Goal: Contribute content: Contribute content

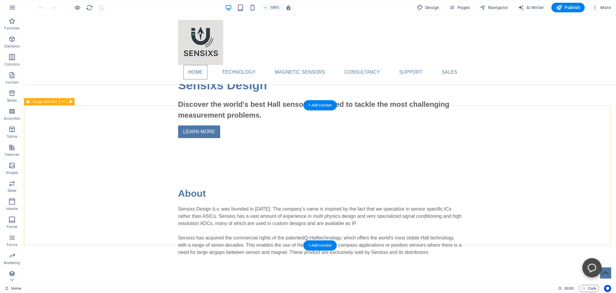
scroll to position [317, 0]
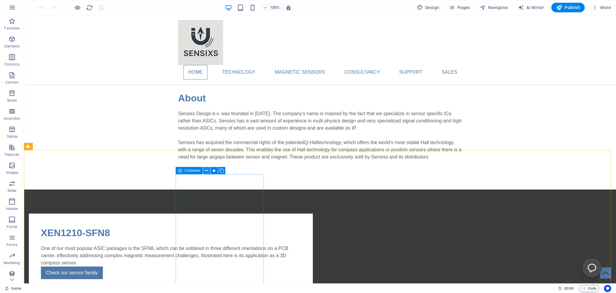
click at [206, 171] on icon at bounding box center [206, 170] width 3 height 6
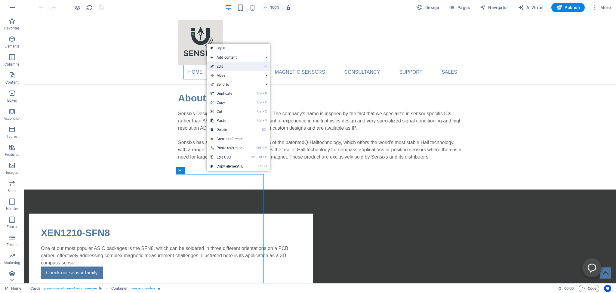
click at [217, 65] on link "⏎ Edit" at bounding box center [227, 66] width 40 height 9
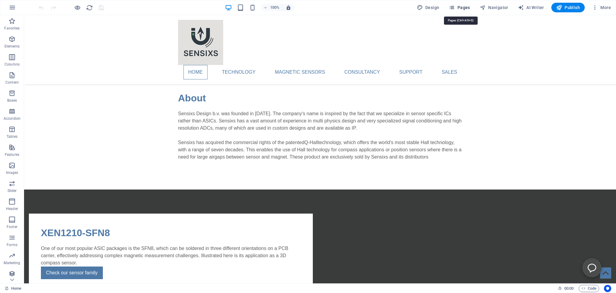
drag, startPoint x: 460, startPoint y: 6, endPoint x: 296, endPoint y: 47, distance: 168.3
click at [460, 6] on span "Pages" at bounding box center [459, 8] width 21 height 6
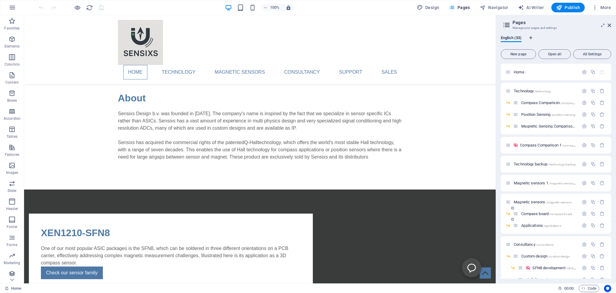
click at [531, 213] on span "Compass board /compass-board" at bounding box center [546, 213] width 51 height 5
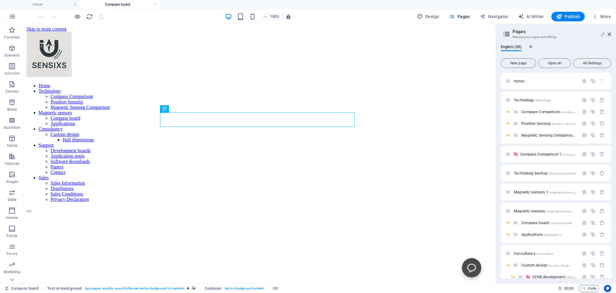
scroll to position [0, 0]
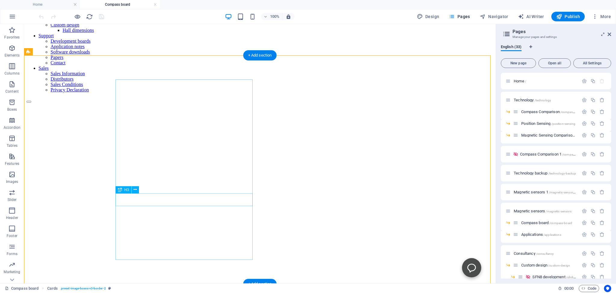
scroll to position [127, 0]
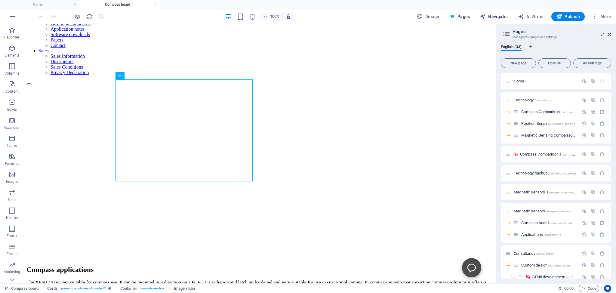
click at [500, 16] on span "Navigator" at bounding box center [493, 17] width 29 height 6
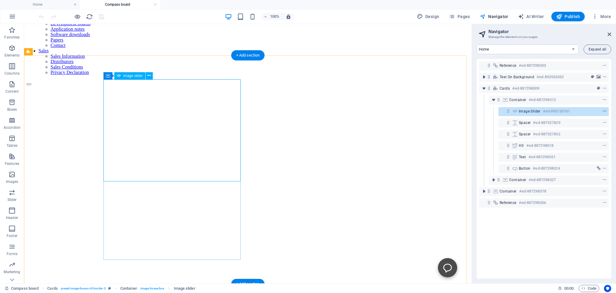
click at [602, 111] on icon "context-menu" at bounding box center [604, 111] width 4 height 4
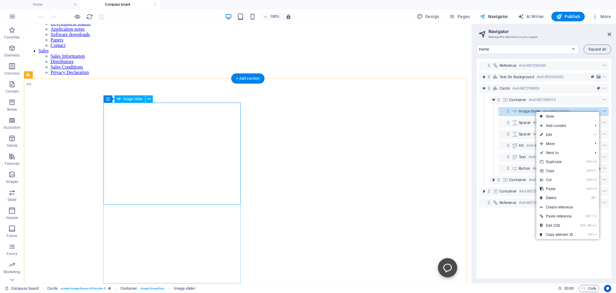
scroll to position [103, 0]
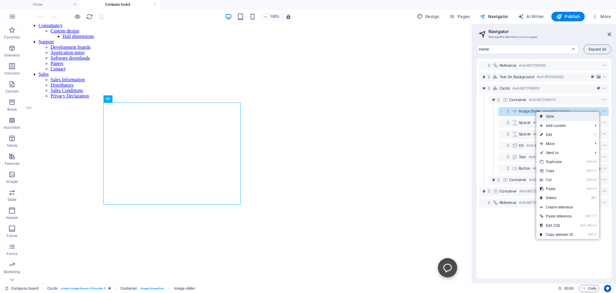
click at [549, 118] on link "Style" at bounding box center [567, 116] width 63 height 9
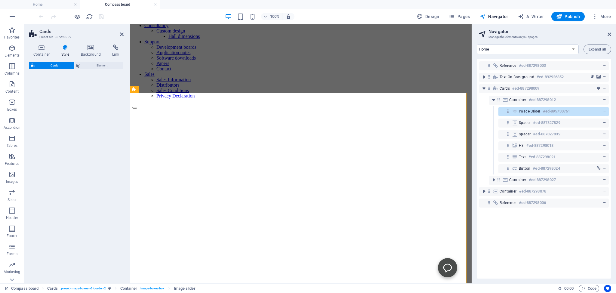
select select "rem"
select select "preset-image-boxes-v3-border-2"
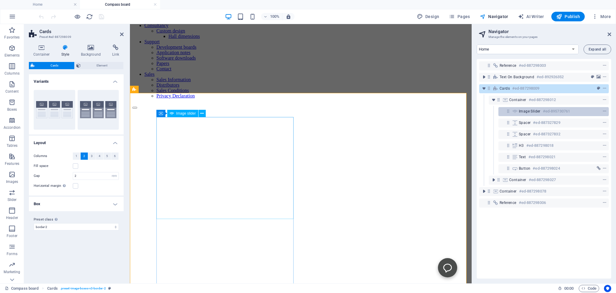
click at [525, 111] on span "Image slider" at bounding box center [530, 111] width 22 height 5
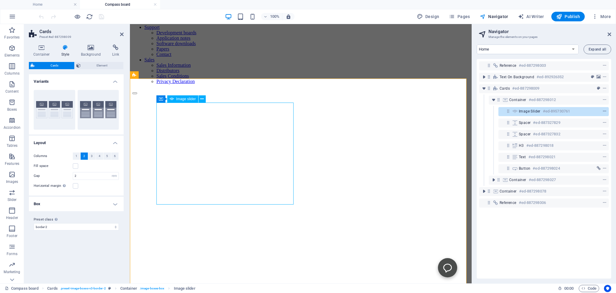
click at [602, 111] on icon "context-menu" at bounding box center [604, 111] width 4 height 4
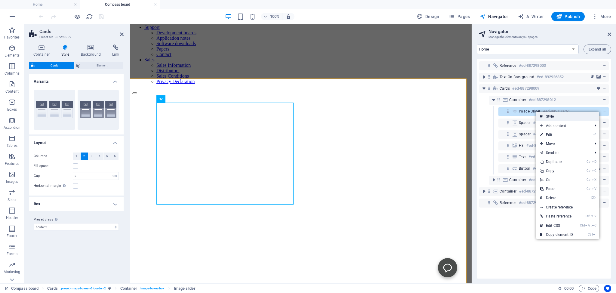
click at [553, 116] on link "Style" at bounding box center [567, 116] width 63 height 9
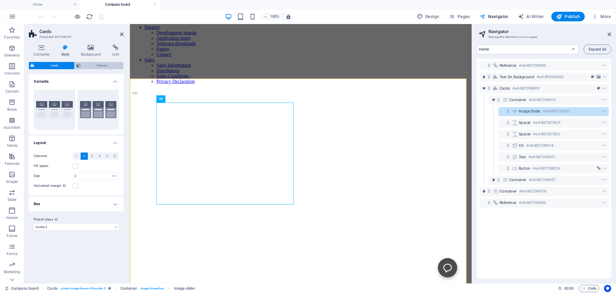
click at [98, 66] on span "Element" at bounding box center [101, 65] width 39 height 7
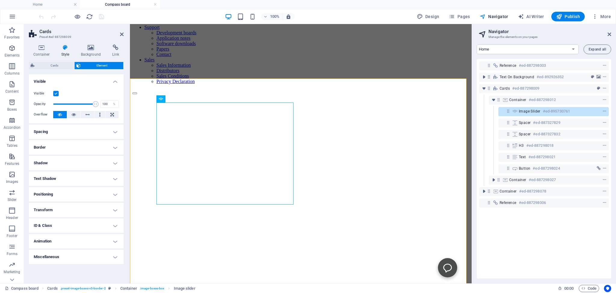
click at [42, 163] on h4 "Shadow" at bounding box center [76, 163] width 95 height 14
click at [42, 163] on h4 "Shadow" at bounding box center [76, 161] width 95 height 11
click at [45, 178] on h4 "Text Shadow" at bounding box center [76, 178] width 95 height 14
click at [76, 188] on span "None" at bounding box center [75, 190] width 7 height 7
click at [44, 206] on h4 "Positioning" at bounding box center [76, 208] width 95 height 14
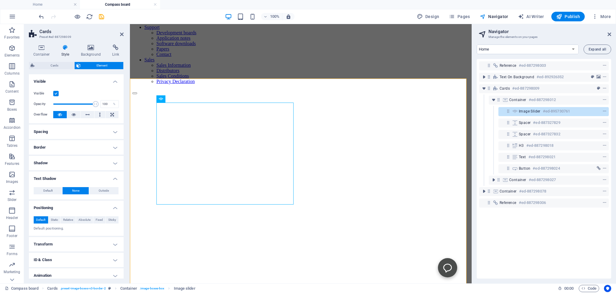
click at [43, 245] on h4 "Transform" at bounding box center [76, 244] width 95 height 14
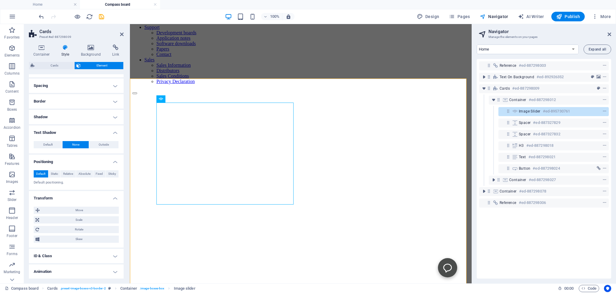
scroll to position [62, 0]
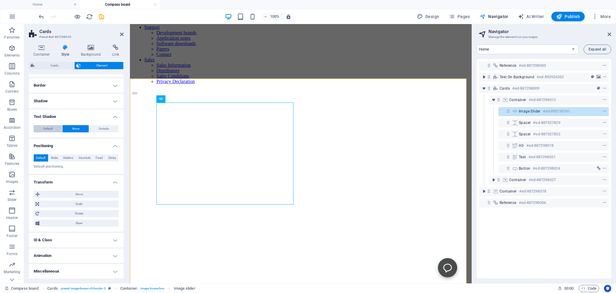
click at [45, 128] on span "Default" at bounding box center [47, 128] width 9 height 7
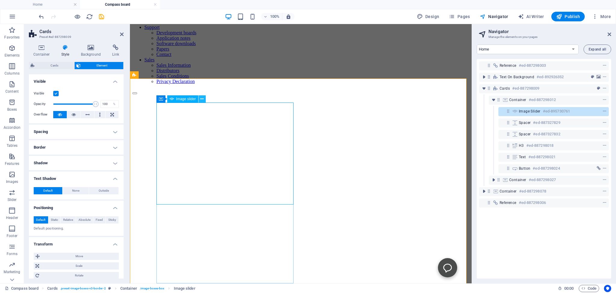
click at [200, 99] on button at bounding box center [201, 98] width 7 height 7
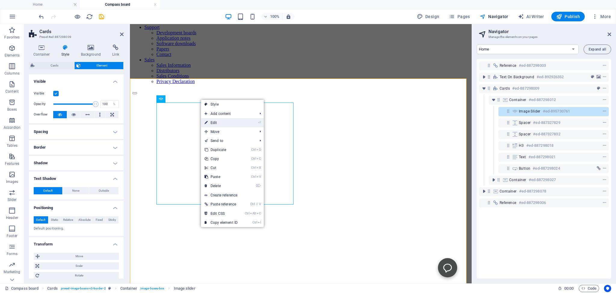
click at [211, 121] on link "⏎ Edit" at bounding box center [221, 122] width 40 height 9
select select "ms"
select select "s"
select select "progressive"
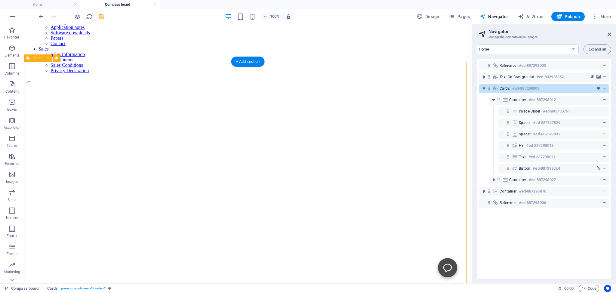
scroll to position [118, 0]
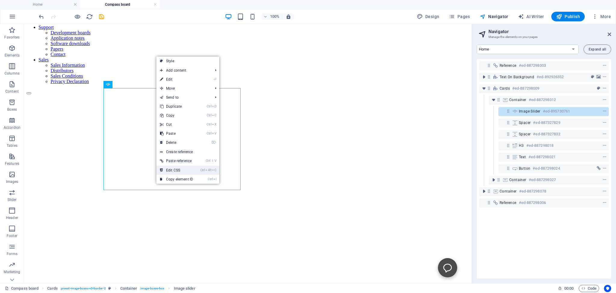
click at [171, 170] on link "Ctrl Alt C Edit CSS" at bounding box center [176, 170] width 40 height 9
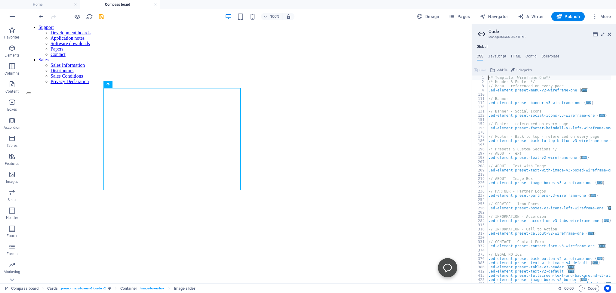
scroll to position [36, 0]
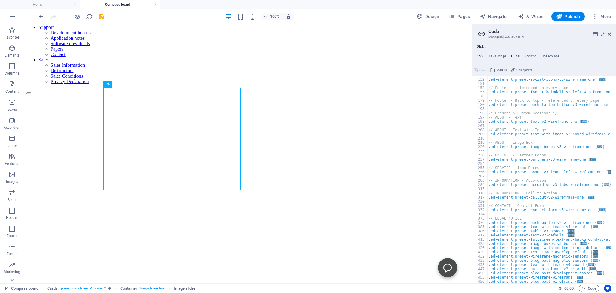
click at [514, 55] on h4 "HTML" at bounding box center [516, 57] width 10 height 7
type textarea "<a href="#main-content" class="wv-link-content button">Skip to main content</a>"
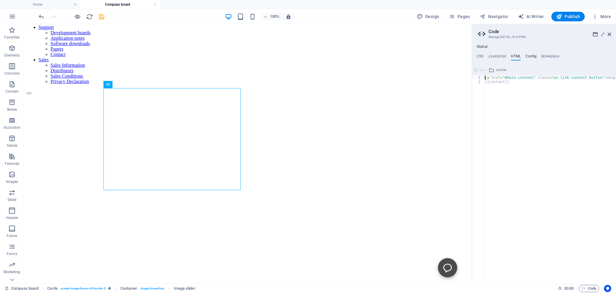
click at [532, 56] on h4 "Config" at bounding box center [530, 57] width 11 height 7
type textarea "$color-background: #ffffff;"
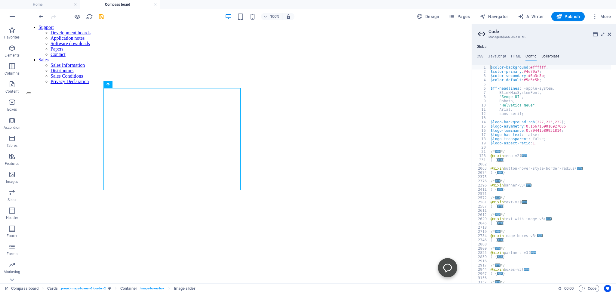
click at [549, 56] on h4 "Boilerplate" at bounding box center [550, 57] width 18 height 7
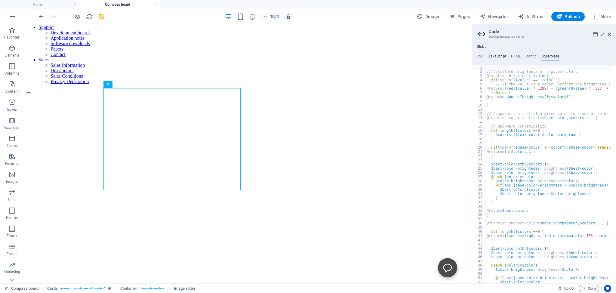
click at [495, 56] on h4 "JavaScript" at bounding box center [497, 57] width 18 height 7
type textarea "/* JS for preset "Menu V2" */"
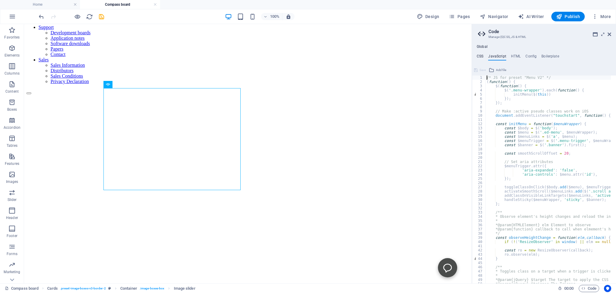
click at [479, 56] on h4 "CSS" at bounding box center [479, 57] width 7 height 7
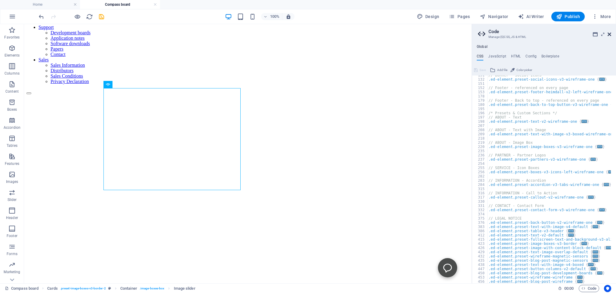
click at [608, 33] on icon at bounding box center [609, 34] width 4 height 5
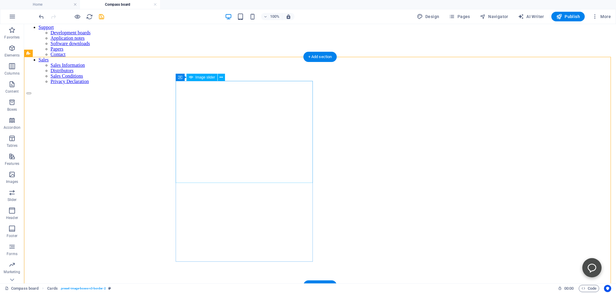
select select "ms"
select select "s"
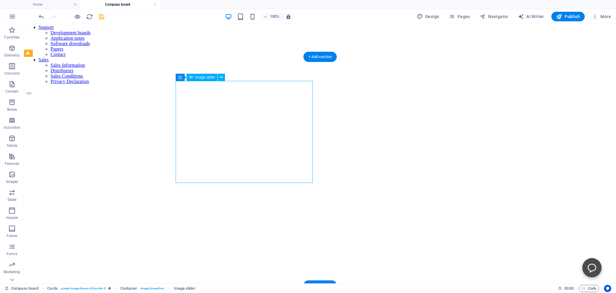
select select "progressive"
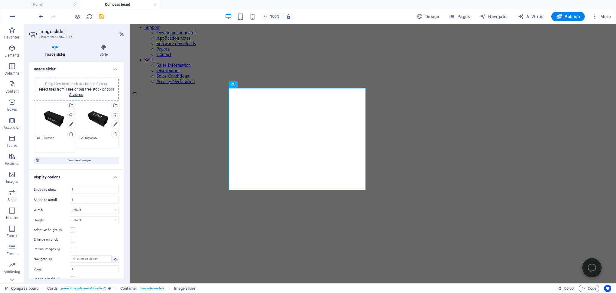
click at [54, 137] on textarea "XY - Direction" at bounding box center [54, 143] width 35 height 14
click at [40, 144] on textarea "XY - Direction" at bounding box center [54, 143] width 35 height 14
click at [75, 91] on div "Drag files here, click to choose files or select files from Files or our free s…" at bounding box center [76, 89] width 78 height 16
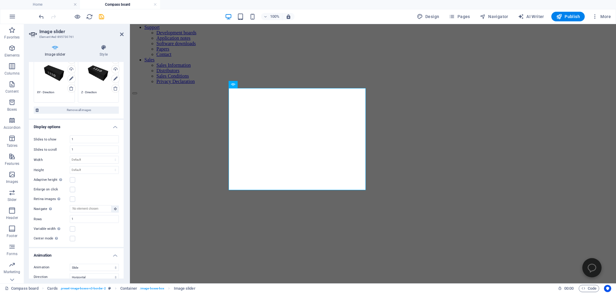
scroll to position [0, 0]
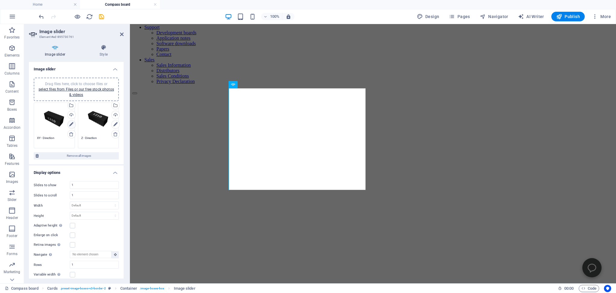
click at [69, 124] on icon at bounding box center [71, 124] width 4 height 7
click at [327, 79] on link at bounding box center [325, 78] width 11 height 11
click at [326, 79] on icon at bounding box center [325, 79] width 3 height 4
click at [314, 78] on icon at bounding box center [314, 79] width 2 height 4
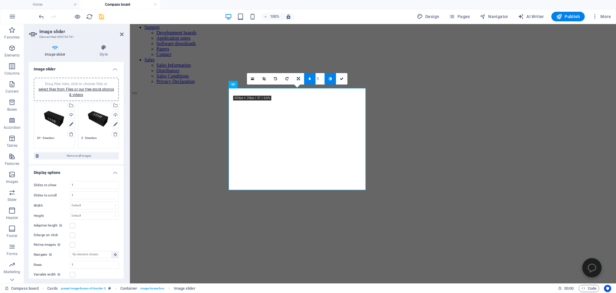
click at [314, 78] on link at bounding box center [309, 78] width 11 height 11
click at [324, 79] on icon at bounding box center [325, 79] width 3 height 4
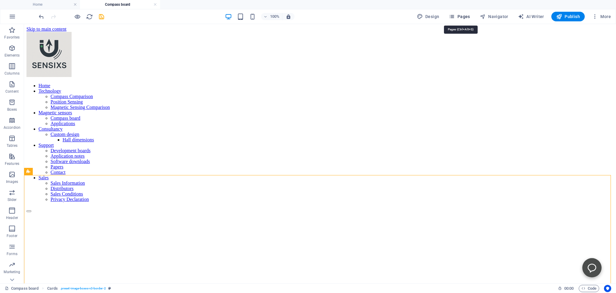
click at [462, 18] on span "Pages" at bounding box center [459, 17] width 21 height 6
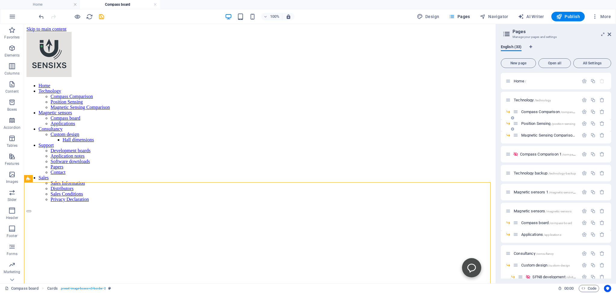
click at [530, 123] on span "Position Sensing /position-sensing" at bounding box center [548, 123] width 54 height 5
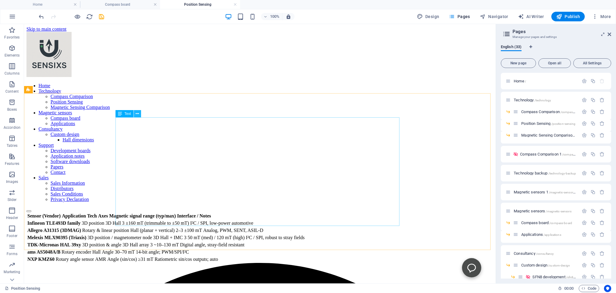
click at [137, 115] on icon at bounding box center [137, 114] width 3 height 6
click at [122, 212] on div "Sensor (Vendor) Application Tech Axes Magnetic signal range (typ/max) Interface…" at bounding box center [259, 237] width 467 height 51
click at [128, 212] on div "Sensor (Vendor) Application Tech Axes Magnetic signal range (typ/max) Interface…" at bounding box center [259, 237] width 467 height 51
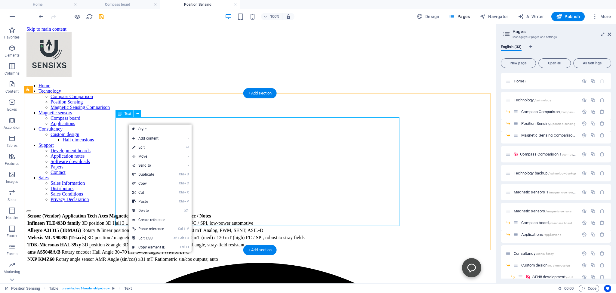
click at [121, 212] on div "Sensor (Vendor) Application Tech Axes Magnetic signal range (typ/max) Interface…" at bounding box center [259, 237] width 467 height 51
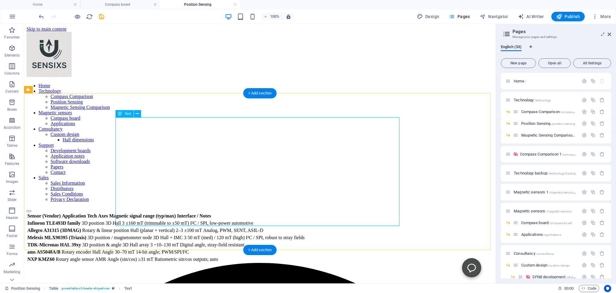
click at [140, 212] on div "Sensor (Vendor) Application Tech Axes Magnetic signal range (typ/max) Interface…" at bounding box center [259, 237] width 467 height 51
click at [147, 212] on div "Sensor (Vendor) Application Tech Axes Magnetic signal range (typ/max) Interface…" at bounding box center [259, 237] width 467 height 51
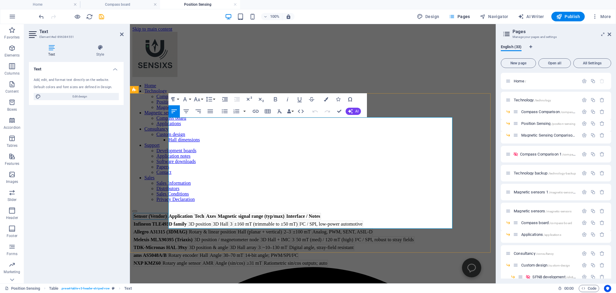
click at [167, 213] on th "Sensor (Vendor)" at bounding box center [150, 216] width 35 height 7
click at [180, 106] on icon "button" at bounding box center [181, 106] width 6 height 4
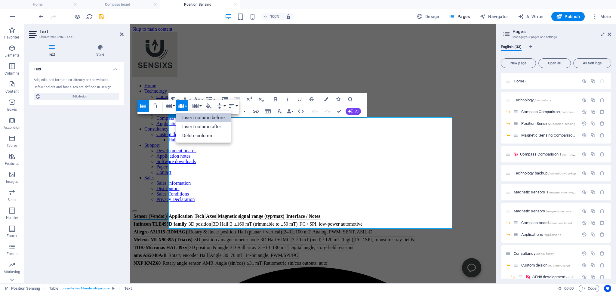
click at [193, 116] on link "Insert column before" at bounding box center [203, 117] width 55 height 9
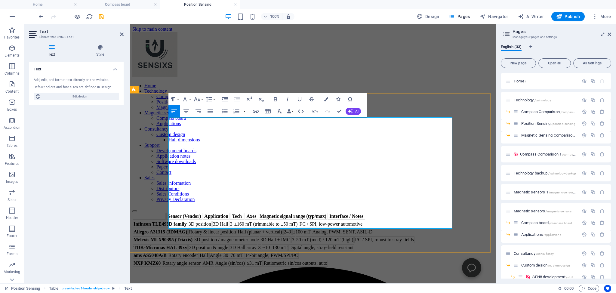
click at [166, 213] on th at bounding box center [149, 216] width 33 height 7
click at [170, 106] on icon "button" at bounding box center [167, 106] width 6 height 4
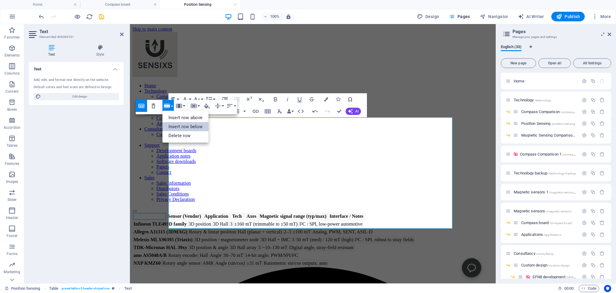
click at [183, 126] on link "Insert row below" at bounding box center [185, 126] width 46 height 9
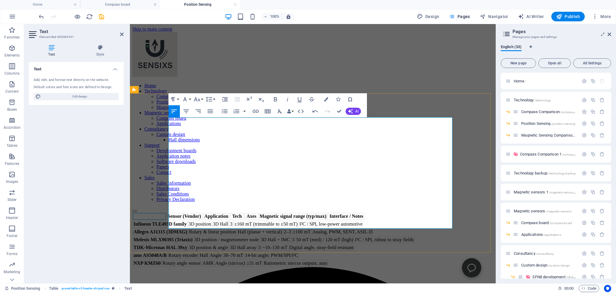
click at [166, 213] on th at bounding box center [149, 216] width 33 height 7
click at [170, 105] on icon "button" at bounding box center [166, 105] width 7 height 7
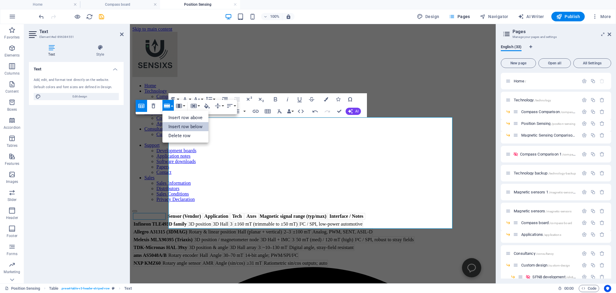
click at [187, 126] on link "Insert row below" at bounding box center [185, 126] width 46 height 9
click at [166, 213] on th at bounding box center [149, 216] width 33 height 7
click at [157, 212] on div "Sensor (Vendor) Application Tech Axes Magnetic signal range (typ/max) Interface…" at bounding box center [312, 239] width 361 height 55
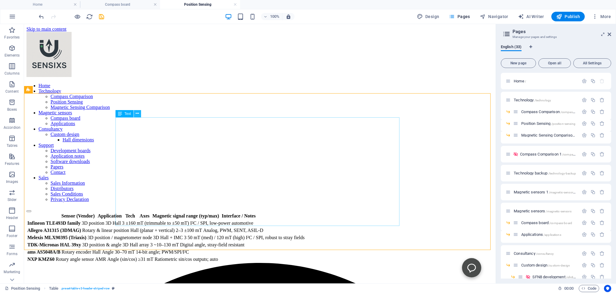
click at [137, 113] on icon at bounding box center [137, 113] width 3 height 6
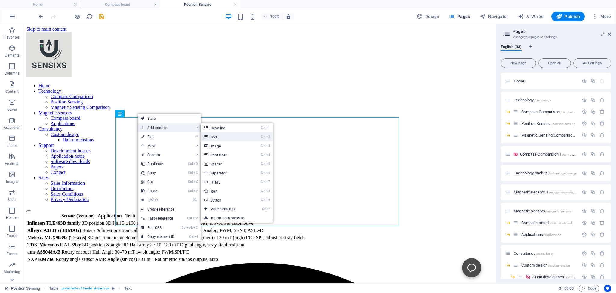
click at [206, 136] on icon at bounding box center [205, 136] width 3 height 9
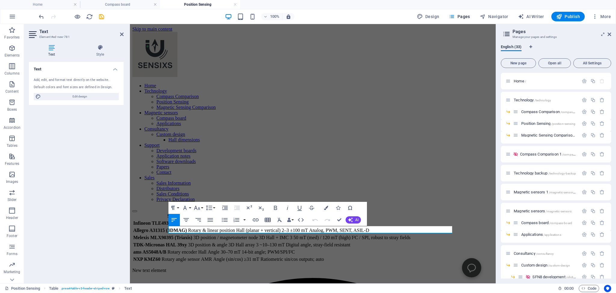
click at [268, 220] on icon "button" at bounding box center [267, 219] width 7 height 7
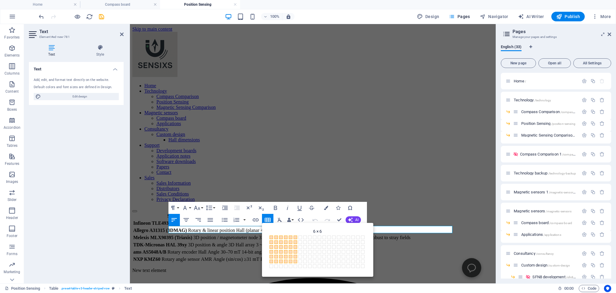
drag, startPoint x: 271, startPoint y: 237, endPoint x: 296, endPoint y: 262, distance: 35.3
click at [296, 262] on div "1 × 1 1 × 2 1 × 3 1 × 4 1 × 5 1 × 6 1 × 7 1 × 8 1 × 9 1 × 10 1 × 11 1 × 12 1 × …" at bounding box center [317, 252] width 99 height 37
drag, startPoint x: 272, startPoint y: 237, endPoint x: 295, endPoint y: 262, distance: 34.2
click at [295, 262] on div "1 × 1 1 × 2 1 × 3 1 × 4 1 × 5 1 × 6 1 × 7 1 × 8 1 × 9 1 × 10 1 × 11 1 × 12 1 × …" at bounding box center [317, 252] width 99 height 37
click at [295, 262] on span at bounding box center [295, 261] width 4 height 4
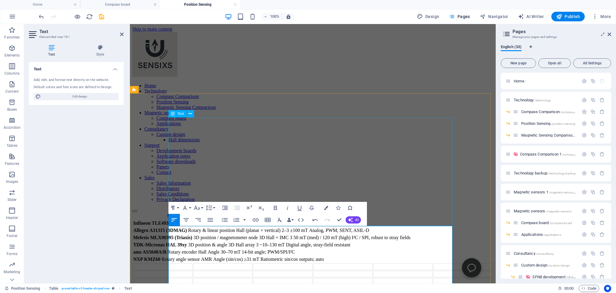
click at [211, 212] on div "Sensor (Vendor) Application Tech Axes Magnetic signal range (typ/max) Interface…" at bounding box center [312, 237] width 361 height 51
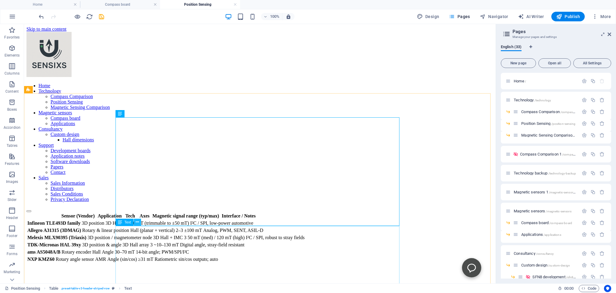
click at [137, 223] on icon at bounding box center [137, 222] width 3 height 6
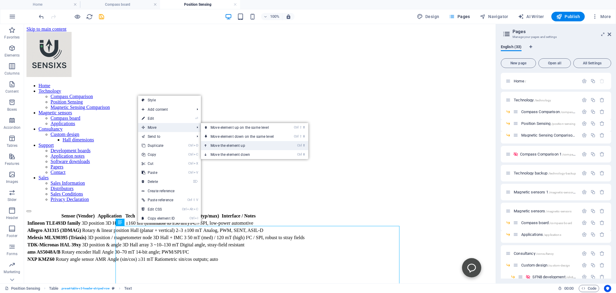
click at [222, 145] on link "Ctrl ⬆ Move the element up" at bounding box center [243, 145] width 85 height 9
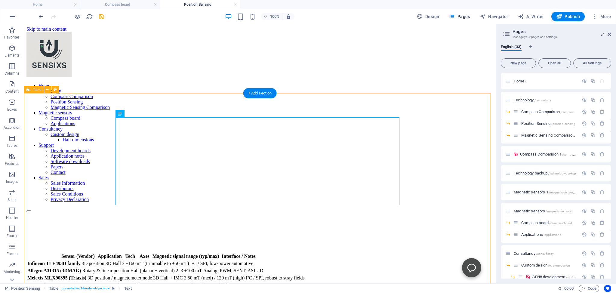
click at [76, 221] on div "Sensor (Vendor) Application Tech Axes Magnetic signal range (typ/max) Interface…" at bounding box center [259, 257] width 467 height 91
click at [138, 115] on icon at bounding box center [137, 114] width 3 height 6
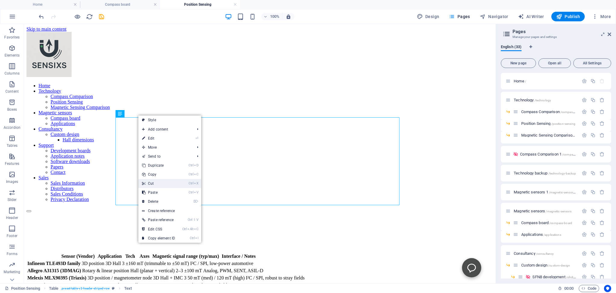
click at [150, 183] on link "Ctrl X Cut" at bounding box center [158, 183] width 40 height 9
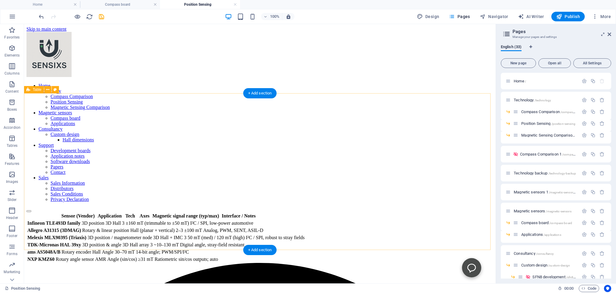
click at [195, 212] on div "Sensor (Vendor) Application Tech Axes Magnetic signal range (typ/max) Interface…" at bounding box center [259, 237] width 467 height 51
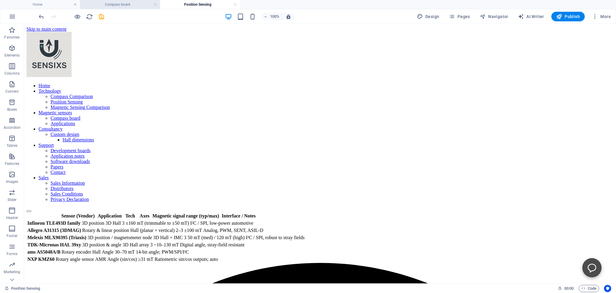
click at [128, 6] on h4 "Compass board" at bounding box center [120, 4] width 80 height 7
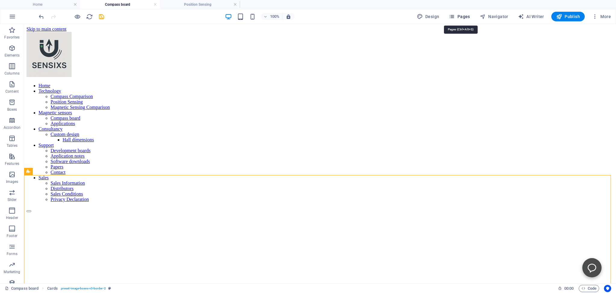
drag, startPoint x: 467, startPoint y: 25, endPoint x: 466, endPoint y: 16, distance: 9.4
click at [466, 16] on span "Pages" at bounding box center [459, 17] width 21 height 6
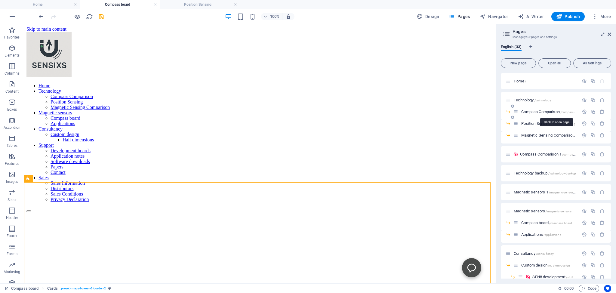
click at [532, 110] on span "Compass Comparison /compass-comparison" at bounding box center [556, 111] width 70 height 5
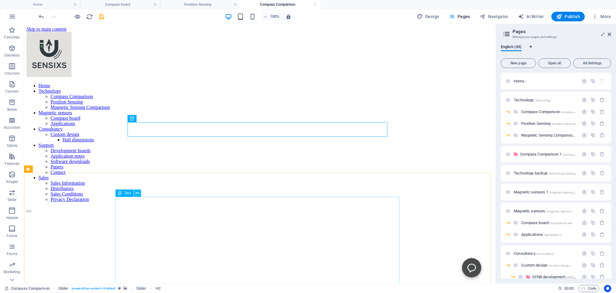
click at [137, 192] on icon at bounding box center [137, 193] width 3 height 6
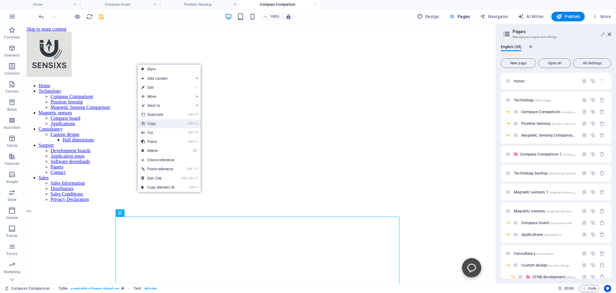
click at [154, 123] on link "Ctrl C Copy" at bounding box center [158, 123] width 40 height 9
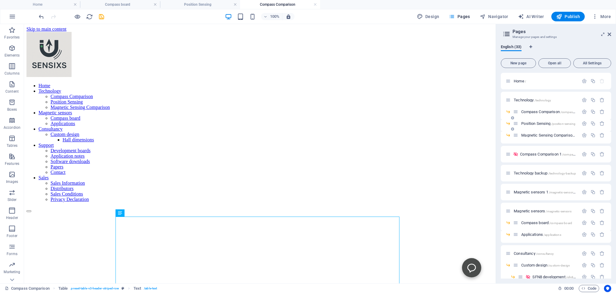
drag, startPoint x: 531, startPoint y: 122, endPoint x: 314, endPoint y: 142, distance: 217.0
click at [531, 122] on span "Position Sensing /position-sensing" at bounding box center [548, 123] width 54 height 5
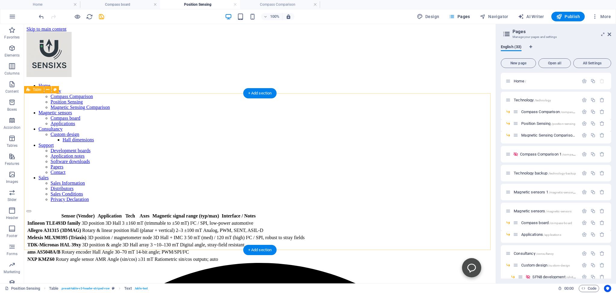
click at [138, 212] on div "Sensor (Vendor) Application Tech Axes Magnetic signal range (typ/max) Interface…" at bounding box center [259, 237] width 467 height 51
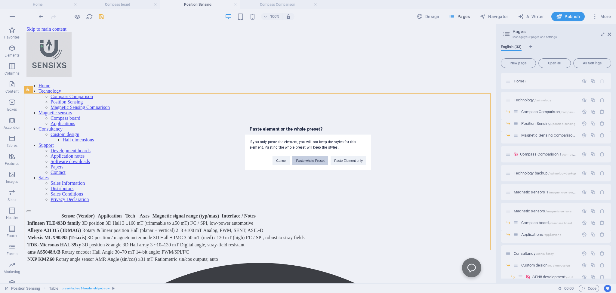
click at [311, 159] on button "Paste whole Preset" at bounding box center [310, 160] width 36 height 9
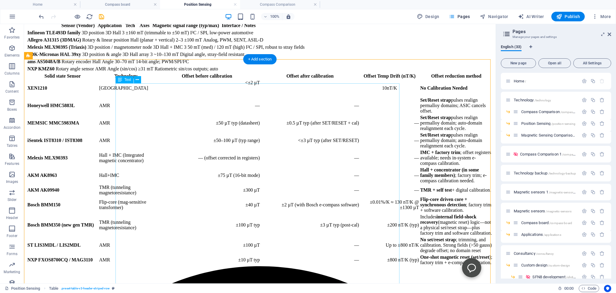
scroll to position [95, 0]
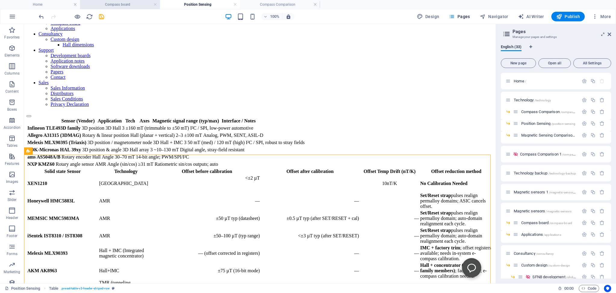
click at [115, 5] on h4 "Compass board" at bounding box center [120, 4] width 80 height 7
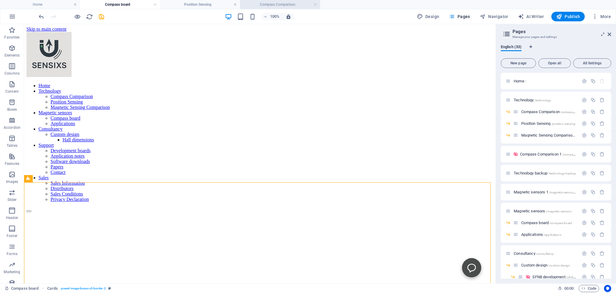
drag, startPoint x: 263, startPoint y: 6, endPoint x: 199, endPoint y: 85, distance: 101.5
click at [263, 6] on h4 "Compass Comparison" at bounding box center [280, 4] width 80 height 7
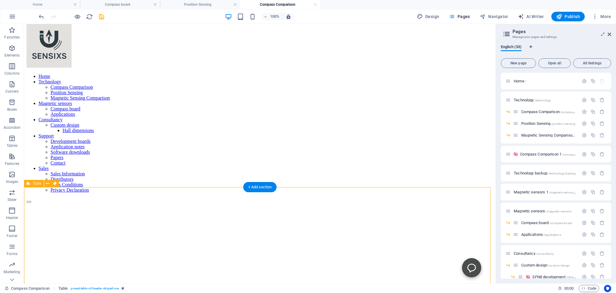
scroll to position [0, 0]
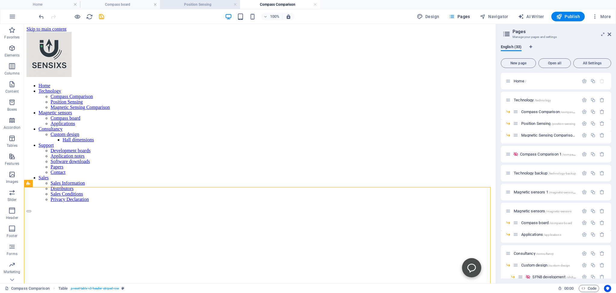
click at [204, 4] on h4 "Position Sensing" at bounding box center [200, 4] width 80 height 7
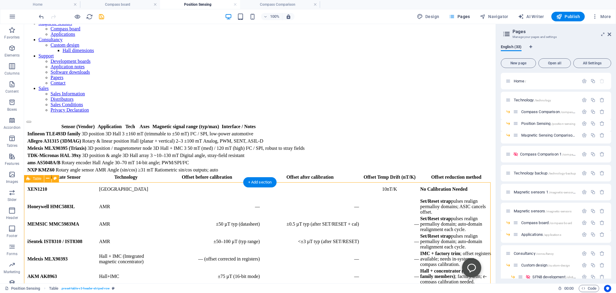
scroll to position [95, 0]
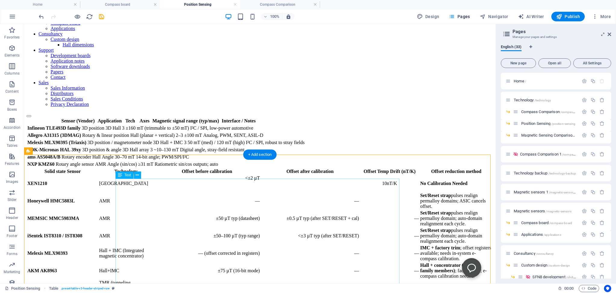
drag, startPoint x: 125, startPoint y: 219, endPoint x: 127, endPoint y: 216, distance: 3.8
click at [126, 218] on div "Solid state Sensor Technology Offset before calibration Offset after calibratio…" at bounding box center [259, 265] width 467 height 194
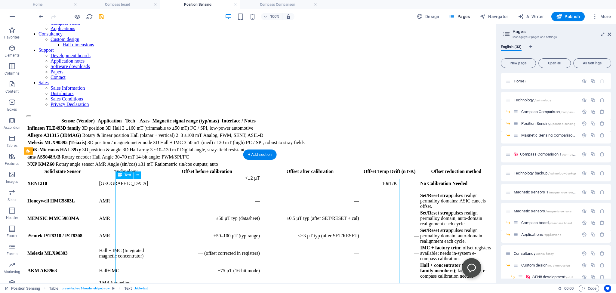
click at [129, 215] on div "Solid state Sensor Technology Offset before calibration Offset after calibratio…" at bounding box center [259, 265] width 467 height 194
click at [132, 214] on div "Solid state Sensor Technology Offset before calibration Offset after calibratio…" at bounding box center [259, 265] width 467 height 194
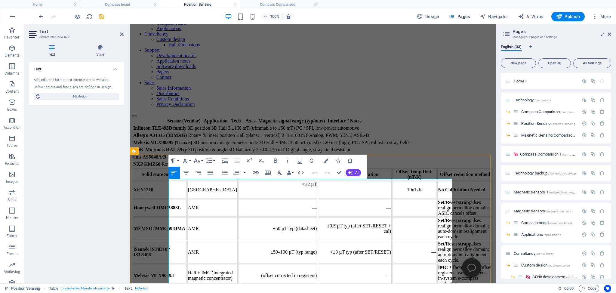
click at [187, 198] on td "XEN1210" at bounding box center [160, 189] width 54 height 17
click at [171, 186] on icon "button" at bounding box center [170, 186] width 6 height 4
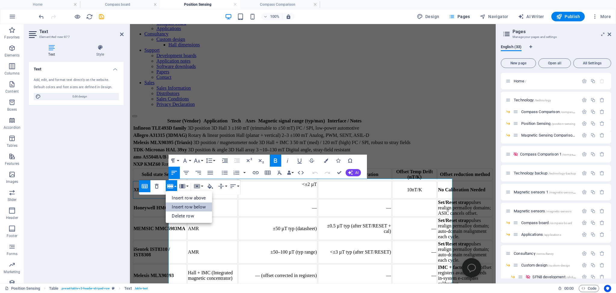
click at [183, 207] on link "Insert row below" at bounding box center [189, 206] width 46 height 9
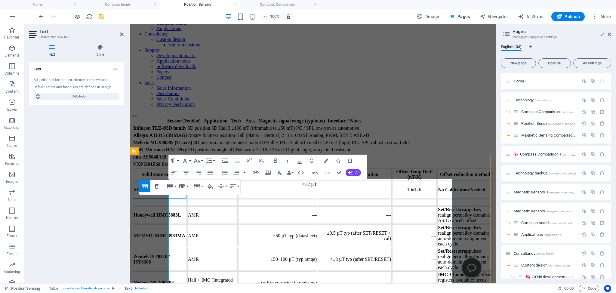
click at [182, 206] on td at bounding box center [160, 202] width 54 height 7
click at [226, 206] on td at bounding box center [212, 202] width 50 height 7
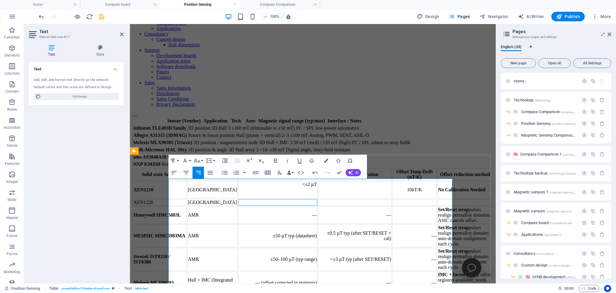
click at [305, 206] on td at bounding box center [277, 202] width 79 height 7
click at [297, 198] on div at bounding box center [278, 194] width 78 height 5
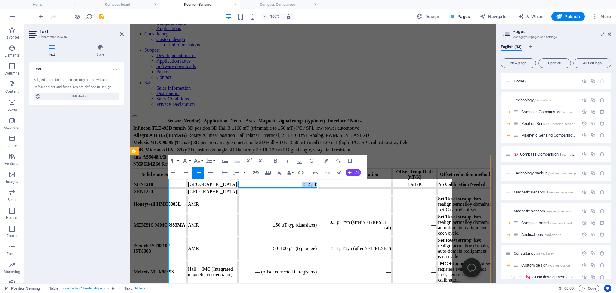
drag, startPoint x: 301, startPoint y: 211, endPoint x: 316, endPoint y: 211, distance: 14.4
click at [316, 188] on td "<±2 µT" at bounding box center [277, 184] width 79 height 7
copy td "<±2 µT"
click at [308, 195] on td at bounding box center [277, 191] width 79 height 7
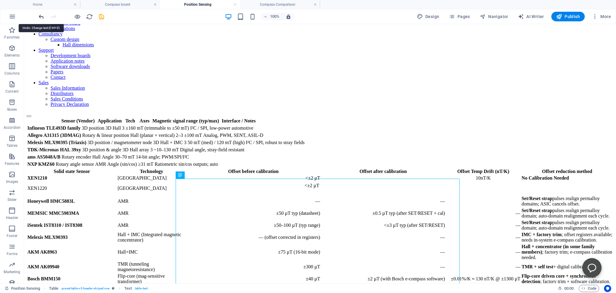
click at [42, 17] on icon "undo" at bounding box center [41, 16] width 7 height 7
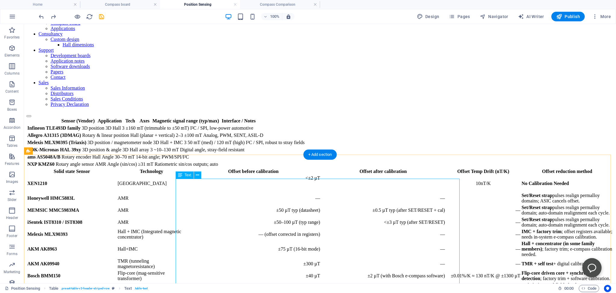
click at [309, 224] on div "Solid state Sensor Technology Offset before calibration Offset after calibratio…" at bounding box center [319, 251] width 587 height 167
click at [283, 223] on div "Solid state Sensor Technology Offset before calibration Offset after calibratio…" at bounding box center [319, 251] width 587 height 167
click at [290, 222] on div "Solid state Sensor Technology Offset before calibration Offset after calibratio…" at bounding box center [319, 251] width 587 height 167
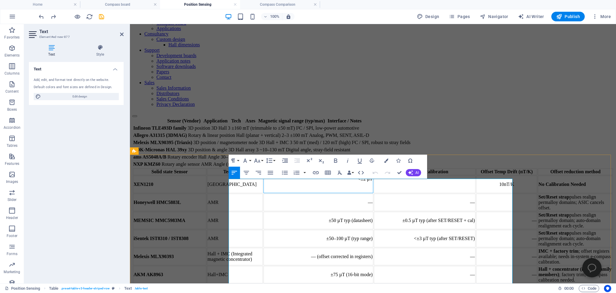
click at [332, 193] on td "<±2 µT" at bounding box center [318, 184] width 110 height 17
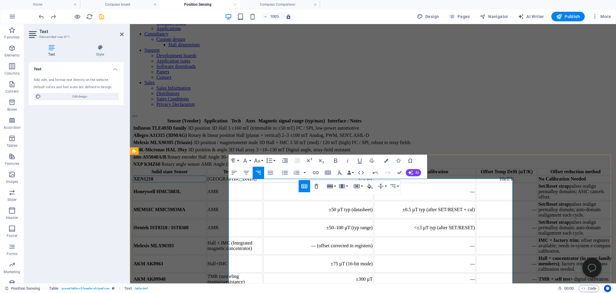
click at [206, 182] on td "XEN1210" at bounding box center [169, 179] width 73 height 7
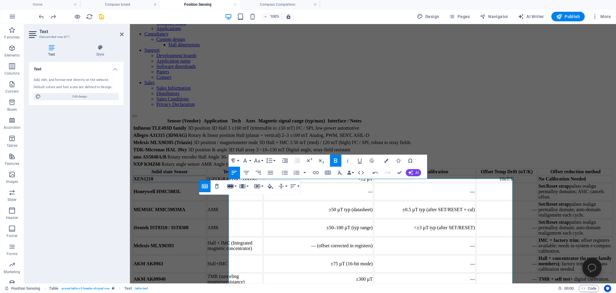
click at [231, 186] on icon "button" at bounding box center [230, 186] width 6 height 4
click at [239, 207] on link "Insert row below" at bounding box center [249, 206] width 46 height 9
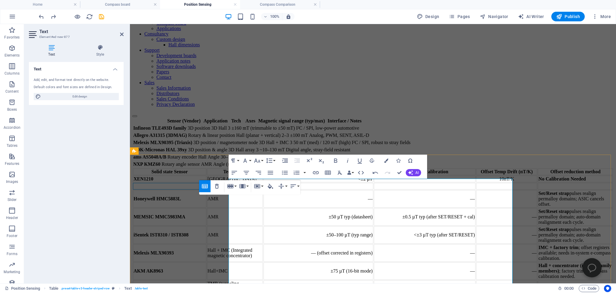
click at [206, 189] on td at bounding box center [169, 186] width 73 height 7
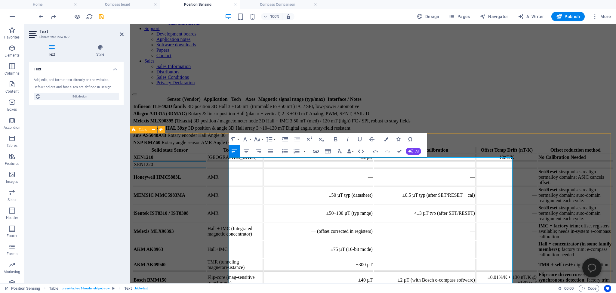
scroll to position [127, 0]
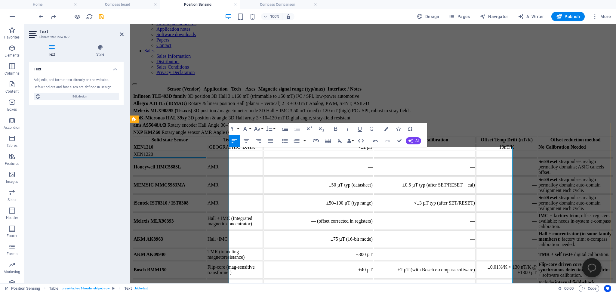
click at [263, 158] on td at bounding box center [235, 154] width 56 height 7
click at [373, 150] on td "<±2 µT" at bounding box center [318, 147] width 110 height 7
click at [332, 150] on td "<±2 µT" at bounding box center [318, 147] width 110 height 7
click at [363, 158] on td at bounding box center [318, 154] width 110 height 7
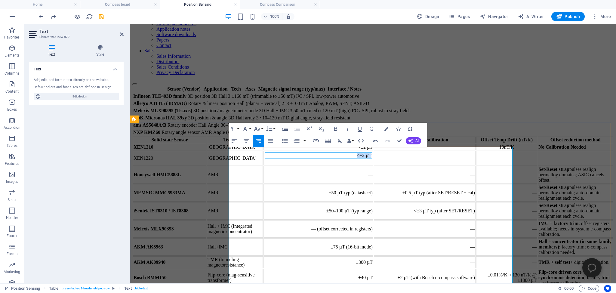
drag, startPoint x: 358, startPoint y: 201, endPoint x: 373, endPoint y: 202, distance: 14.7
click at [372, 159] on td "<±2 µT" at bounding box center [318, 155] width 107 height 7
click at [369, 159] on td "<±2 µT" at bounding box center [318, 155] width 107 height 7
click at [367, 165] on td "<±2 µT" at bounding box center [318, 158] width 110 height 14
click at [332, 159] on td "<±2 µT" at bounding box center [318, 155] width 107 height 7
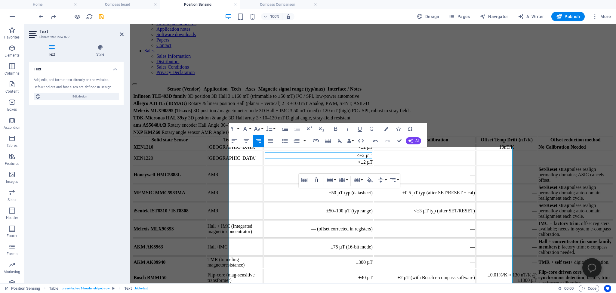
click at [316, 178] on icon "button" at bounding box center [316, 179] width 4 height 5
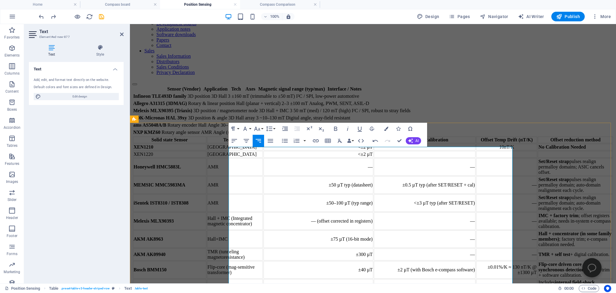
drag, startPoint x: 337, startPoint y: 158, endPoint x: 375, endPoint y: 158, distance: 38.2
click at [373, 143] on th "Offset before calibration" at bounding box center [318, 139] width 110 height 7
click at [393, 150] on td at bounding box center [425, 147] width 102 height 7
click at [400, 150] on td at bounding box center [425, 147] width 102 height 7
click at [450, 136] on div "Solid state Sensor Technology Offset Offset after calibration Offset Temp Drift…" at bounding box center [372, 234] width 481 height 197
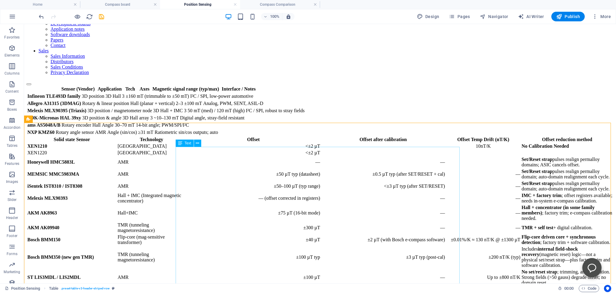
click at [329, 158] on div "Solid state Sensor Technology Offset Offset after calibration Offset Temp Drift…" at bounding box center [319, 217] width 587 height 162
click at [331, 158] on div "Solid state Sensor Technology Offset Offset after calibration Offset Temp Drift…" at bounding box center [319, 217] width 587 height 162
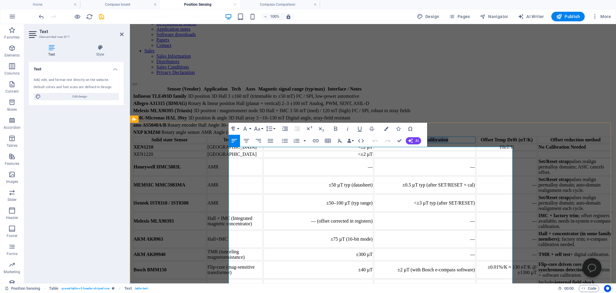
drag, startPoint x: 383, startPoint y: 157, endPoint x: 430, endPoint y: 158, distance: 47.5
click at [430, 143] on th "Offset after calibration" at bounding box center [425, 139] width 102 height 7
drag, startPoint x: 418, startPoint y: 158, endPoint x: 381, endPoint y: 158, distance: 37.3
click at [381, 143] on th "Maximum range" at bounding box center [425, 139] width 102 height 7
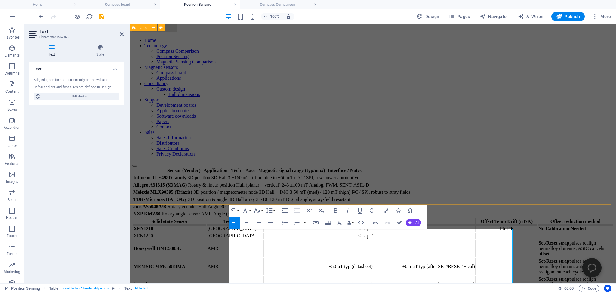
scroll to position [32, 0]
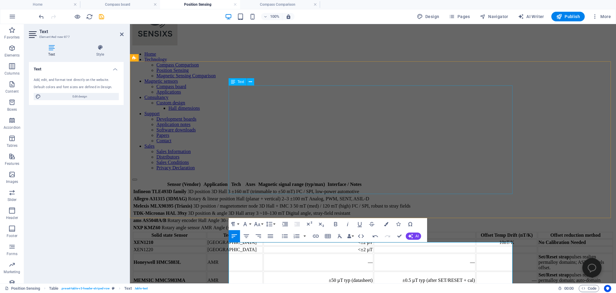
click at [244, 181] on div "Sensor (Vendor) Application Tech Axes Magnetic signal range (typ/max) Interface…" at bounding box center [372, 206] width 481 height 51
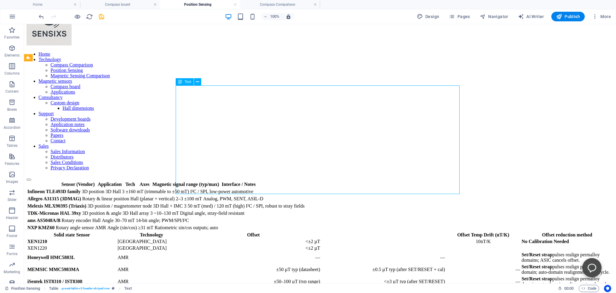
click at [209, 181] on div "Sensor (Vendor) Application Tech Axes Magnetic signal range (typ/max) Interface…" at bounding box center [319, 206] width 587 height 51
click at [204, 181] on div "Sensor (Vendor) Application Tech Axes Magnetic signal range (typ/max) Interface…" at bounding box center [319, 206] width 587 height 51
click at [208, 181] on div "Sensor (Vendor) Application Tech Axes Magnetic signal range (typ/max) Interface…" at bounding box center [319, 206] width 587 height 51
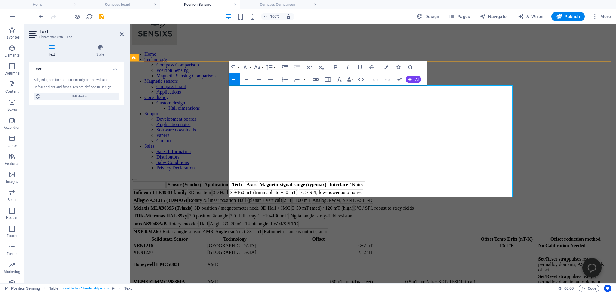
click at [187, 189] on td "Infineon TLE493D family" at bounding box center [160, 192] width 54 height 7
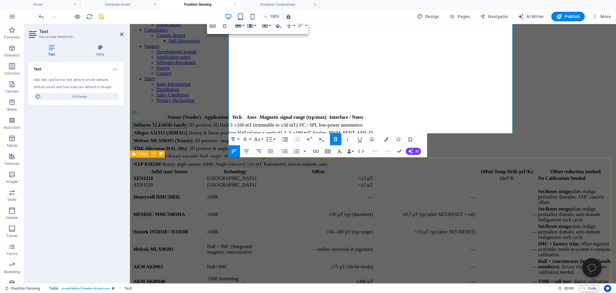
scroll to position [127, 0]
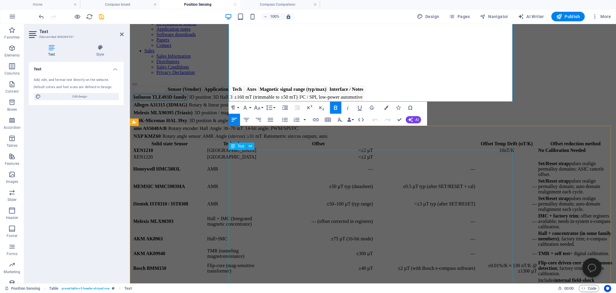
click at [242, 229] on div "Solid state Sensor Technology Offset Offset Temp Drift (nT/K) Offset reduction …" at bounding box center [372, 234] width 481 height 189
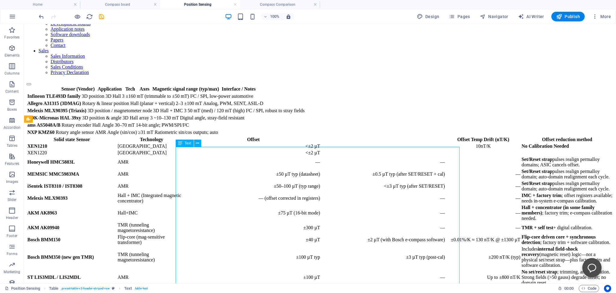
click at [198, 225] on div "Solid state Sensor Technology Offset Offset Temp Drift (nT/K) Offset reduction …" at bounding box center [319, 217] width 587 height 162
click at [199, 224] on div "Solid state Sensor Technology Offset Offset Temp Drift (nT/K) Offset reduction …" at bounding box center [319, 217] width 587 height 162
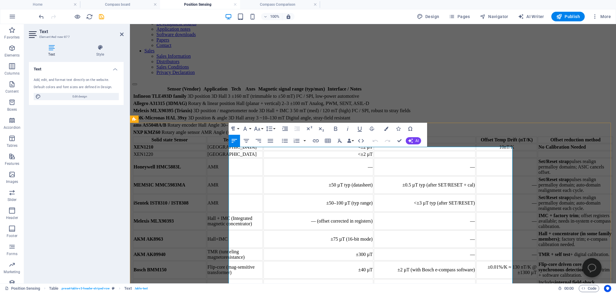
click at [181, 169] on strong "Honeywell HMC5883L" at bounding box center [156, 166] width 47 height 5
drag, startPoint x: 256, startPoint y: 230, endPoint x: 231, endPoint y: 222, distance: 26.6
click at [206, 176] on td "Honey<±2 µTwell HMC5883L" at bounding box center [169, 166] width 73 height 17
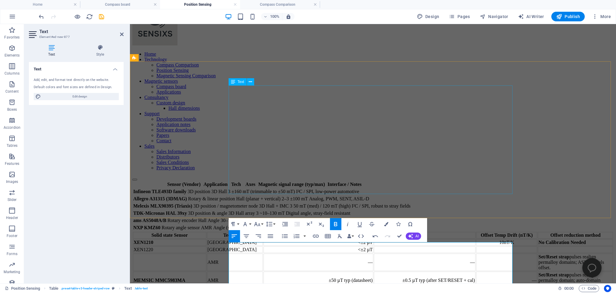
click at [250, 181] on div "Sensor (Vendor) Application Tech Axes Magnetic signal range (typ/max) Interface…" at bounding box center [372, 206] width 481 height 51
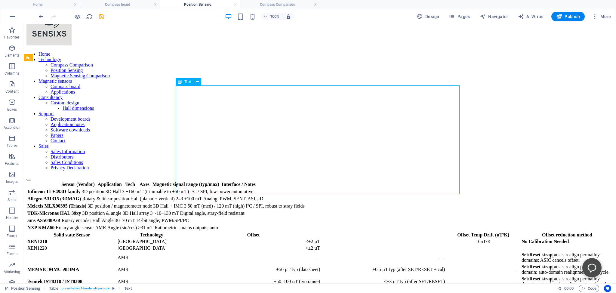
click at [193, 181] on div "Sensor (Vendor) Application Tech Axes Magnetic signal range (typ/max) Interface…" at bounding box center [319, 206] width 587 height 51
click at [191, 181] on div "Sensor (Vendor) Application Tech Axes Magnetic signal range (typ/max) Interface…" at bounding box center [319, 206] width 587 height 51
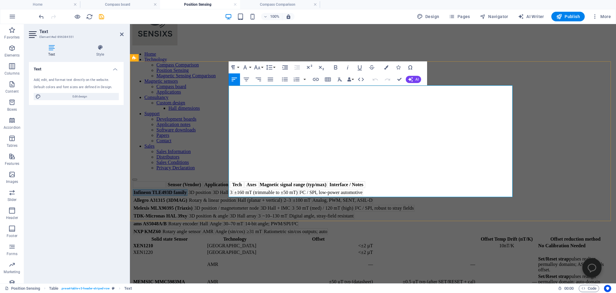
drag, startPoint x: 231, startPoint y: 108, endPoint x: 284, endPoint y: 107, distance: 52.6
click at [187, 190] on strong "Infineon TLE493D family" at bounding box center [159, 192] width 53 height 5
copy strong "Infineon TLE493D family"
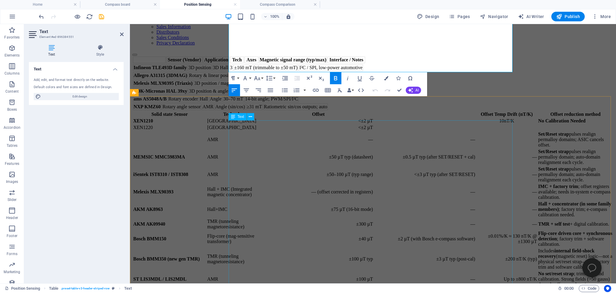
scroll to position [159, 0]
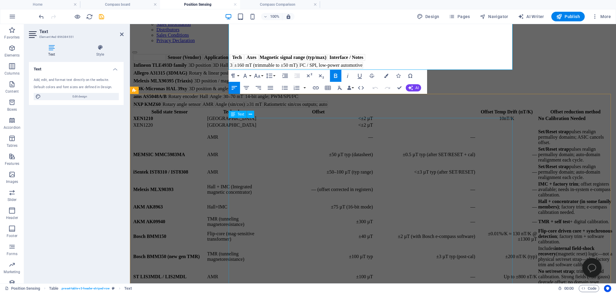
click at [243, 188] on div "Solid state Sensor Technology Offset Offset Temp Drift (nT/K) Offset reduction …" at bounding box center [372, 202] width 481 height 189
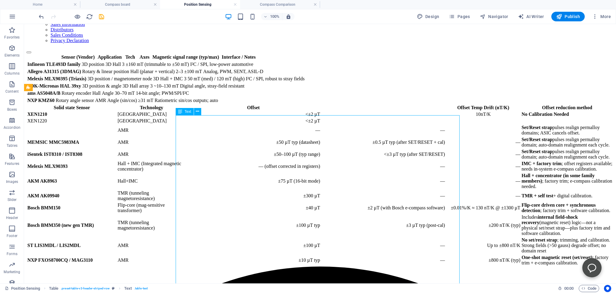
click at [197, 199] on div "Solid state Sensor Technology Offset Offset Temp Drift (nT/K) Offset reduction …" at bounding box center [319, 185] width 587 height 162
click at [193, 197] on div "Solid state Sensor Technology Offset Offset Temp Drift (nT/K) Offset reduction …" at bounding box center [319, 185] width 587 height 162
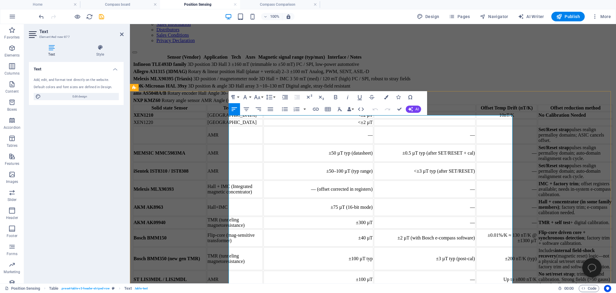
click at [206, 144] on td at bounding box center [169, 134] width 73 height 17
drag, startPoint x: 248, startPoint y: 191, endPoint x: 265, endPoint y: 207, distance: 23.6
click at [188, 141] on td "Infineon TLE493D family" at bounding box center [161, 137] width 54 height 7
copy strong "Infineon TLE493D family"
click at [206, 144] on td "Infineon TLE493D family" at bounding box center [169, 134] width 73 height 17
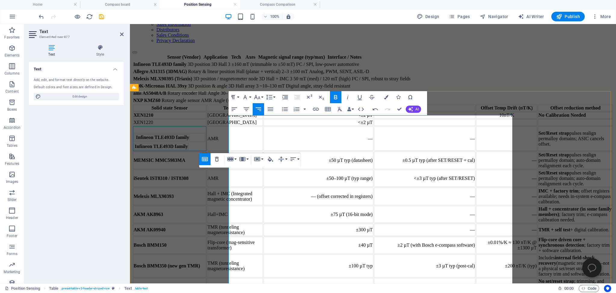
click at [189, 140] on strong "Infineon TLE493D family" at bounding box center [162, 137] width 53 height 5
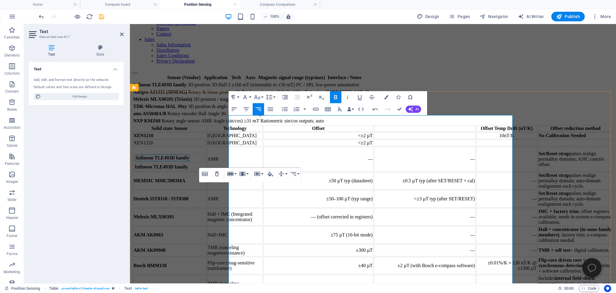
scroll to position [127, 0]
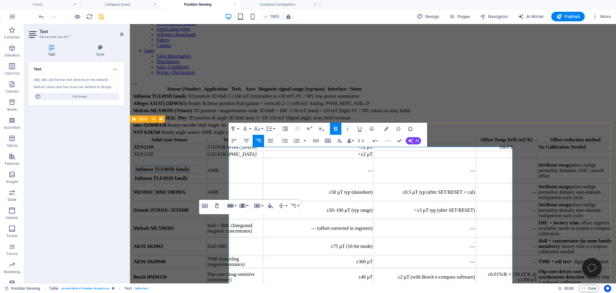
click at [167, 200] on div "Solid state Sensor Technology Offset Offset Temp Drift (nT/K) Offset reduction …" at bounding box center [372, 238] width 481 height 204
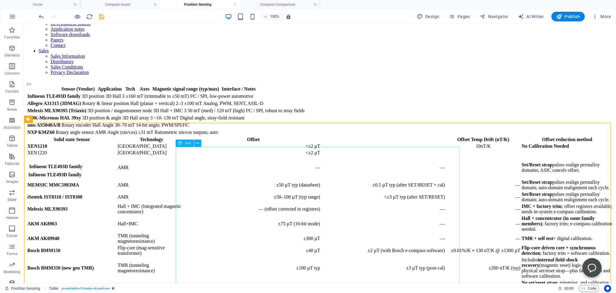
click at [196, 213] on div "Solid state Sensor Technology Offset Offset Temp Drift (nT/K) Offset reduction …" at bounding box center [319, 222] width 587 height 173
click at [196, 211] on div "Solid state Sensor Technology Offset Offset Temp Drift (nT/K) Offset reduction …" at bounding box center [319, 222] width 587 height 173
click at [187, 216] on div "Solid state Sensor Technology Offset Offset Temp Drift (nT/K) Offset reduction …" at bounding box center [319, 222] width 587 height 173
click at [187, 215] on div "Solid state Sensor Technology Offset Offset Temp Drift (nT/K) Offset reduction …" at bounding box center [319, 222] width 587 height 173
click at [192, 213] on div "Solid state Sensor Technology Offset Offset Temp Drift (nT/K) Offset reduction …" at bounding box center [319, 222] width 587 height 173
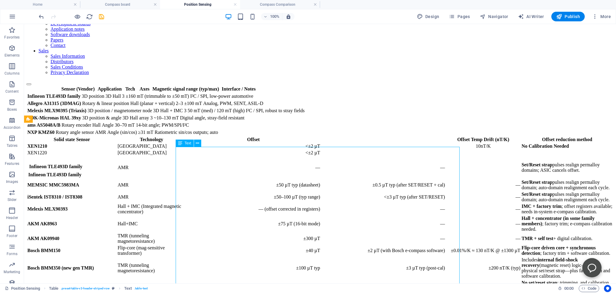
click at [192, 213] on div "Solid state Sensor Technology Offset Offset Temp Drift (nT/K) Offset reduction …" at bounding box center [319, 222] width 587 height 173
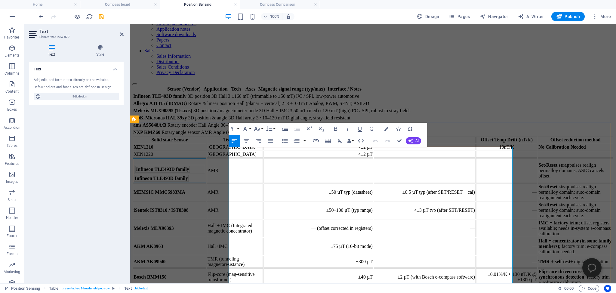
click at [206, 183] on td "Infineon TLE493D family Infineon TLE493D family" at bounding box center [169, 170] width 73 height 25
click at [188, 164] on strong "` Infineon TLE493D family" at bounding box center [160, 161] width 55 height 5
click at [190, 173] on td "Infineon TLE493D family" at bounding box center [162, 169] width 54 height 7
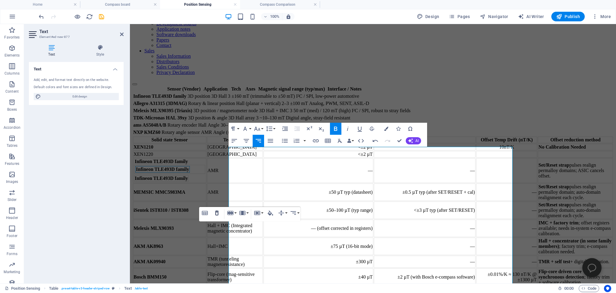
click at [217, 212] on icon "button" at bounding box center [217, 212] width 4 height 5
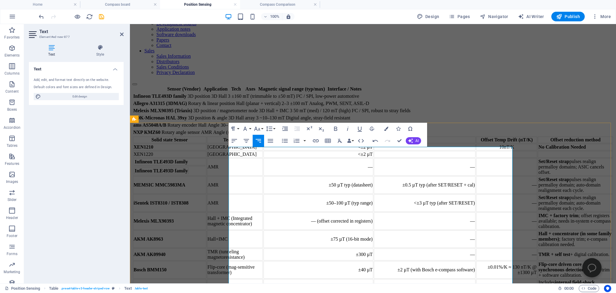
click at [205, 166] on td at bounding box center [169, 165] width 71 height 1
click at [217, 209] on icon "button" at bounding box center [216, 208] width 7 height 7
click at [188, 172] on strong "Infineon TLE493D family" at bounding box center [161, 169] width 53 height 5
click at [217, 207] on icon "button" at bounding box center [217, 209] width 4 height 5
click at [188, 169] on strong "Infineon TLE493D family" at bounding box center [160, 166] width 54 height 5
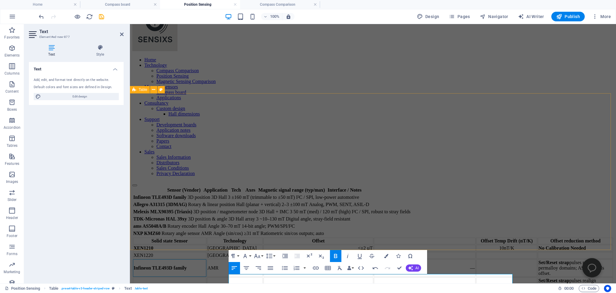
scroll to position [0, 0]
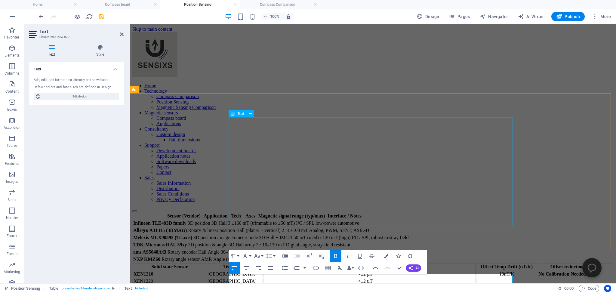
click at [239, 212] on div "Sensor (Vendor) Application Tech Axes Magnetic signal range (typ/max) Interface…" at bounding box center [372, 237] width 481 height 51
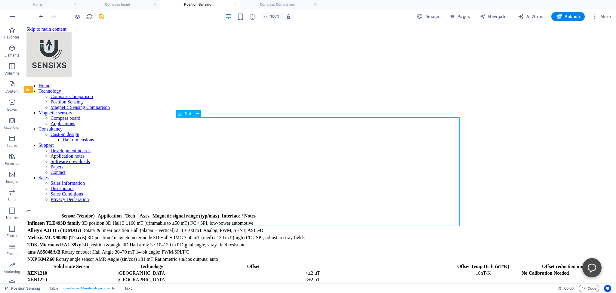
click at [210, 212] on div "Sensor (Vendor) Application Tech Axes Magnetic signal range (typ/max) Interface…" at bounding box center [319, 237] width 587 height 51
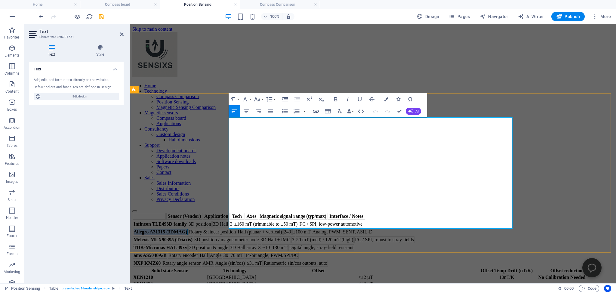
drag, startPoint x: 286, startPoint y: 154, endPoint x: 229, endPoint y: 155, distance: 56.8
click at [188, 228] on td "Allegro A31315 (3DMAG)" at bounding box center [160, 231] width 55 height 7
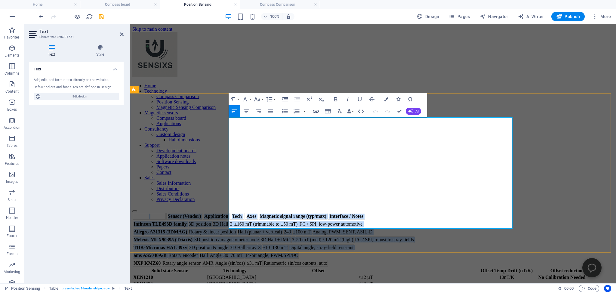
click at [187, 229] on strong "Allegro A31315 (3DMAG)" at bounding box center [160, 231] width 54 height 5
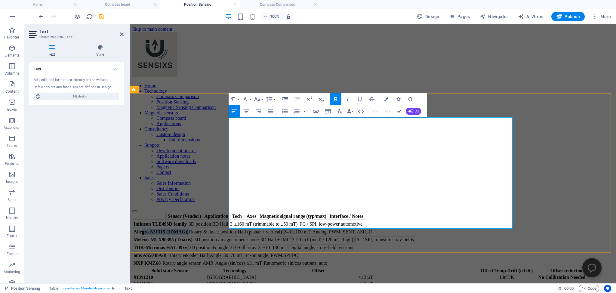
drag, startPoint x: 285, startPoint y: 155, endPoint x: 239, endPoint y: 152, distance: 45.8
click at [187, 229] on strong "Allegro A31315 (3DMAG)" at bounding box center [160, 231] width 54 height 5
drag, startPoint x: 232, startPoint y: 154, endPoint x: 286, endPoint y: 154, distance: 54.4
click at [188, 228] on td "Allegro A31315 (3DMAG)" at bounding box center [160, 231] width 55 height 7
copy strong "Allegro A31315 (3DMAG)"
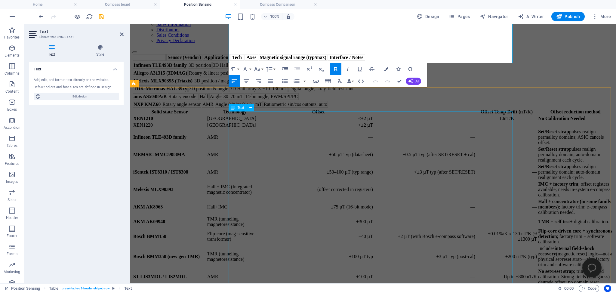
scroll to position [222, 0]
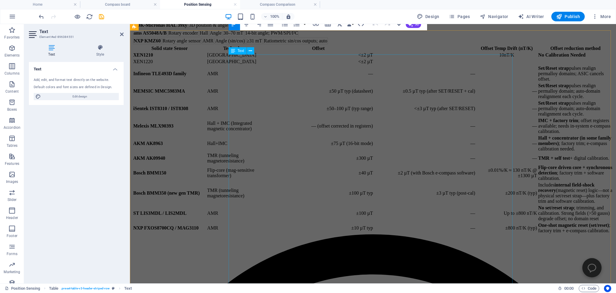
click at [247, 186] on div "Solid state Sensor Technology Offset Offset Temp Drift (nT/K) Offset reduction …" at bounding box center [372, 139] width 481 height 189
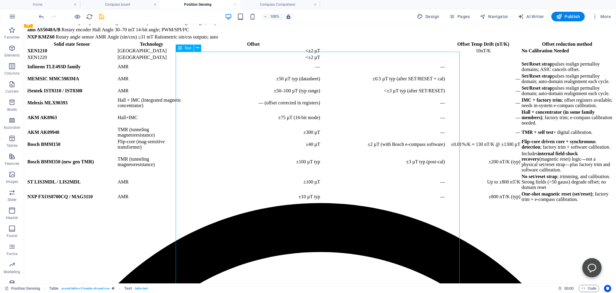
click at [198, 180] on div "Solid state Sensor Technology Offset Offset Temp Drift (nT/K) Offset reduction …" at bounding box center [319, 122] width 587 height 162
click at [195, 181] on div "Solid state Sensor Technology Offset Offset Temp Drift (nT/K) Offset reduction …" at bounding box center [319, 122] width 587 height 162
click at [192, 178] on div "Solid state Sensor Technology Offset Offset Temp Drift (nT/K) Offset reduction …" at bounding box center [319, 122] width 587 height 162
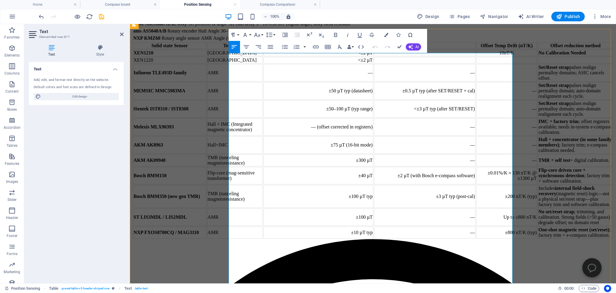
click at [206, 100] on td "MEMSIC MMC5983MA" at bounding box center [169, 90] width 73 height 17
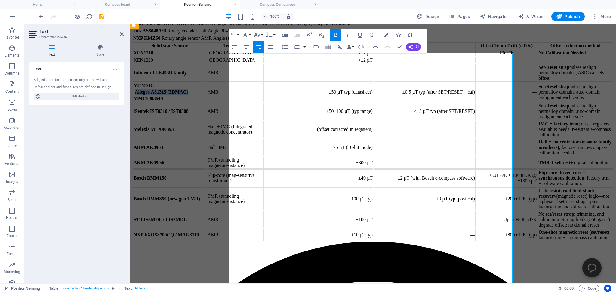
drag, startPoint x: 251, startPoint y: 176, endPoint x: 266, endPoint y: 191, distance: 20.8
click at [188, 94] on strong "Allegro A31315 (3DMAG)" at bounding box center [162, 91] width 54 height 5
click at [189, 95] on td "Allegro A31315 (3DMAG)" at bounding box center [161, 92] width 55 height 7
click at [206, 102] on td "MEMSIC Allegro A31315 (3DMAG) MMC5983MA" at bounding box center [169, 92] width 73 height 20
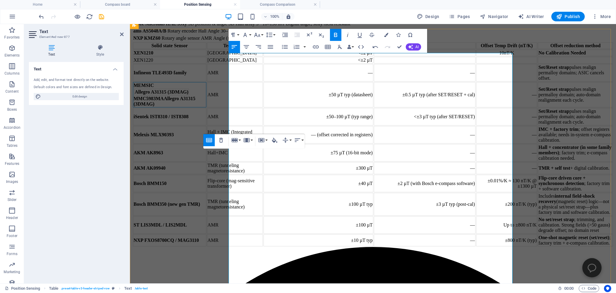
click at [195, 106] on strong "MMC5983MA Allegro A31315 (3DMAG)" at bounding box center [164, 101] width 62 height 11
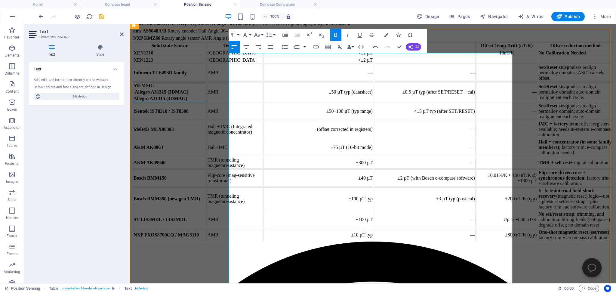
click at [206, 102] on td "MEMSIC Allegro A31315 (3DMAG) Allegro A31315 (3DMAG)" at bounding box center [169, 92] width 73 height 20
click at [188, 94] on strong "Allegro A31315 (3DMAG)" at bounding box center [162, 91] width 54 height 5
click at [218, 150] on icon "button" at bounding box center [217, 151] width 4 height 5
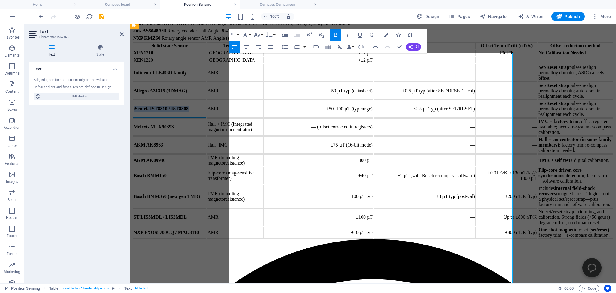
drag, startPoint x: 253, startPoint y: 245, endPoint x: 231, endPoint y: 235, distance: 24.4
click at [206, 118] on td "iSentek IST8310 / IST8308" at bounding box center [169, 108] width 73 height 17
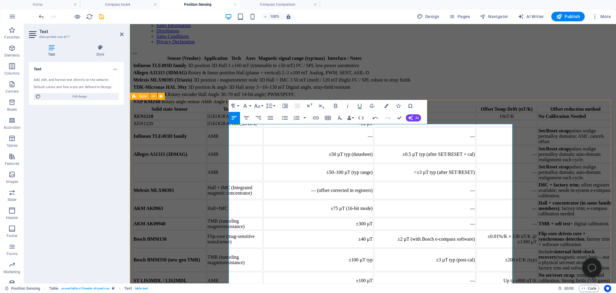
scroll to position [30, 0]
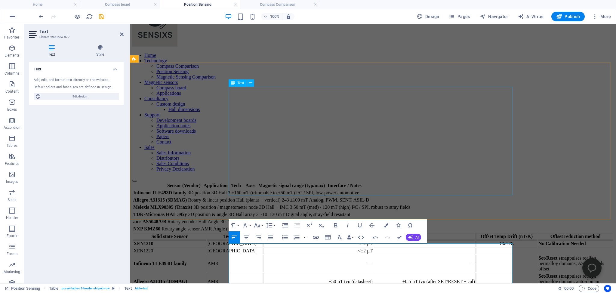
click at [242, 182] on div "Sensor (Vendor) Application Tech Axes Magnetic signal range (typ/max) Interface…" at bounding box center [372, 207] width 481 height 51
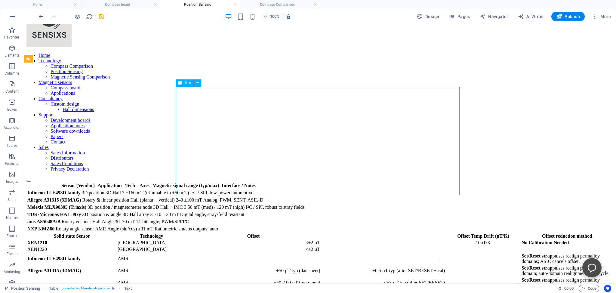
click at [197, 182] on div "Sensor (Vendor) Application Tech Axes Magnetic signal range (typ/max) Interface…" at bounding box center [319, 207] width 587 height 51
click at [191, 182] on div "Sensor (Vendor) Application Tech Axes Magnetic signal range (typ/max) Interface…" at bounding box center [319, 207] width 587 height 51
click at [188, 182] on div "Sensor (Vendor) Application Tech Axes Magnetic signal range (typ/max) Interface…" at bounding box center [319, 207] width 587 height 51
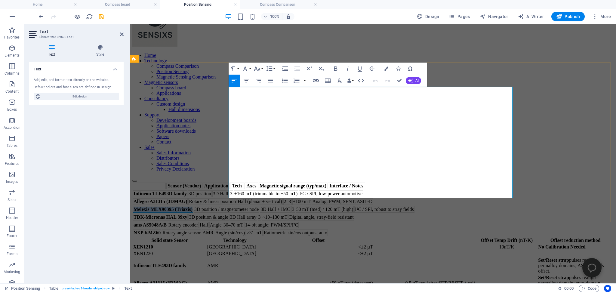
drag, startPoint x: 250, startPoint y: 147, endPoint x: 231, endPoint y: 139, distance: 20.7
click at [193, 206] on td "Melexis MLX90395 (Triaxis)" at bounding box center [163, 209] width 60 height 7
copy strong "Melexis MLX90395 (Triaxis)"
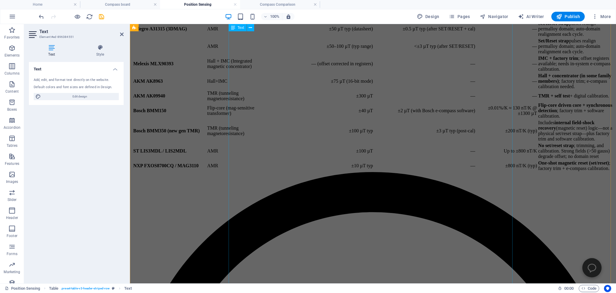
click at [241, 172] on div "Solid state Sensor Technology Offset Offset Temp Drift (nT/K) Offset reduction …" at bounding box center [372, 77] width 481 height 189
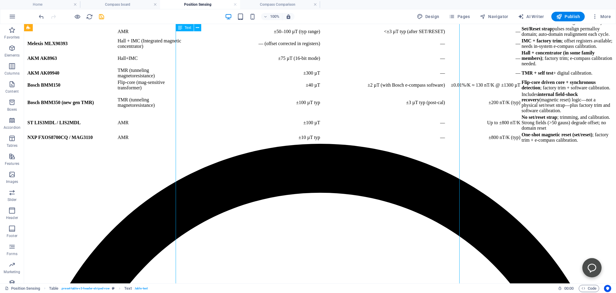
click at [187, 144] on div "Solid state Sensor Technology Offset Offset Temp Drift (nT/K) Offset reduction …" at bounding box center [319, 62] width 587 height 162
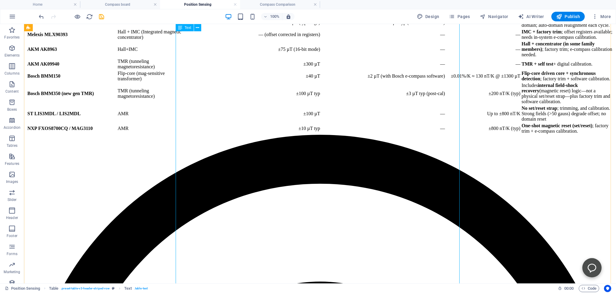
scroll to position [313, 0]
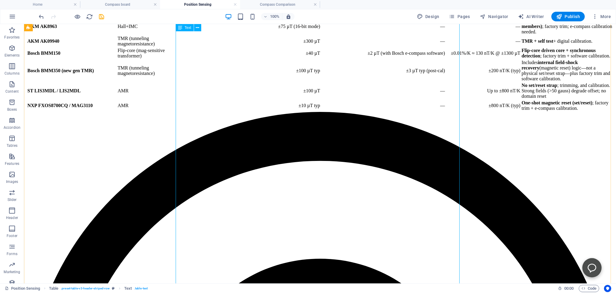
click at [201, 112] on div "Solid state Sensor Technology Offset Offset Temp Drift (nT/K) Offset reduction …" at bounding box center [319, 30] width 587 height 162
click at [199, 112] on div "Solid state Sensor Technology Offset Offset Temp Drift (nT/K) Offset reduction …" at bounding box center [319, 30] width 587 height 162
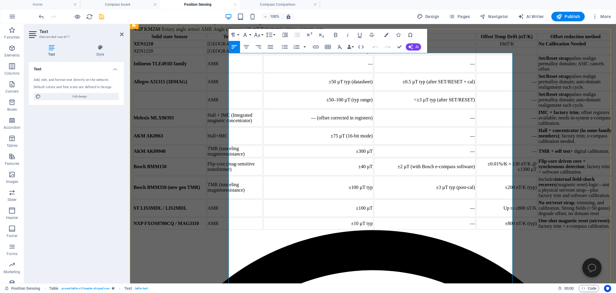
scroll to position [284, 0]
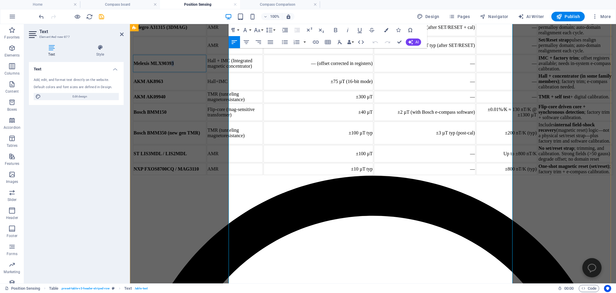
drag, startPoint x: 252, startPoint y: 239, endPoint x: 256, endPoint y: 239, distance: 3.3
click at [206, 72] on td "Melexis MLX90393" at bounding box center [169, 63] width 73 height 17
click at [191, 176] on div "Solid state Sensor Technology Offset Offset Temp Drift (nT/K) Offset reduction …" at bounding box center [372, 76] width 481 height 197
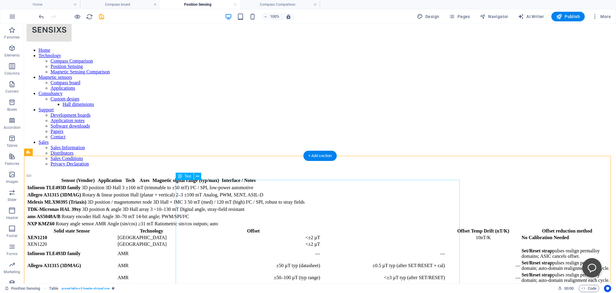
scroll to position [0, 0]
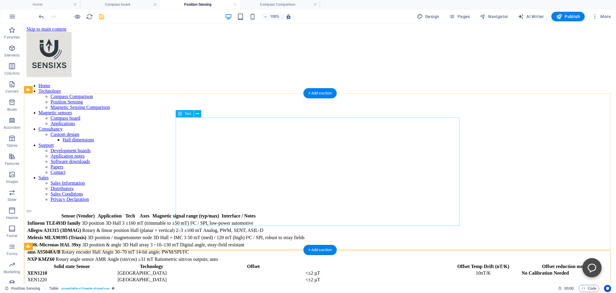
click at [186, 212] on div "Sensor (Vendor) Application Tech Axes Magnetic signal range (typ/max) Interface…" at bounding box center [319, 237] width 587 height 51
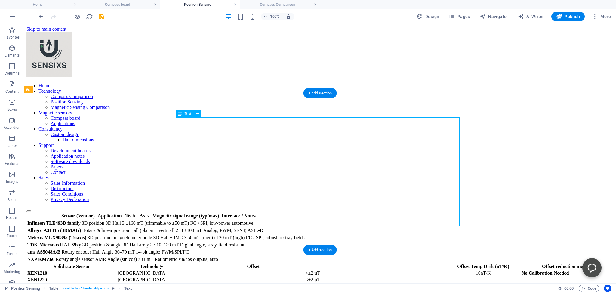
click at [184, 212] on div "Sensor (Vendor) Application Tech Axes Magnetic signal range (typ/max) Interface…" at bounding box center [319, 237] width 587 height 51
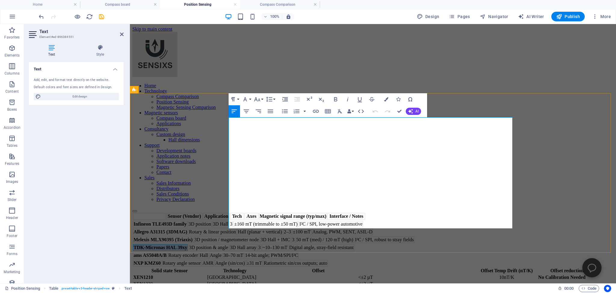
drag, startPoint x: 232, startPoint y: 191, endPoint x: 284, endPoint y: 191, distance: 52.3
click at [188, 244] on td "TDK-Micronas HAL 39xy" at bounding box center [160, 247] width 55 height 7
copy strong "TDK-Micronas HAL 39xy"
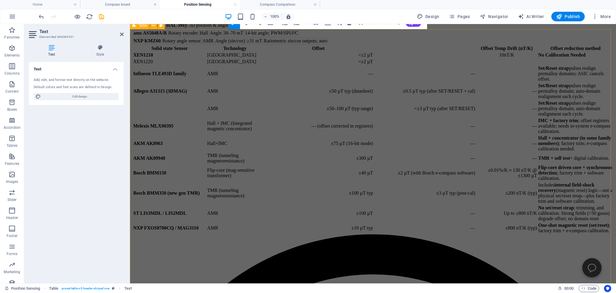
scroll to position [286, 0]
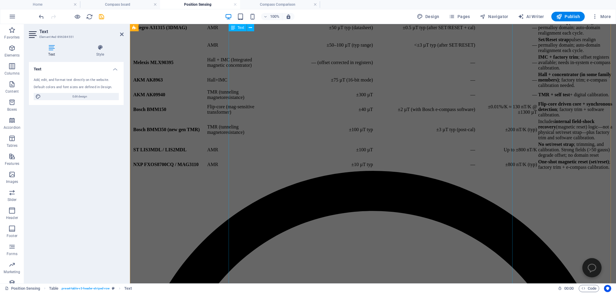
click at [236, 171] on div "Solid state Sensor Technology Offset Offset Temp Drift (nT/K) Offset reduction …" at bounding box center [372, 75] width 481 height 189
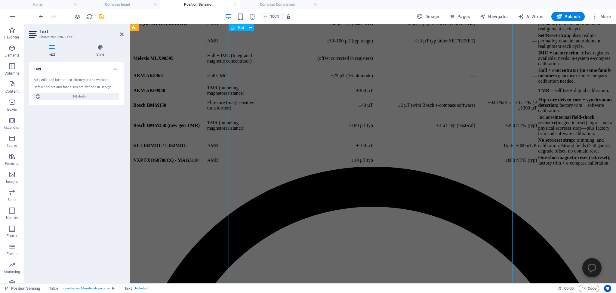
scroll to position [283, 0]
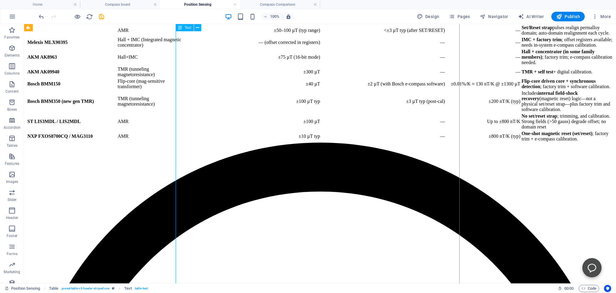
click at [236, 142] on div "Solid state Sensor Technology Offset Offset Temp Drift (nT/K) Offset reduction …" at bounding box center [319, 61] width 587 height 162
click at [190, 142] on div "Solid state Sensor Technology Offset Offset Temp Drift (nT/K) Offset reduction …" at bounding box center [319, 61] width 587 height 162
click at [187, 142] on div "Solid state Sensor Technology Offset Offset Temp Drift (nT/K) Offset reduction …" at bounding box center [319, 61] width 587 height 162
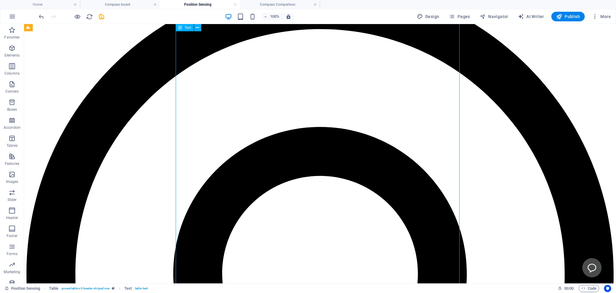
scroll to position [221, 0]
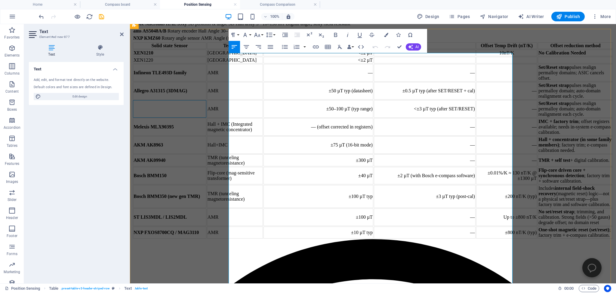
click at [206, 118] on td at bounding box center [169, 108] width 73 height 17
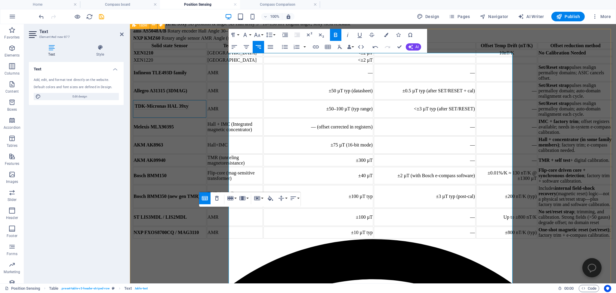
click at [182, 209] on div "Solid state Sensor Technology Offset Offset Temp Drift (nT/K) Offset reduction …" at bounding box center [372, 140] width 481 height 197
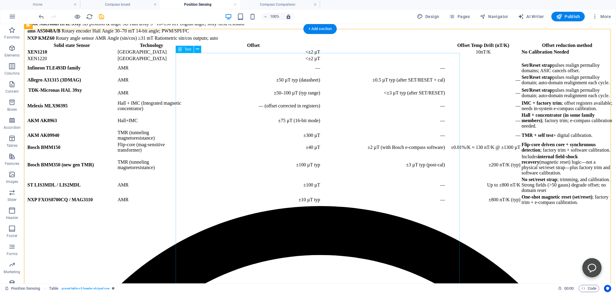
click at [184, 206] on div "Solid state Sensor Technology Offset Offset Temp Drift (nT/K) Offset reduction …" at bounding box center [319, 124] width 587 height 164
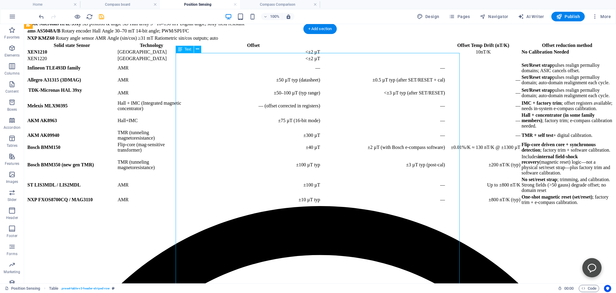
click at [184, 206] on div "Solid state Sensor Technology Offset Offset Temp Drift (nT/K) Offset reduction …" at bounding box center [319, 124] width 587 height 164
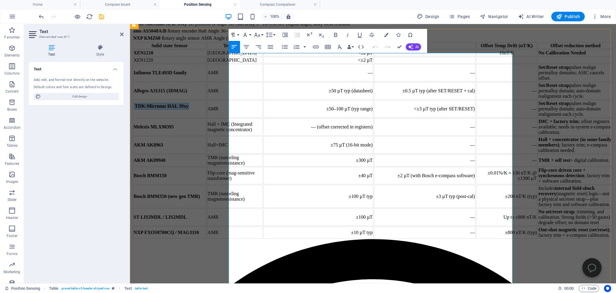
drag, startPoint x: 235, startPoint y: 234, endPoint x: 266, endPoint y: 243, distance: 32.2
click at [189, 109] on td "TDK-Micronas HAL 39xy" at bounding box center [161, 106] width 55 height 7
click at [188, 109] on strong "TDK-Micronas HAL 39xy" at bounding box center [162, 105] width 54 height 5
click at [206, 118] on td "TDK-Micronas HAL 39xy" at bounding box center [169, 108] width 73 height 17
click at [189, 109] on td "TDK-Micronas HAL 39xy" at bounding box center [161, 106] width 55 height 7
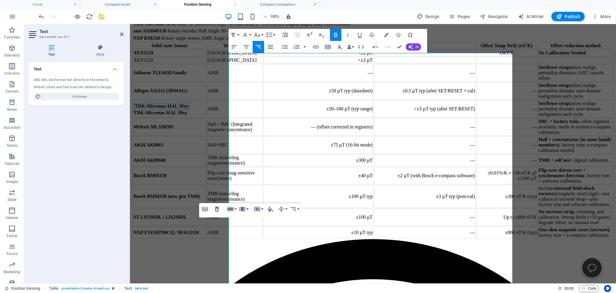
click at [217, 209] on icon "button" at bounding box center [216, 208] width 7 height 7
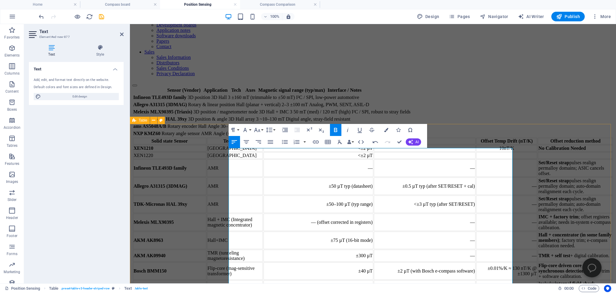
scroll to position [0, 0]
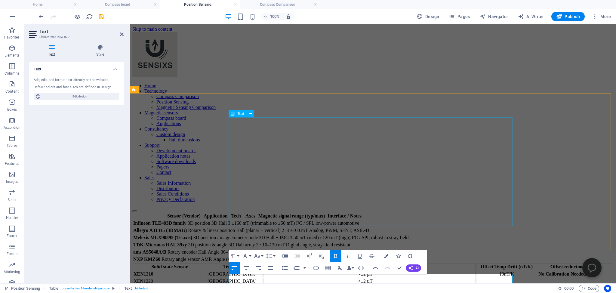
click at [241, 212] on div "Sensor (Vendor) Application Tech Axes Magnetic signal range (typ/max) Interface…" at bounding box center [372, 237] width 481 height 51
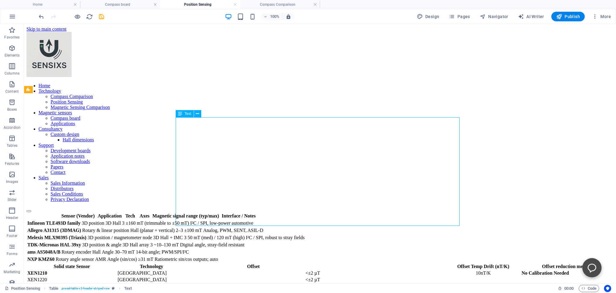
click at [189, 212] on div "Sensor (Vendor) Application Tech Axes Magnetic signal range (typ/max) Interface…" at bounding box center [319, 237] width 587 height 51
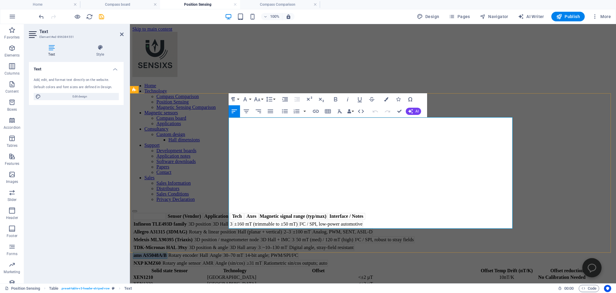
drag, startPoint x: 231, startPoint y: 206, endPoint x: 266, endPoint y: 206, distance: 34.9
click at [167, 253] on strong "ams AS5048A/B" at bounding box center [149, 255] width 33 height 5
copy strong "ams AS5048A/B"
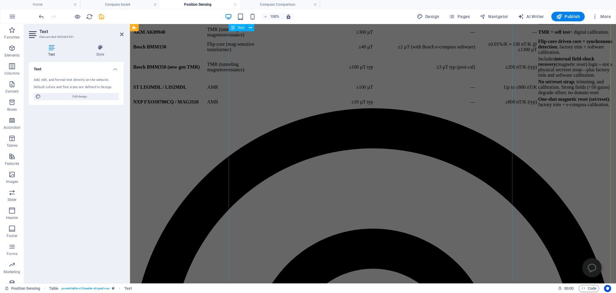
scroll to position [349, 0]
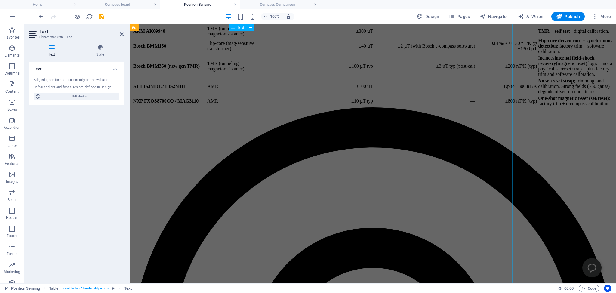
click at [241, 107] on div "Solid state Sensor Technology Offset Offset Temp Drift (nT/K) Offset reduction …" at bounding box center [372, 12] width 481 height 189
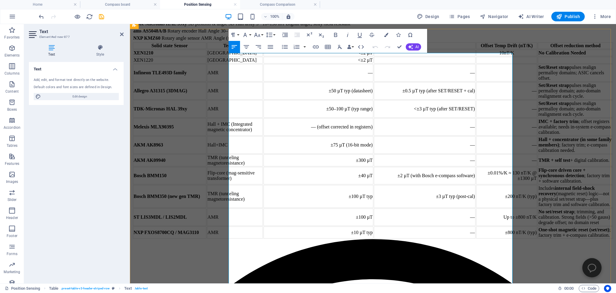
click at [206, 118] on td "TDK-Micronas HAL 39xy" at bounding box center [169, 108] width 73 height 17
drag, startPoint x: 253, startPoint y: 246, endPoint x: 228, endPoint y: 237, distance: 26.0
click at [228, 237] on div "Solid state Sensor Technology Offset Offset Temp Drift (nT/K) Offset reduction …" at bounding box center [372, 140] width 481 height 197
drag, startPoint x: 257, startPoint y: 235, endPoint x: 265, endPoint y: 240, distance: 9.7
click at [168, 109] on strong "ams AS5048A/B" at bounding box center [151, 105] width 33 height 5
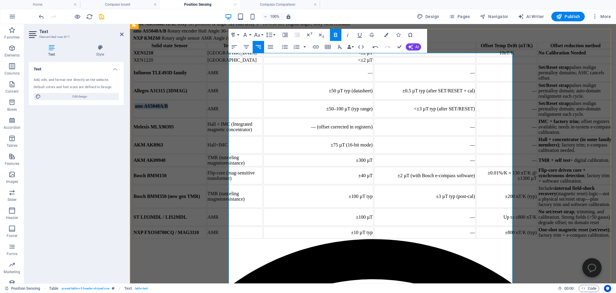
copy strong "ams AS5048A/B"
click at [206, 118] on td "ams AS5048A/B" at bounding box center [169, 108] width 73 height 17
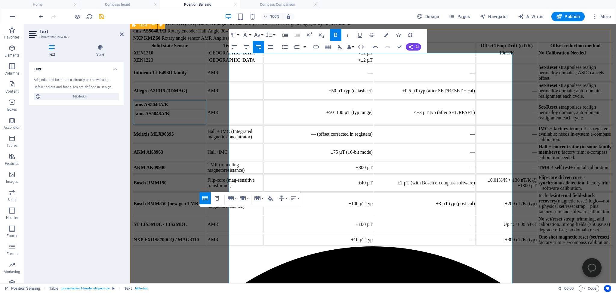
click at [187, 231] on div "Solid state Sensor Technology Offset Offset Temp Drift (nT/K) Offset reduction …" at bounding box center [372, 144] width 481 height 204
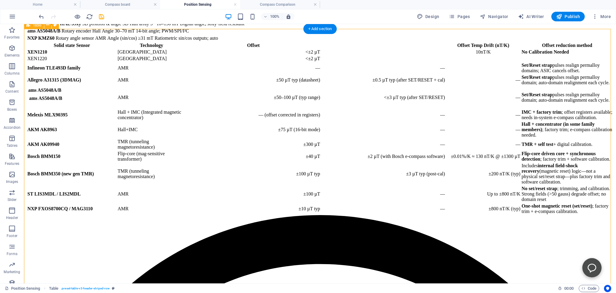
click at [130, 215] on div "Solid state Sensor Technology Offset Offset Temp Drift (nT/K) Offset reduction …" at bounding box center [319, 128] width 587 height 173
click at [200, 215] on div "Solid state Sensor Technology Offset Offset Temp Drift (nT/K) Offset reduction …" at bounding box center [319, 128] width 587 height 173
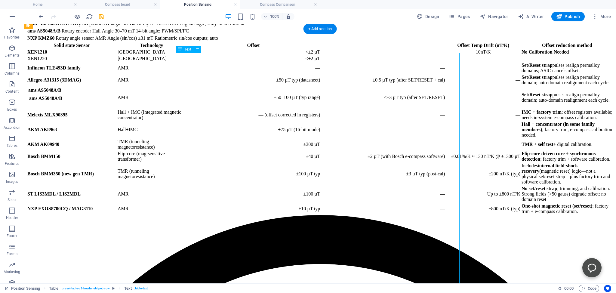
click at [202, 215] on div "Solid state Sensor Technology Offset Offset Temp Drift (nT/K) Offset reduction …" at bounding box center [319, 128] width 587 height 173
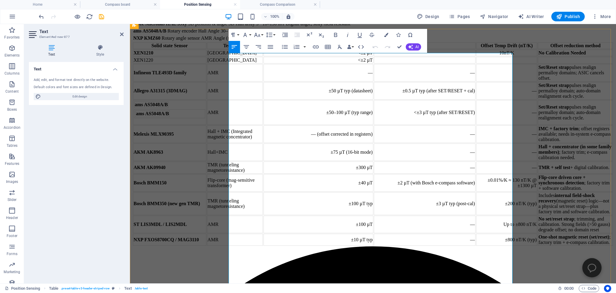
click at [168, 107] on strong "ams AS5048A/B" at bounding box center [151, 104] width 33 height 5
click at [206, 125] on td "ams AS5048A/B ams AS5048A/B" at bounding box center [169, 112] width 73 height 25
click at [168, 107] on strong "ams AS5048A/B" at bounding box center [151, 104] width 33 height 5
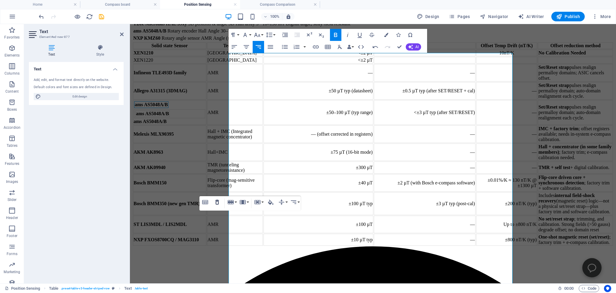
click at [216, 199] on icon "button" at bounding box center [216, 201] width 7 height 7
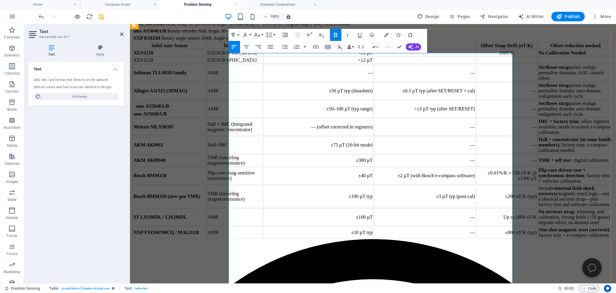
click at [170, 109] on td "ams AS5048A/B" at bounding box center [152, 106] width 34 height 7
click at [217, 212] on icon "button" at bounding box center [216, 212] width 7 height 7
click at [205, 107] on td at bounding box center [169, 106] width 71 height 1
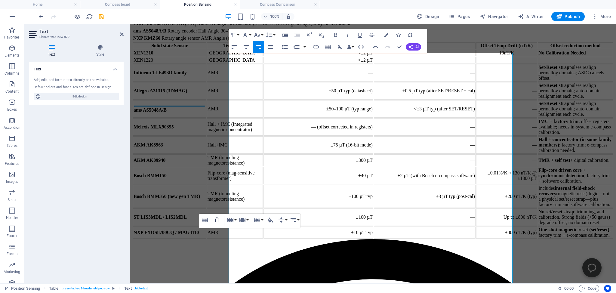
click at [217, 219] on icon "button" at bounding box center [216, 219] width 7 height 7
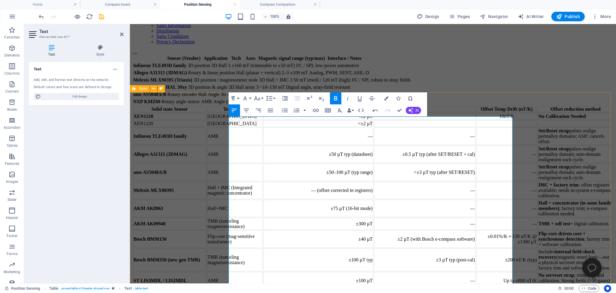
scroll to position [62, 0]
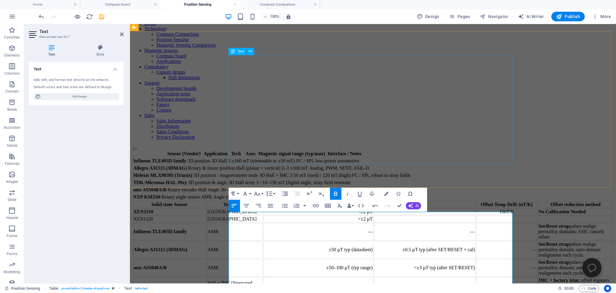
click at [238, 155] on div "Sensor (Vendor) Application Tech Axes Magnetic signal range (typ/max) Interface…" at bounding box center [372, 175] width 481 height 51
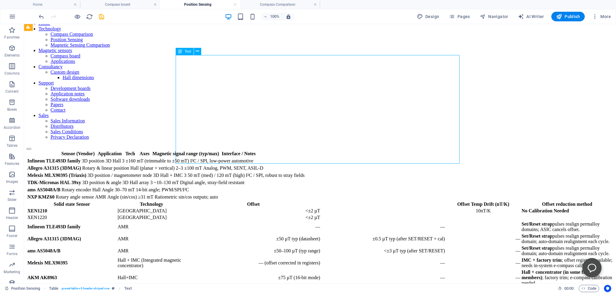
click at [204, 156] on div "Sensor (Vendor) Application Tech Axes Magnetic signal range (typ/max) Interface…" at bounding box center [319, 175] width 587 height 51
click at [183, 156] on div "Sensor (Vendor) Application Tech Axes Magnetic signal range (typ/max) Interface…" at bounding box center [319, 175] width 587 height 51
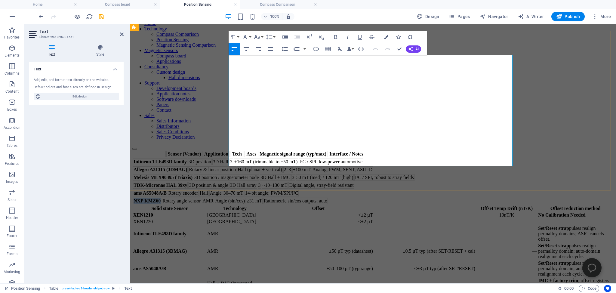
drag, startPoint x: 231, startPoint y: 158, endPoint x: 257, endPoint y: 159, distance: 25.9
click at [161, 198] on strong "NXP KMZ60" at bounding box center [146, 200] width 27 height 5
copy strong "NXP KMZ60"
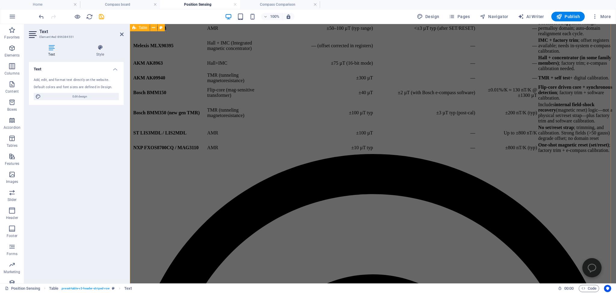
scroll to position [316, 0]
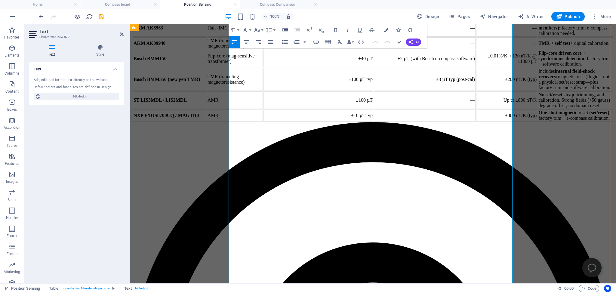
scroll to position [348, 0]
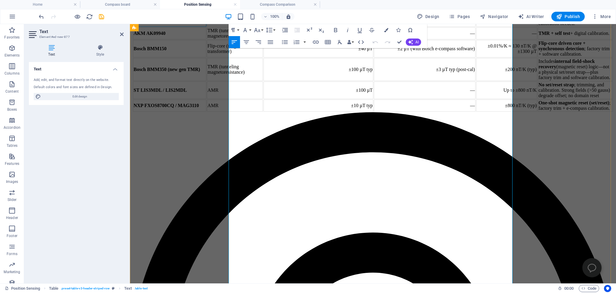
drag, startPoint x: 260, startPoint y: 234, endPoint x: 231, endPoint y: 234, distance: 29.5
click at [206, 27] on td "AKM AK8963" at bounding box center [169, 17] width 73 height 17
click at [188, 112] on div "Solid state Sensor Technology Offset Offset Temp Drift (nT/K) Offset reduction …" at bounding box center [372, 13] width 481 height 197
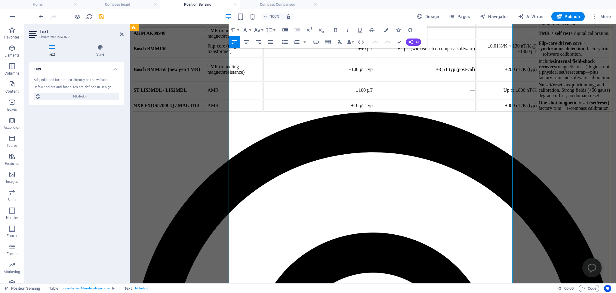
drag, startPoint x: 233, startPoint y: 230, endPoint x: 262, endPoint y: 231, distance: 28.6
click at [162, 19] on td "NXP KMZ60" at bounding box center [148, 15] width 28 height 7
copy strong "NXP KMZ60"
click at [206, 27] on td "NXP KMZ60" at bounding box center [169, 17] width 73 height 17
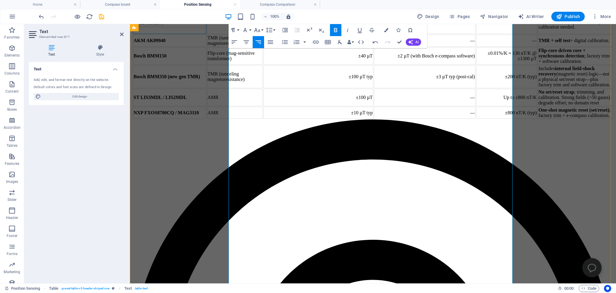
click at [163, 25] on strong "NXP KMZ60" at bounding box center [149, 22] width 27 height 5
click at [206, 34] on td "NXP KMZ60 NXP KMZ60" at bounding box center [169, 21] width 73 height 25
click at [162, 16] on strong "NXP KMZ60" at bounding box center [148, 13] width 27 height 5
drag, startPoint x: 214, startPoint y: 198, endPoint x: 111, endPoint y: 205, distance: 103.0
click at [214, 198] on icon "button" at bounding box center [213, 197] width 7 height 7
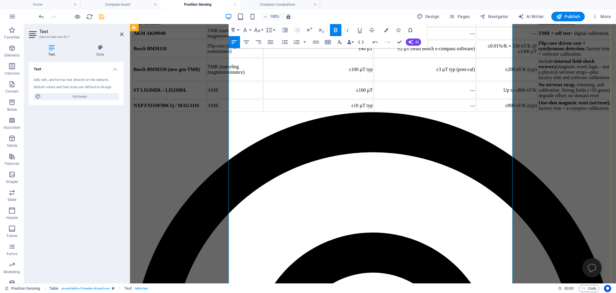
click at [163, 18] on strong "NXP KMZ60" at bounding box center [149, 15] width 27 height 5
click at [216, 207] on icon "button" at bounding box center [217, 208] width 4 height 5
click at [205, 16] on td at bounding box center [169, 15] width 71 height 1
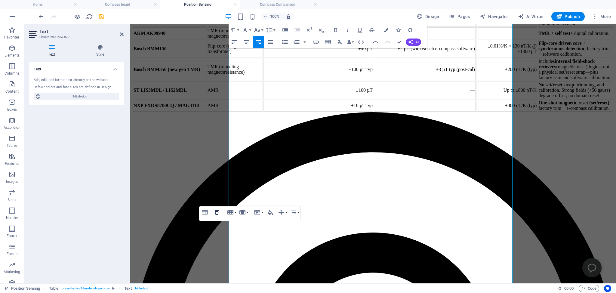
click at [217, 211] on icon "button" at bounding box center [217, 212] width 4 height 5
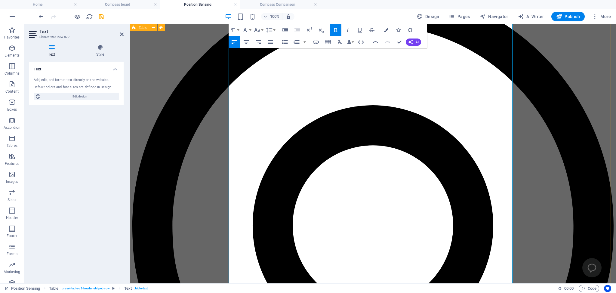
scroll to position [507, 0]
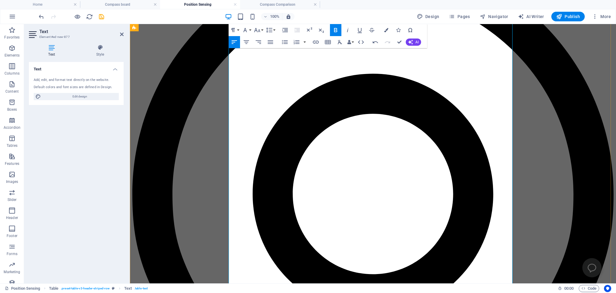
click at [234, 94] on icon "button" at bounding box center [230, 93] width 7 height 7
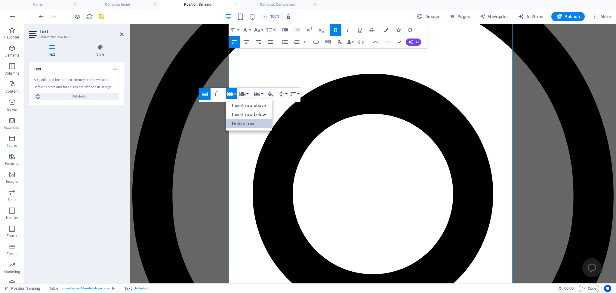
click at [244, 122] on link "Delete row" at bounding box center [249, 123] width 46 height 9
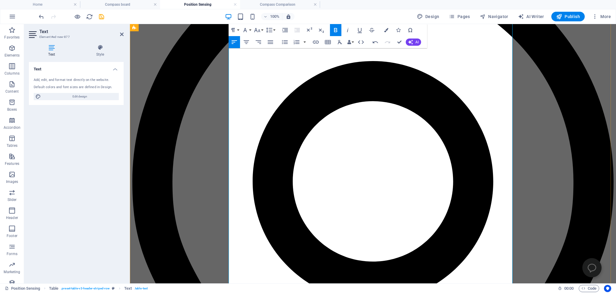
click at [231, 93] on icon "button" at bounding box center [230, 94] width 6 height 4
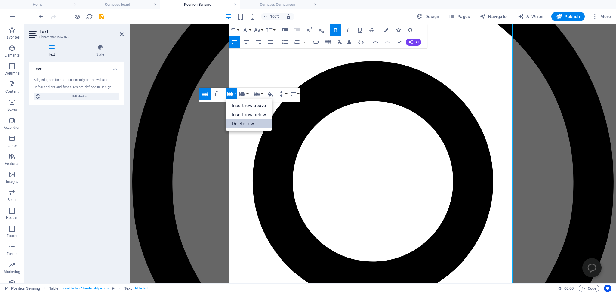
click at [237, 122] on link "Delete row" at bounding box center [249, 123] width 46 height 9
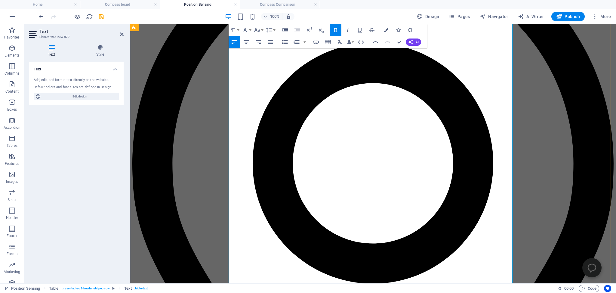
click at [231, 93] on icon "button" at bounding box center [230, 94] width 6 height 4
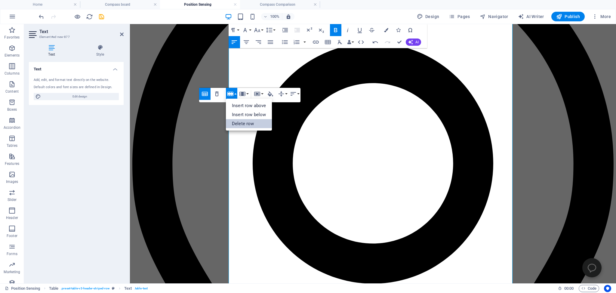
click at [239, 123] on link "Delete row" at bounding box center [249, 123] width 46 height 9
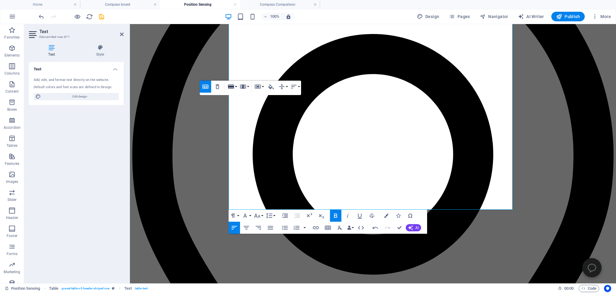
click at [231, 84] on icon "button" at bounding box center [230, 86] width 7 height 7
click at [240, 115] on link "Delete row" at bounding box center [249, 116] width 46 height 9
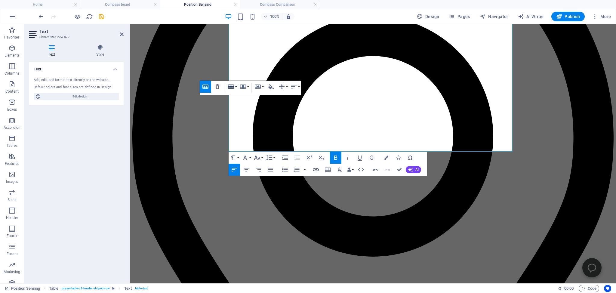
click at [233, 86] on icon "button" at bounding box center [231, 86] width 6 height 4
click at [240, 117] on link "Delete row" at bounding box center [249, 116] width 46 height 9
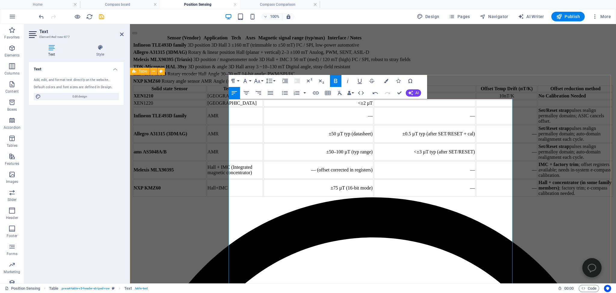
scroll to position [175, 0]
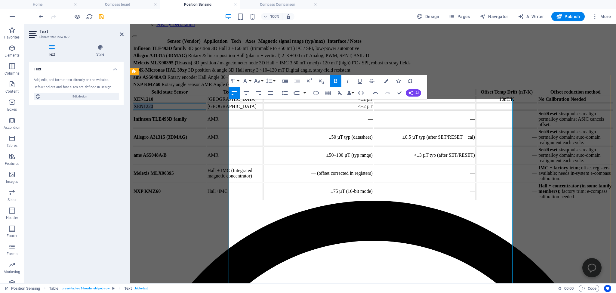
drag, startPoint x: 251, startPoint y: 149, endPoint x: 231, endPoint y: 149, distance: 19.2
click at [206, 110] on td "XEN1220" at bounding box center [169, 106] width 73 height 7
click at [335, 81] on icon "button" at bounding box center [335, 81] width 3 height 4
click at [176, 180] on div "Solid state Sensor Technology Offset Offset Temp Drift (nT/K) Offset reduction …" at bounding box center [372, 144] width 481 height 112
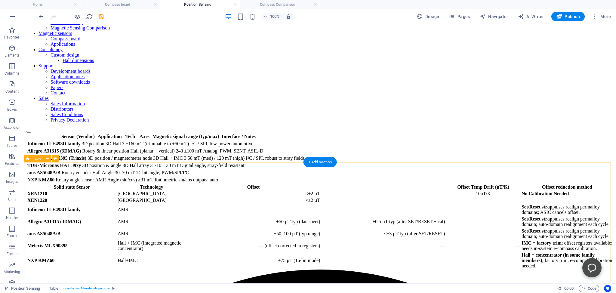
scroll to position [111, 0]
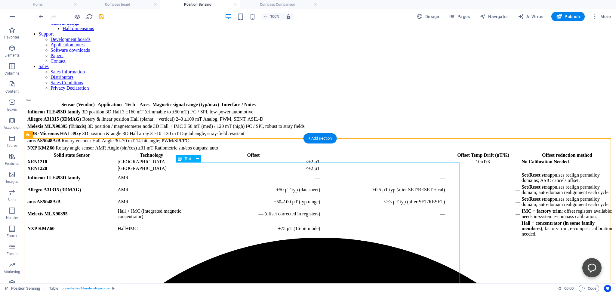
click at [225, 237] on div "Solid state Sensor Technology Offset Offset Temp Drift (nT/K) Offset reduction …" at bounding box center [319, 195] width 587 height 86
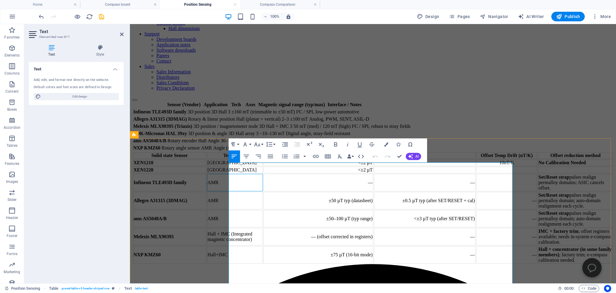
drag, startPoint x: 276, startPoint y: 243, endPoint x: 288, endPoint y: 245, distance: 12.4
click at [263, 191] on td "AMR" at bounding box center [235, 182] width 56 height 17
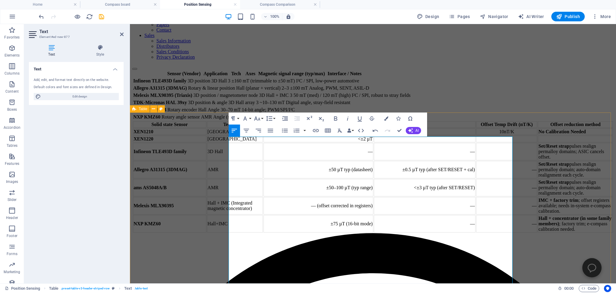
scroll to position [143, 0]
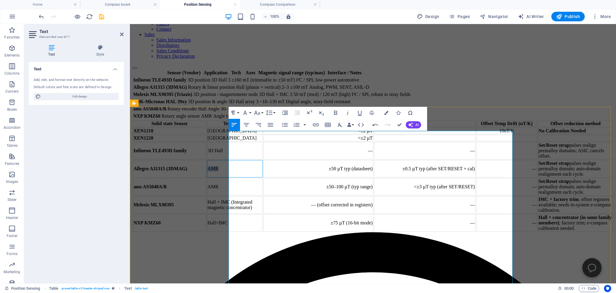
drag, startPoint x: 287, startPoint y: 258, endPoint x: 274, endPoint y: 258, distance: 13.2
click at [263, 177] on td "AMR" at bounding box center [235, 168] width 56 height 17
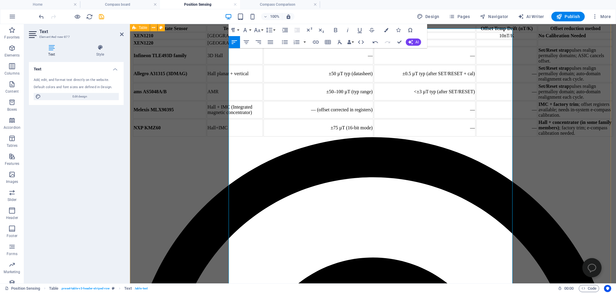
scroll to position [270, 0]
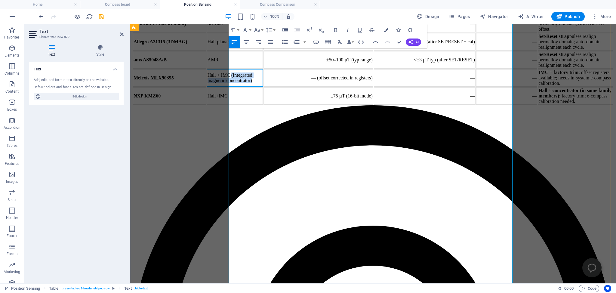
drag, startPoint x: 304, startPoint y: 247, endPoint x: 275, endPoint y: 231, distance: 33.2
click at [263, 87] on td "Hall + IMC (Integrated magnetic concentrator)" at bounding box center [235, 77] width 56 height 17
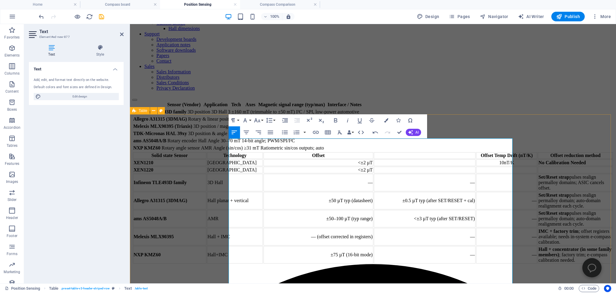
scroll to position [238, 0]
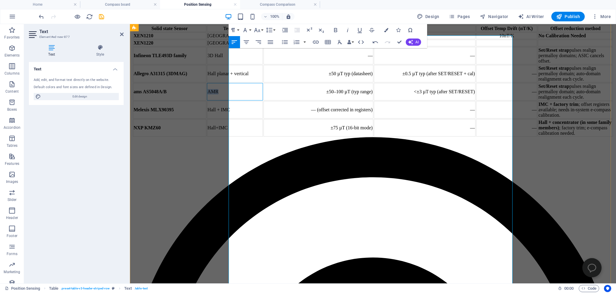
drag, startPoint x: 286, startPoint y: 213, endPoint x: 276, endPoint y: 212, distance: 10.6
click at [263, 100] on td "AMR" at bounding box center [235, 91] width 56 height 17
click at [180, 137] on div "Solid state Sensor Technology Offset Offset Temp Drift (nT/K) Offset reduction …" at bounding box center [372, 81] width 481 height 112
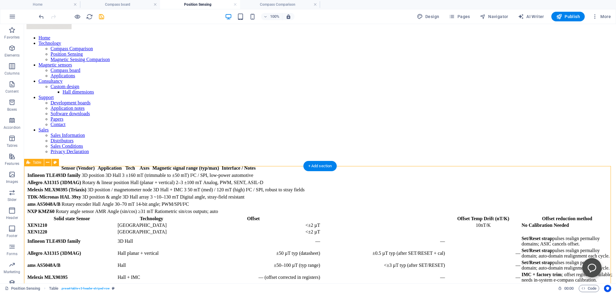
scroll to position [207, 0]
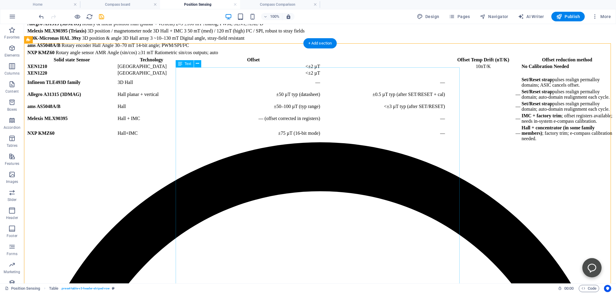
click at [229, 142] on div "Solid state Sensor Technology Offset Offset Temp Drift (nT/K) Offset reduction …" at bounding box center [319, 99] width 587 height 86
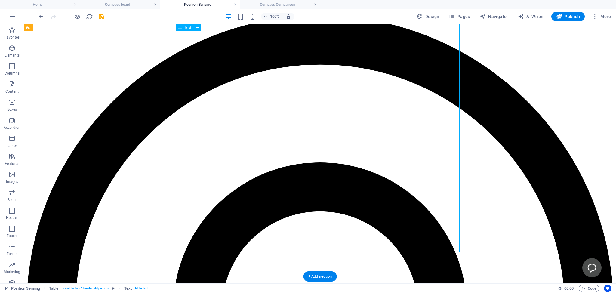
scroll to position [333, 0]
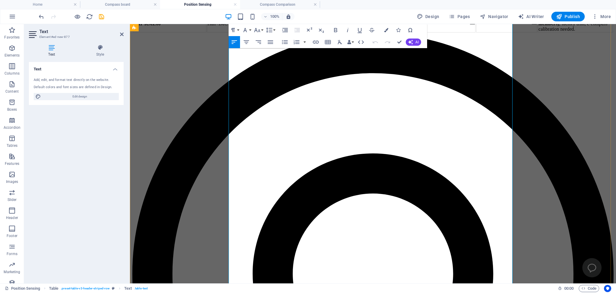
scroll to position [380, 0]
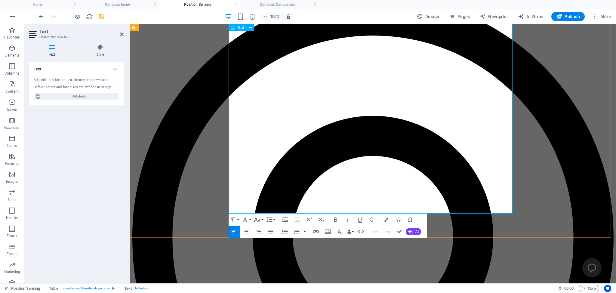
drag, startPoint x: 275, startPoint y: 185, endPoint x: 297, endPoint y: 185, distance: 22.6
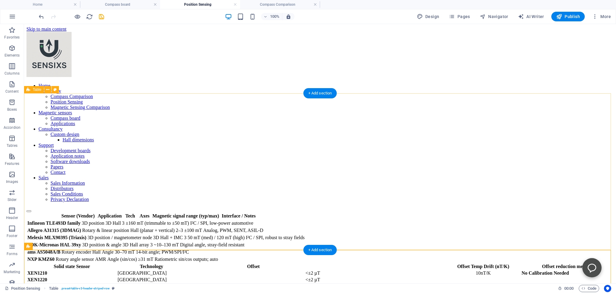
scroll to position [32, 0]
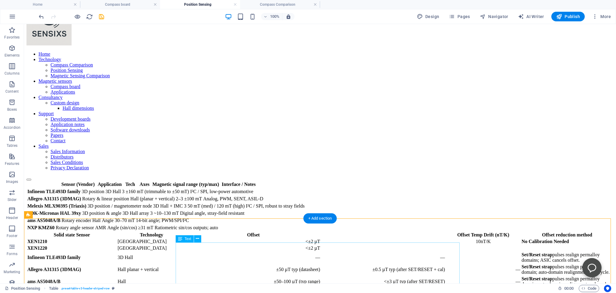
click at [257, 253] on div "Solid state Sensor Technology Offset Offset Temp Drift (nT/K) Offset reduction …" at bounding box center [319, 274] width 587 height 86
click at [256, 254] on div "Solid state Sensor Technology Offset Offset Temp Drift (nT/K) Offset reduction …" at bounding box center [319, 274] width 587 height 86
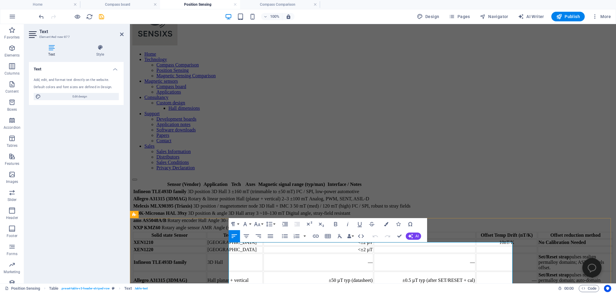
click at [311, 238] on th "Offset" at bounding box center [318, 235] width 110 height 7
click at [308, 238] on th "Offset" at bounding box center [318, 235] width 110 height 7
click at [333, 227] on icon "button" at bounding box center [331, 228] width 6 height 4
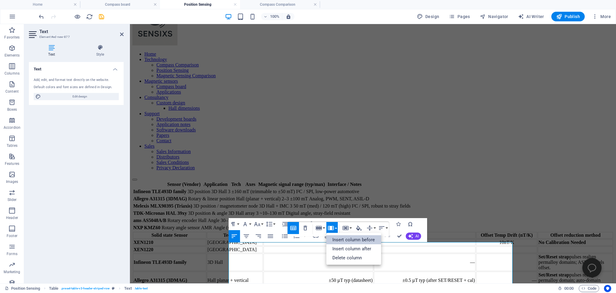
click at [341, 239] on link "Insert column before" at bounding box center [353, 239] width 55 height 9
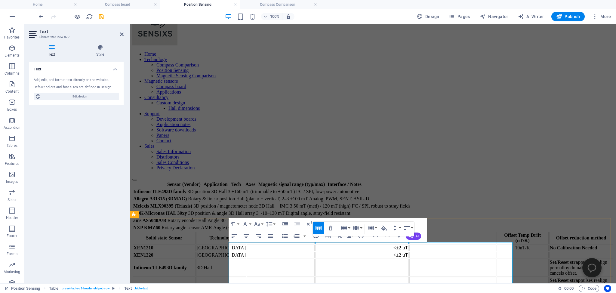
click at [309, 244] on th at bounding box center [281, 238] width 68 height 12
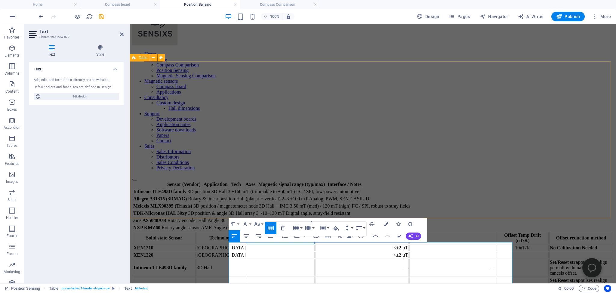
click at [147, 181] on div "Sensor (Vendor) Application Tech Axes Magnetic signal range (typ/max) Interface…" at bounding box center [372, 206] width 481 height 51
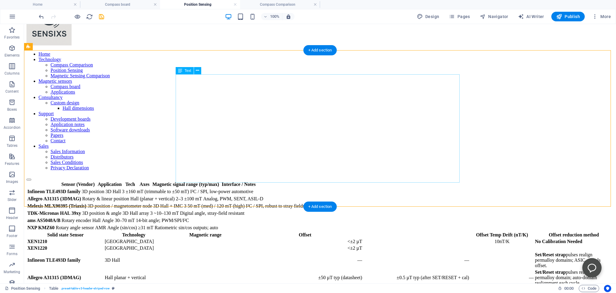
scroll to position [63, 0]
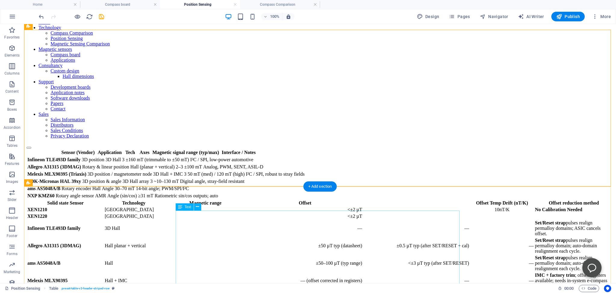
click at [257, 251] on div "Solid state Sensor Technology Magnetic range Offset Offset Temp Drift (nT/K) Of…" at bounding box center [319, 253] width 587 height 108
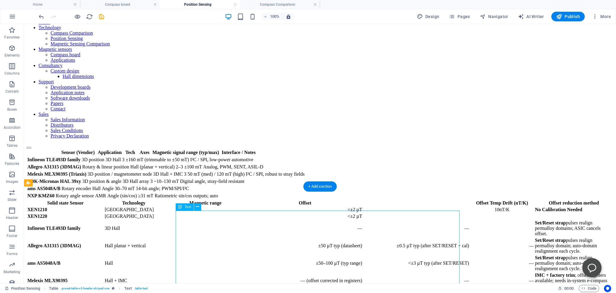
click at [260, 252] on div "Solid state Sensor Technology Magnetic range Offset Offset Temp Drift (nT/K) Of…" at bounding box center [319, 253] width 587 height 108
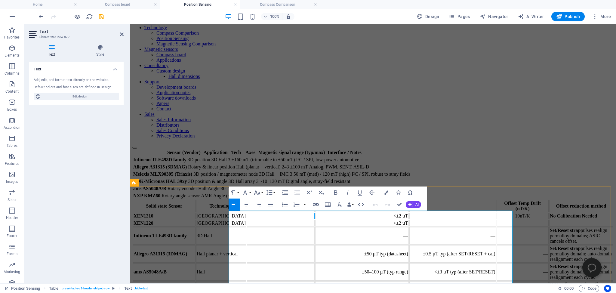
click at [314, 219] on td at bounding box center [281, 216] width 68 height 7
click at [167, 249] on div "Solid state Sensor Technology Magnetic range Offset Offset Temp Drift (nT/K) Of…" at bounding box center [372, 258] width 481 height 118
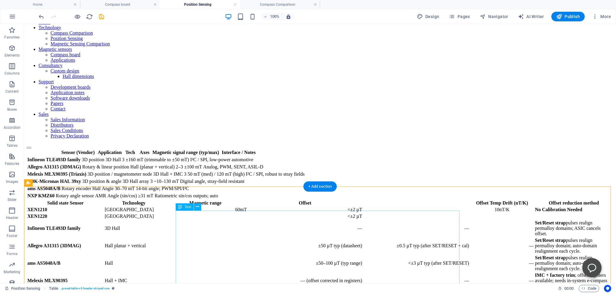
click at [271, 269] on div "Solid state Sensor Technology Magnetic range Offset Offset Temp Drift (nT/K) Of…" at bounding box center [319, 253] width 587 height 108
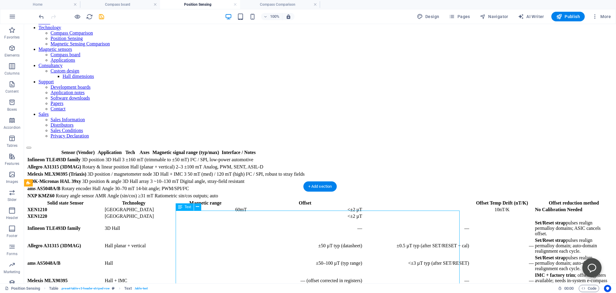
click at [364, 227] on div "Solid state Sensor Technology Magnetic range Offset Offset Temp Drift (nT/K) Of…" at bounding box center [319, 253] width 587 height 108
click at [363, 229] on div "Solid state Sensor Technology Magnetic range Offset Offset Temp Drift (nT/K) Of…" at bounding box center [319, 253] width 587 height 108
click at [204, 250] on div "Solid state Sensor Technology Magnetic range Offset Offset Temp Drift (nT/K) Of…" at bounding box center [319, 253] width 587 height 108
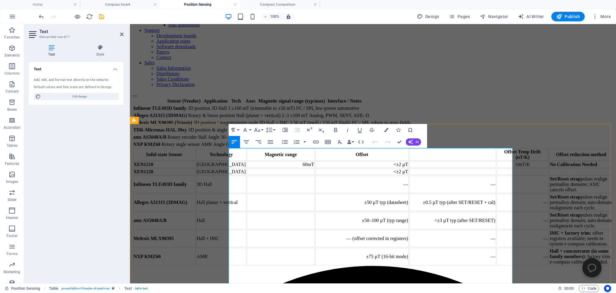
scroll to position [127, 0]
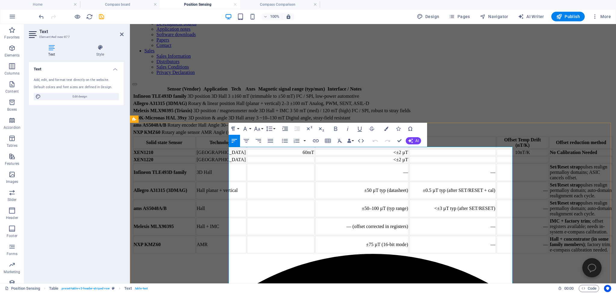
click at [549, 149] on th "Offset reduction method" at bounding box center [581, 142] width 64 height 12
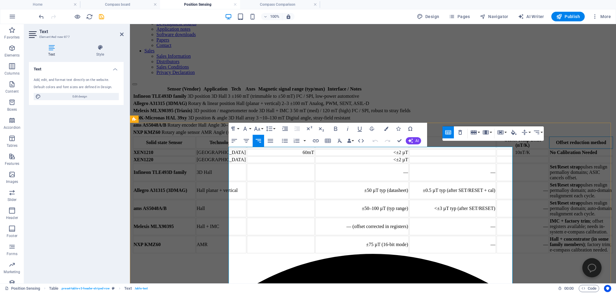
click at [416, 149] on th at bounding box center [452, 142] width 87 height 12
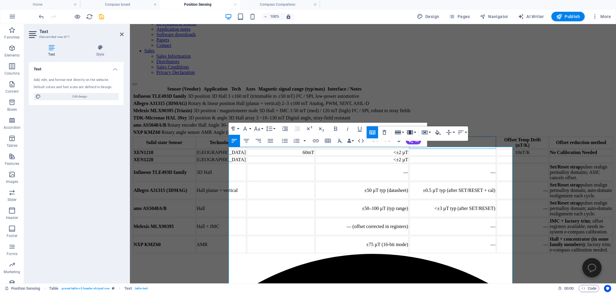
click at [415, 132] on button "Column" at bounding box center [410, 132] width 11 height 12
click at [419, 161] on link "Delete column" at bounding box center [432, 162] width 55 height 9
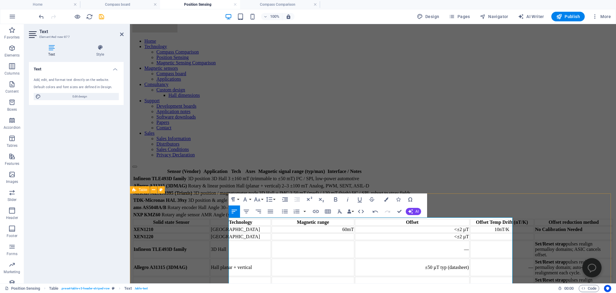
scroll to position [32, 0]
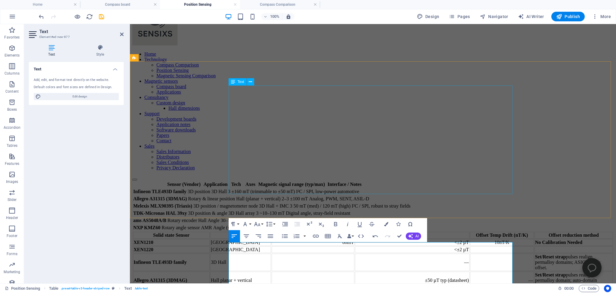
click at [354, 181] on div "Sensor (Vendor) Application Tech Axes Magnetic signal range (typ/max) Interface…" at bounding box center [372, 206] width 481 height 51
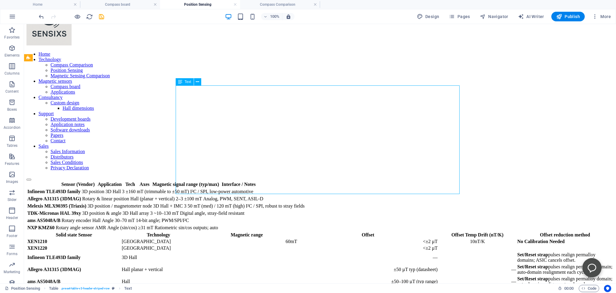
click at [317, 181] on div "Sensor (Vendor) Application Tech Axes Magnetic signal range (typ/max) Interface…" at bounding box center [319, 206] width 587 height 51
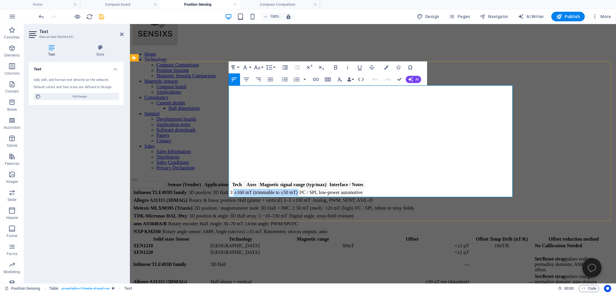
drag, startPoint x: 348, startPoint y: 107, endPoint x: 415, endPoint y: 107, distance: 66.7
click at [298, 189] on td "±160 mT (trimmable to ±50 mT)" at bounding box center [266, 192] width 65 height 7
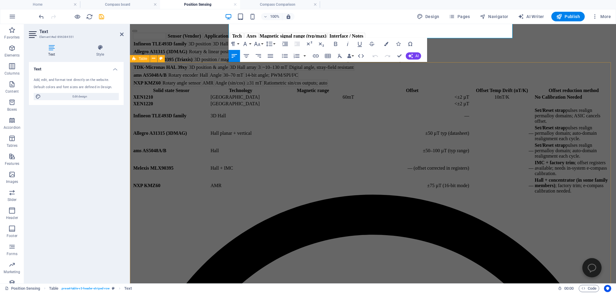
scroll to position [190, 0]
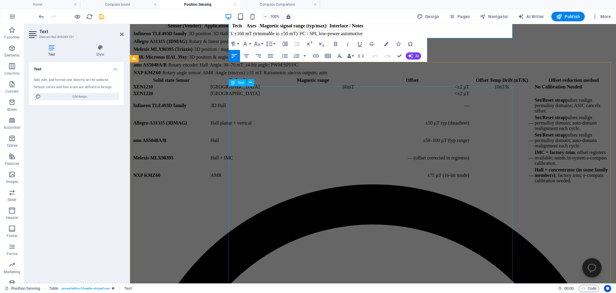
click at [343, 168] on div "Solid state Sensor Technology Magnetic range Offset Offset Temp Drift (nT/K) Of…" at bounding box center [372, 131] width 481 height 108
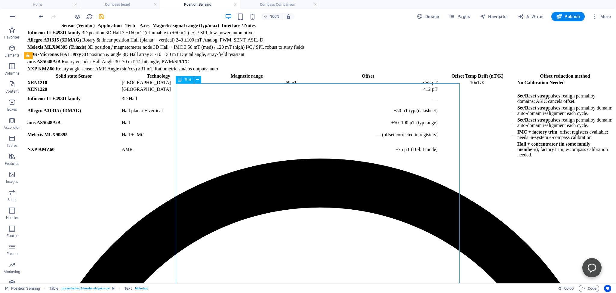
click at [289, 158] on div "Solid state Sensor Technology Magnetic range Offset Offset Temp Drift (nT/K) Of…" at bounding box center [319, 115] width 587 height 86
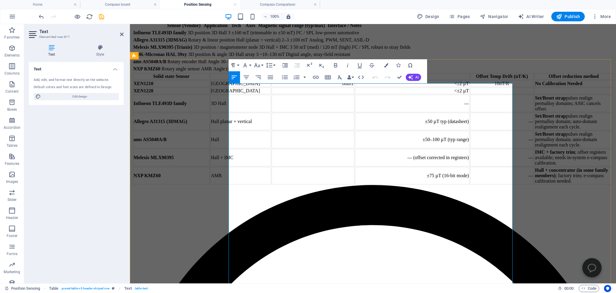
click at [332, 112] on td at bounding box center [312, 103] width 83 height 17
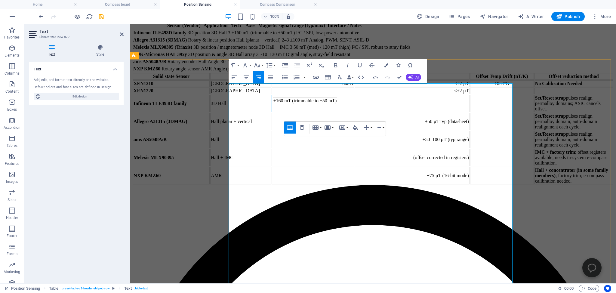
click at [337, 104] on td "±160 mT (trimmable to ±50 mT)" at bounding box center [305, 100] width 65 height 7
click at [344, 112] on td "±160 mT (trimmable to ±50 mT)" at bounding box center [312, 103] width 83 height 17
click at [330, 104] on td "±160 mT (trimmable to ±50 mT)" at bounding box center [305, 100] width 65 height 7
click at [302, 130] on icon "button" at bounding box center [302, 131] width 4 height 5
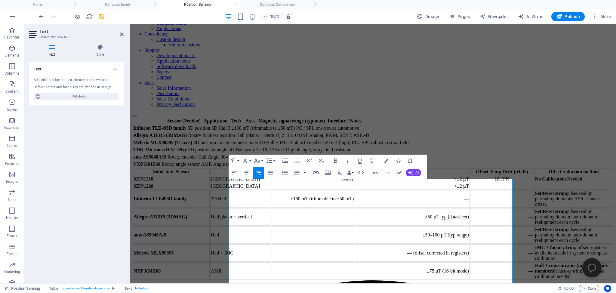
scroll to position [0, 0]
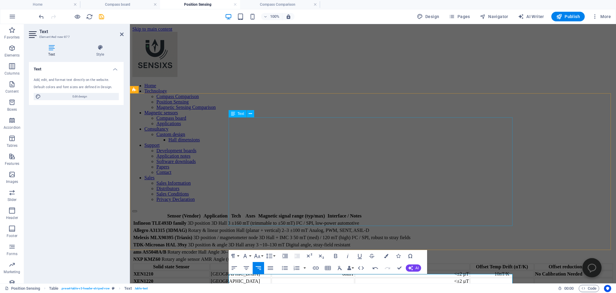
click at [418, 212] on div "Sensor (Vendor) Application Tech Axes Magnetic signal range (typ/max) Interface…" at bounding box center [372, 237] width 481 height 51
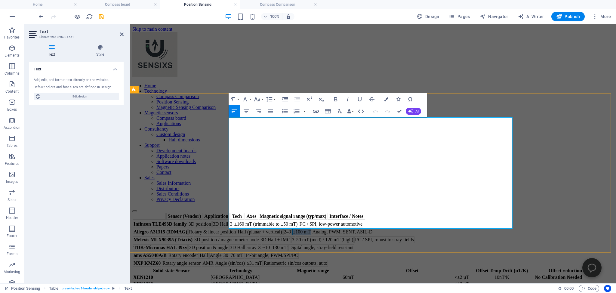
drag, startPoint x: 412, startPoint y: 154, endPoint x: 430, endPoint y: 155, distance: 17.7
click at [311, 228] on td "±100 mT" at bounding box center [301, 231] width 19 height 7
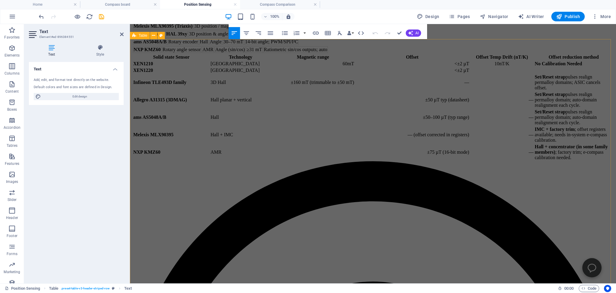
scroll to position [222, 0]
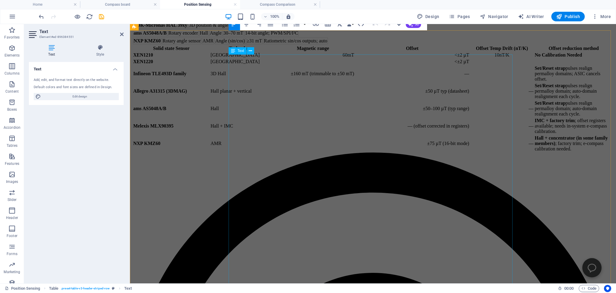
click at [334, 152] on div "Solid state Sensor Technology Magnetic range Offset Offset Temp Drift (nT/K) Of…" at bounding box center [372, 99] width 481 height 108
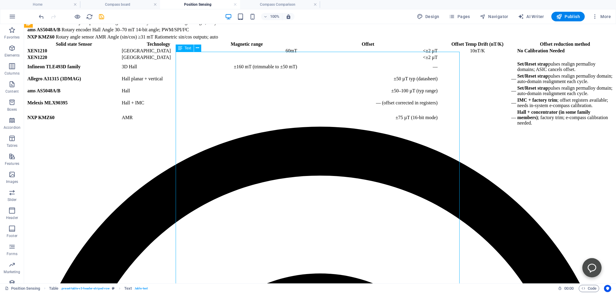
click at [281, 127] on div "Solid state Sensor Technology Magnetic range Offset Offset Temp Drift (nT/K) Of…" at bounding box center [319, 84] width 587 height 86
click at [282, 127] on div "Solid state Sensor Technology Magnetic range Offset Offset Temp Drift (nT/K) Of…" at bounding box center [319, 84] width 587 height 86
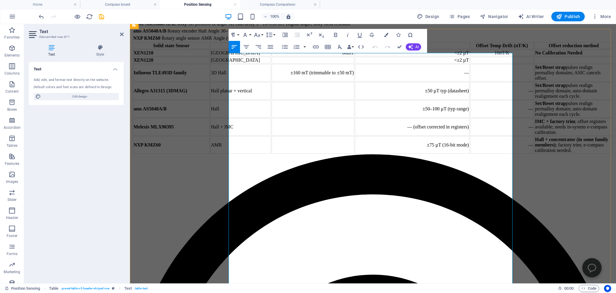
click at [322, 100] on td at bounding box center [312, 90] width 83 height 17
click at [292, 91] on td "±100 mT" at bounding box center [282, 88] width 19 height 7
click at [330, 100] on td "±100 mT" at bounding box center [312, 90] width 83 height 17
click at [292, 91] on td "±100 mT" at bounding box center [282, 88] width 19 height 7
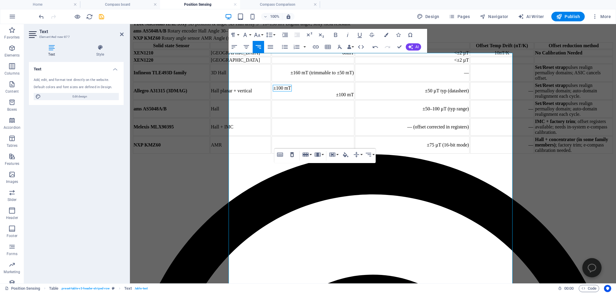
click at [292, 155] on icon "button" at bounding box center [291, 154] width 7 height 7
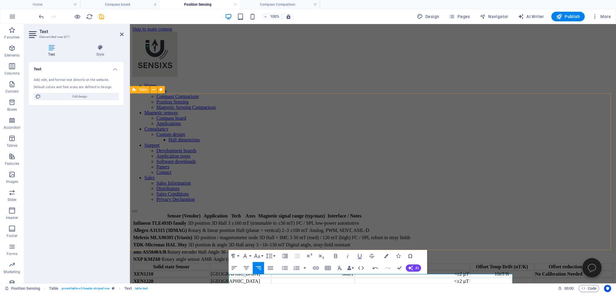
scroll to position [0, 0]
click at [416, 212] on div "Sensor (Vendor) Application Tech Axes Magnetic signal range (typ/max) Interface…" at bounding box center [372, 237] width 481 height 51
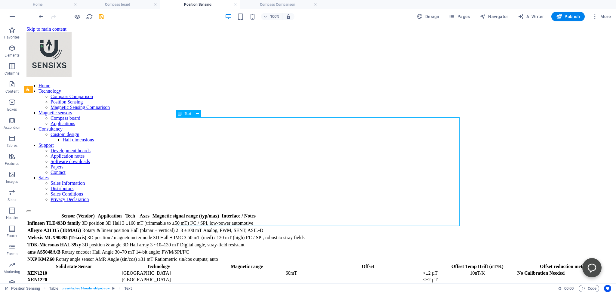
click at [416, 212] on div "Sensor (Vendor) Application Tech Axes Magnetic signal range (typ/max) Interface…" at bounding box center [319, 237] width 587 height 51
click at [358, 212] on div "Sensor (Vendor) Application Tech Axes Magnetic signal range (typ/max) Interface…" at bounding box center [319, 237] width 587 height 51
click at [353, 212] on div "Sensor (Vendor) Application Tech Axes Magnetic signal range (typ/max) Interface…" at bounding box center [319, 237] width 587 height 51
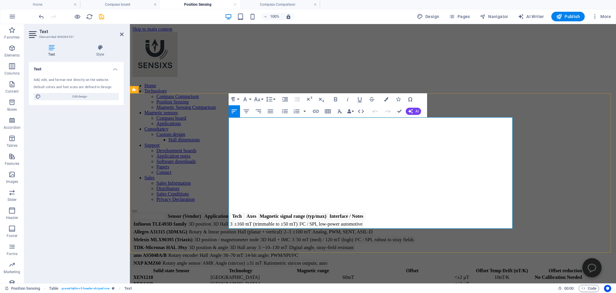
click at [354, 236] on td "50 mT (med) / 120 mT (high)" at bounding box center [324, 239] width 58 height 7
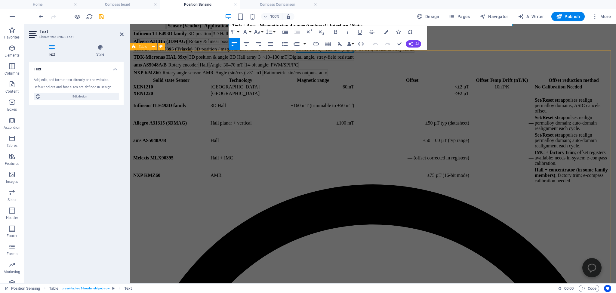
scroll to position [222, 0]
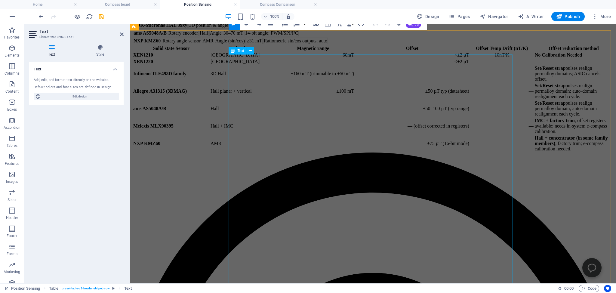
click at [344, 152] on div "Solid state Sensor Technology Magnetic range Offset Offset Temp Drift (nT/K) Of…" at bounding box center [372, 99] width 481 height 108
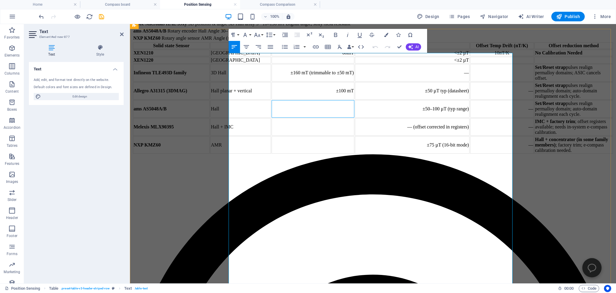
click at [339, 118] on td at bounding box center [312, 108] width 83 height 17
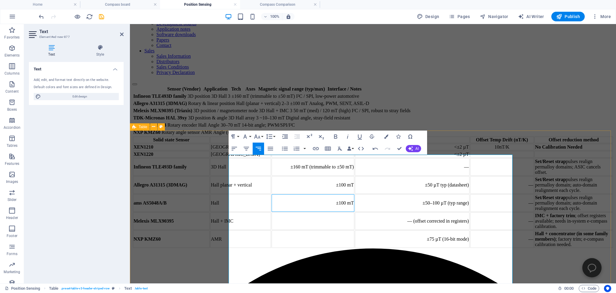
scroll to position [32, 0]
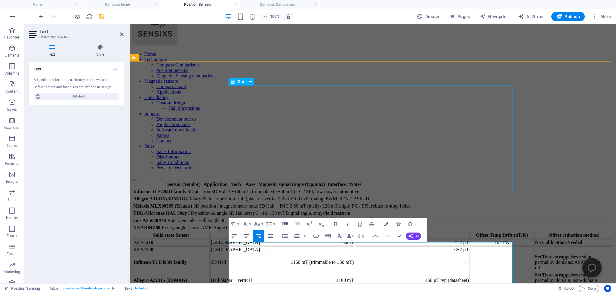
click at [405, 181] on div "Sensor (Vendor) Application Tech Axes Magnetic signal range (typ/max) Interface…" at bounding box center [372, 206] width 481 height 51
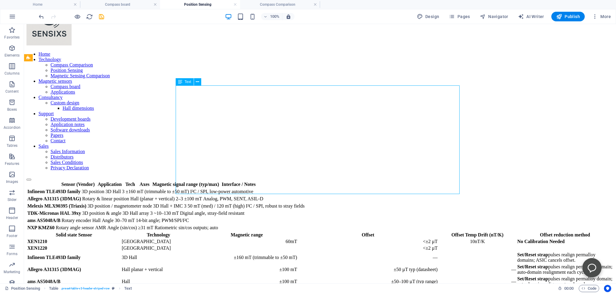
click at [346, 181] on div "Sensor (Vendor) Application Tech Axes Magnetic signal range (typ/max) Interface…" at bounding box center [319, 206] width 587 height 51
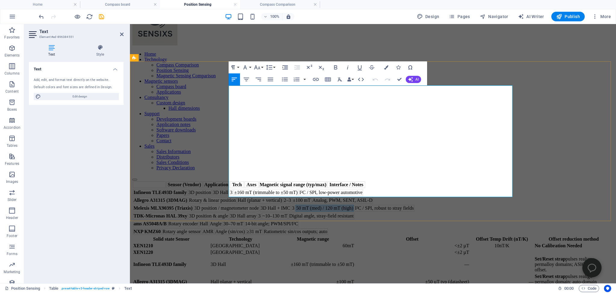
drag, startPoint x: 398, startPoint y: 137, endPoint x: 412, endPoint y: 145, distance: 16.0
click at [354, 205] on td "50 mT (med) / 120 mT (high)" at bounding box center [324, 208] width 58 height 7
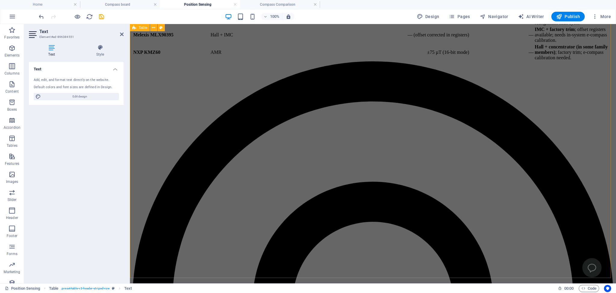
scroll to position [317, 0]
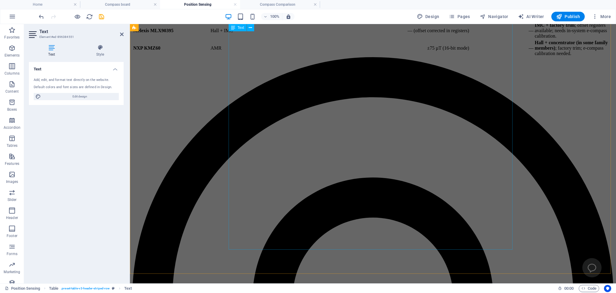
click at [344, 57] on div "Solid state Sensor Technology Magnetic range Offset Offset Temp Drift (nT/K) Of…" at bounding box center [372, 3] width 481 height 108
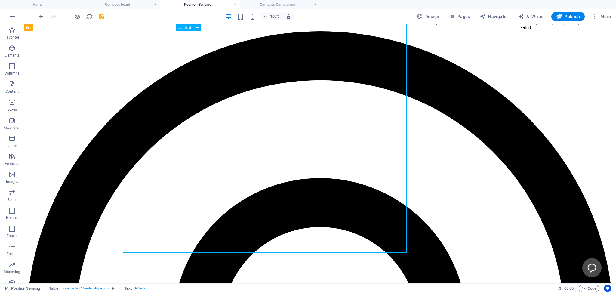
scroll to position [314, 0]
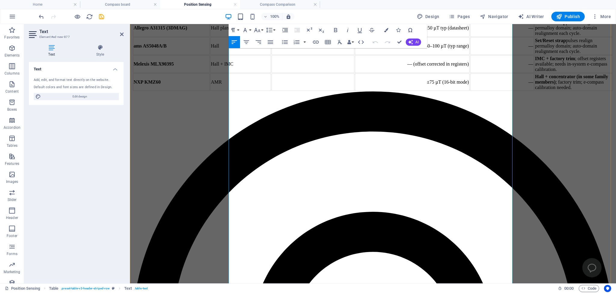
scroll to position [284, 0]
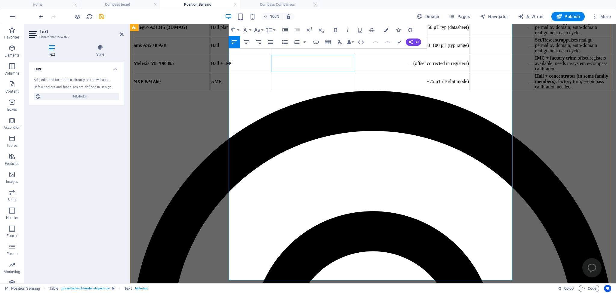
click at [346, 72] on td at bounding box center [312, 63] width 83 height 17
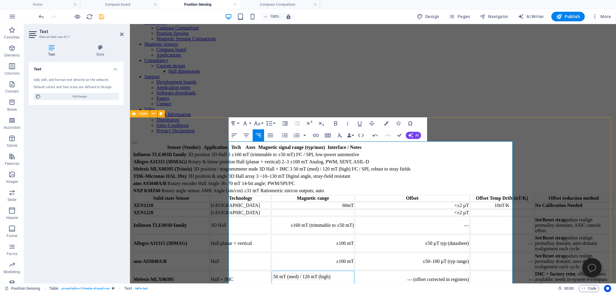
scroll to position [63, 0]
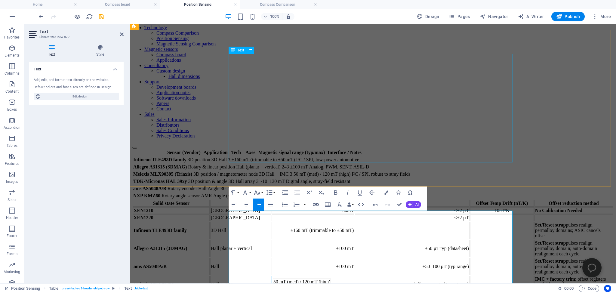
click at [388, 149] on div "Sensor (Vendor) Application Tech Axes Magnetic signal range (typ/max) Interface…" at bounding box center [372, 174] width 481 height 51
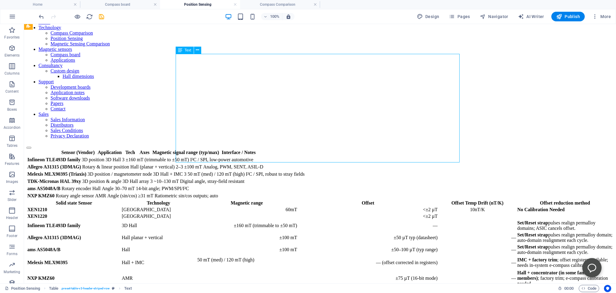
click at [333, 149] on div "Sensor (Vendor) Application Tech Axes Magnetic signal range (typ/max) Interface…" at bounding box center [319, 174] width 587 height 51
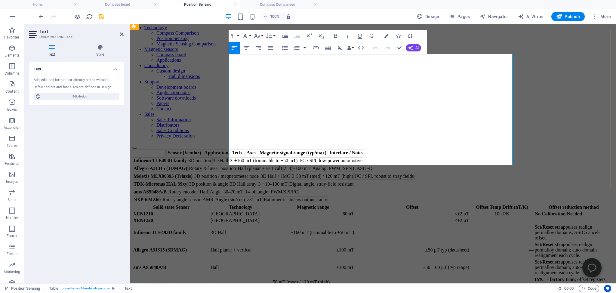
click at [288, 181] on td "~10–130 mT" at bounding box center [275, 184] width 26 height 7
click at [244, 188] on td "30–70 mT" at bounding box center [233, 191] width 21 height 7
drag, startPoint x: 340, startPoint y: 142, endPoint x: 361, endPoint y: 142, distance: 20.7
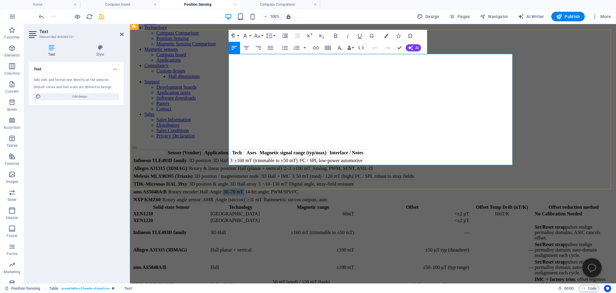
click at [244, 188] on td "30–70 mT" at bounding box center [233, 191] width 21 height 7
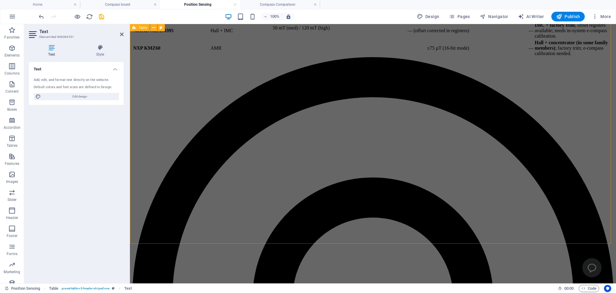
scroll to position [349, 0]
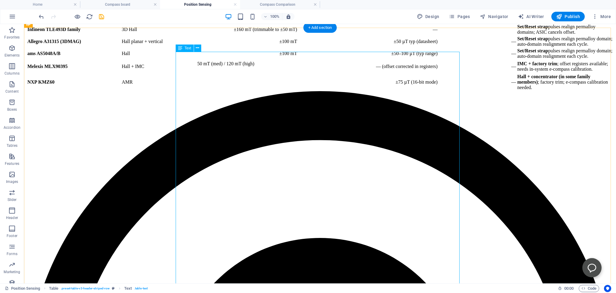
scroll to position [286, 0]
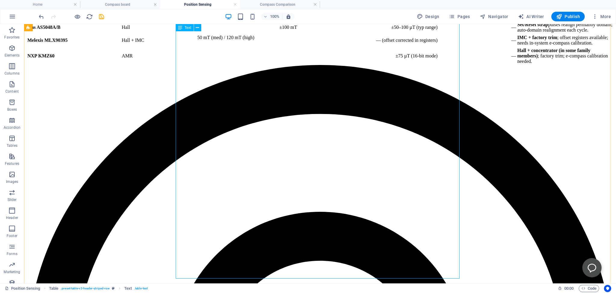
click at [287, 65] on div "Solid state Sensor Technology Magnetic range Offset Offset Temp Drift (nT/K) Of…" at bounding box center [319, 21] width 587 height 88
click at [289, 65] on div "Solid state Sensor Technology Magnetic range Offset Offset Temp Drift (nT/K) Of…" at bounding box center [319, 21] width 587 height 88
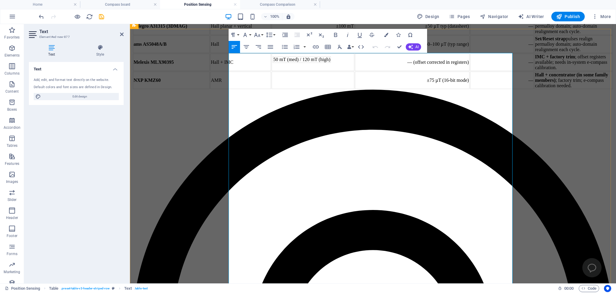
scroll to position [221, 0]
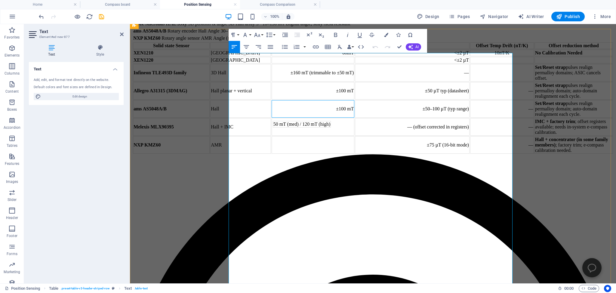
click at [341, 118] on td "±100 mT" at bounding box center [312, 108] width 83 height 17
drag, startPoint x: 338, startPoint y: 231, endPoint x: 357, endPoint y: 229, distance: 19.3
click at [354, 118] on td "±100 mT" at bounding box center [312, 108] width 83 height 17
click at [294, 109] on td "30–70 mT" at bounding box center [283, 106] width 21 height 7
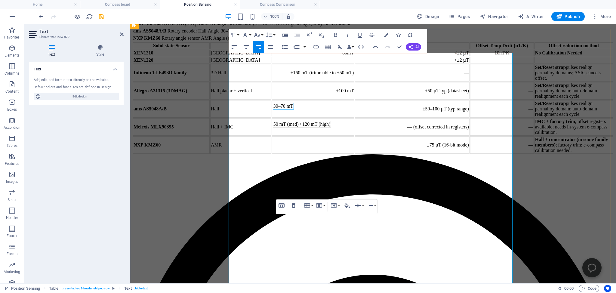
click at [335, 118] on td "30–70 mT" at bounding box center [312, 108] width 83 height 17
click at [294, 109] on td "30–70 mT" at bounding box center [283, 106] width 21 height 7
click at [293, 204] on icon "button" at bounding box center [294, 205] width 4 height 5
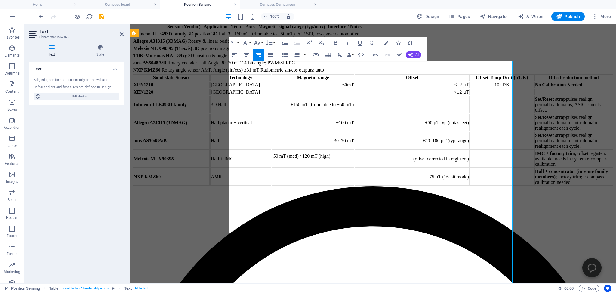
scroll to position [284, 0]
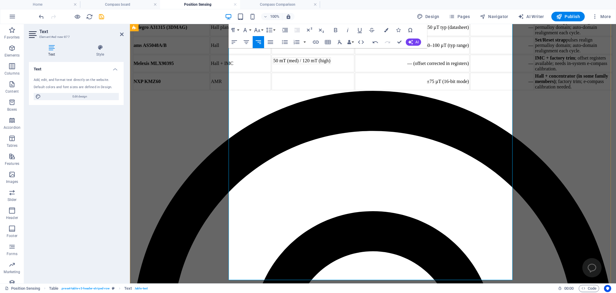
click at [210, 72] on td "Melexis MLX90395" at bounding box center [171, 63] width 77 height 17
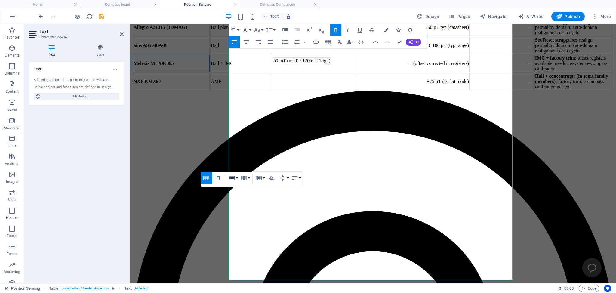
click at [233, 177] on icon "button" at bounding box center [232, 178] width 6 height 4
click at [242, 197] on link "Insert row below" at bounding box center [250, 198] width 46 height 9
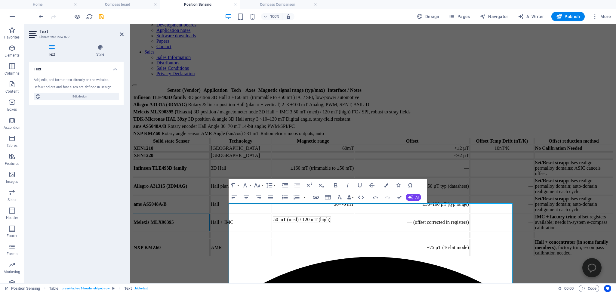
scroll to position [0, 0]
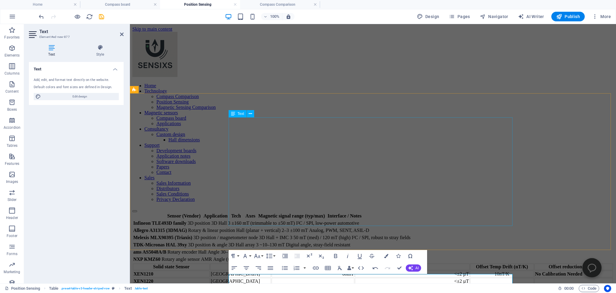
click at [241, 212] on div "Sensor (Vendor) Application Tech Axes Magnetic signal range (typ/max) Interface…" at bounding box center [372, 237] width 481 height 51
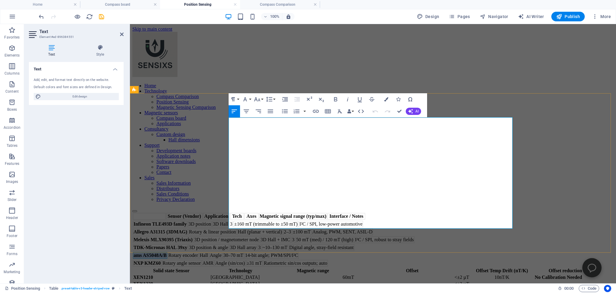
drag, startPoint x: 231, startPoint y: 206, endPoint x: 265, endPoint y: 205, distance: 34.6
click at [167, 252] on td "ams AS5048A/B" at bounding box center [150, 255] width 34 height 7
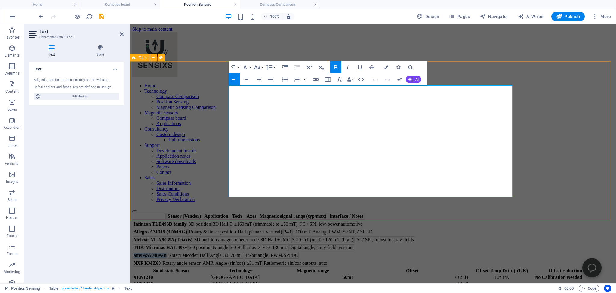
scroll to position [32, 0]
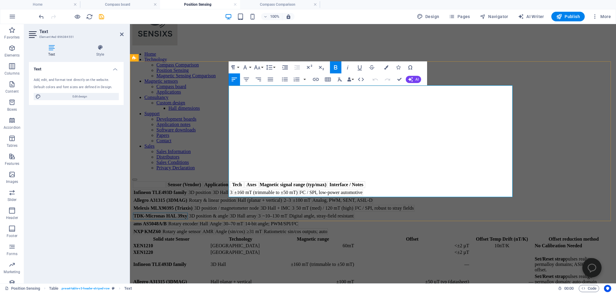
click at [187, 213] on strong "TDK-Micronas HAL 39xy" at bounding box center [160, 215] width 54 height 5
drag, startPoint x: 232, startPoint y: 159, endPoint x: 284, endPoint y: 161, distance: 52.0
click at [187, 213] on strong "TDK-Micronas HAL 39xy" at bounding box center [160, 215] width 54 height 5
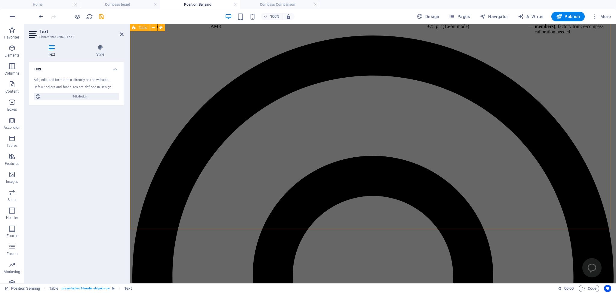
scroll to position [381, 0]
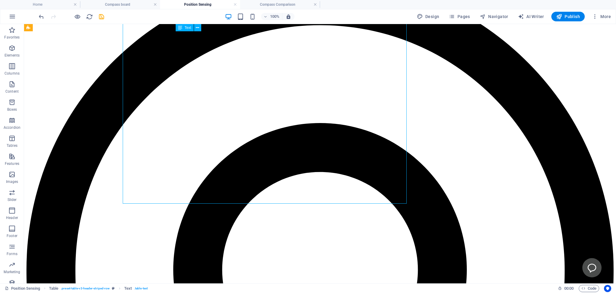
scroll to position [378, 0]
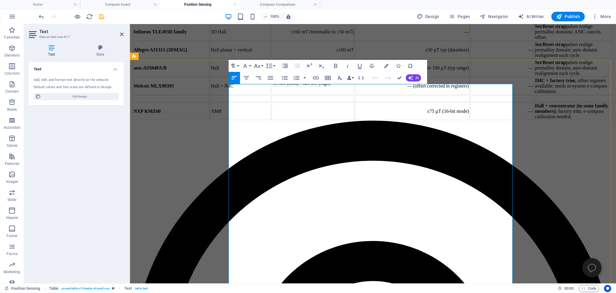
scroll to position [284, 0]
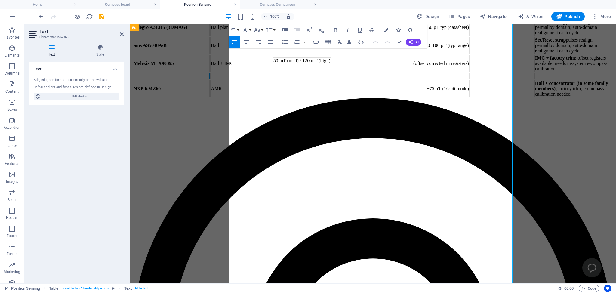
click at [210, 79] on td at bounding box center [171, 76] width 77 height 7
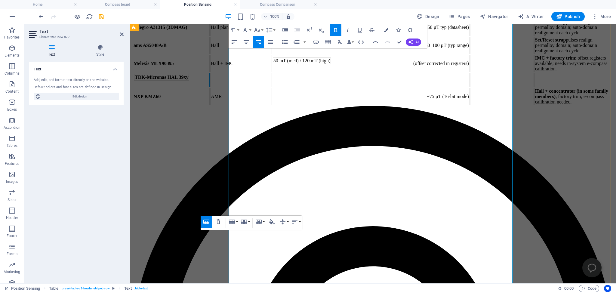
click at [188, 80] on strong "TDK-Micronas HAL 39xy" at bounding box center [162, 77] width 54 height 5
click at [210, 87] on td "TDK-Micronas HAL 39xy" at bounding box center [171, 80] width 77 height 14
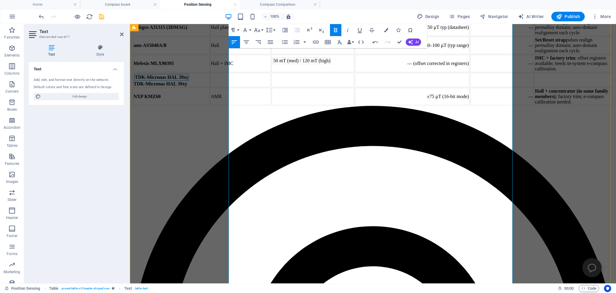
click at [188, 80] on strong "TDK-Micronas HAL 39xy" at bounding box center [162, 77] width 54 height 5
click at [218, 226] on icon "button" at bounding box center [218, 225] width 7 height 7
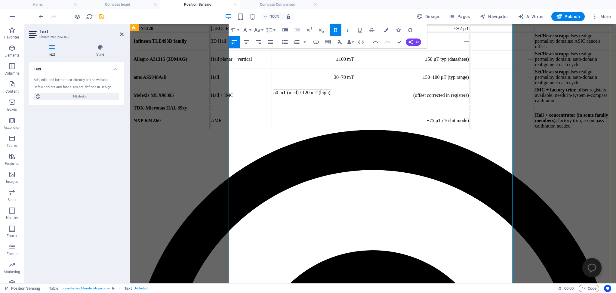
scroll to position [348, 0]
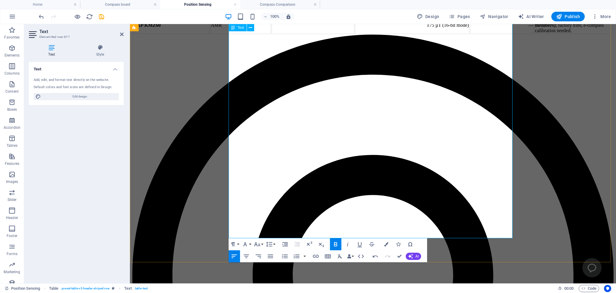
click at [271, 16] on td at bounding box center [240, 12] width 61 height 7
click at [271, 16] on td "#D hall Array" at bounding box center [240, 12] width 61 height 7
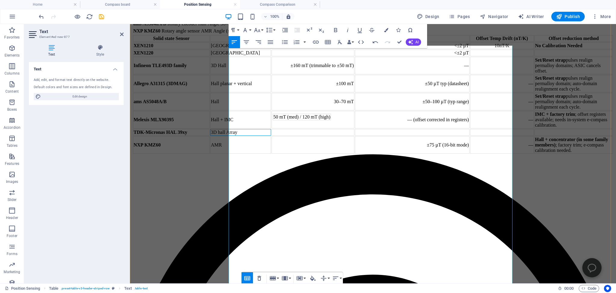
scroll to position [253, 0]
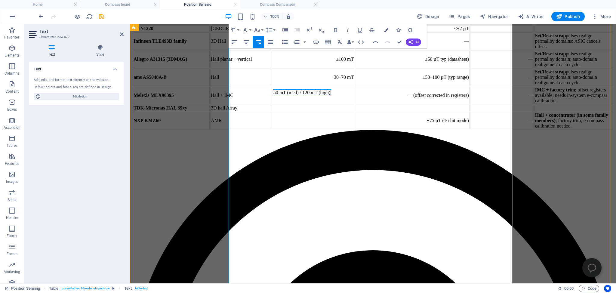
click at [331, 96] on td "50 mT (med) / 120 mT (high)" at bounding box center [302, 92] width 58 height 7
click at [344, 104] on td "50 mT (med) / 120 mT (high)" at bounding box center [312, 95] width 83 height 17
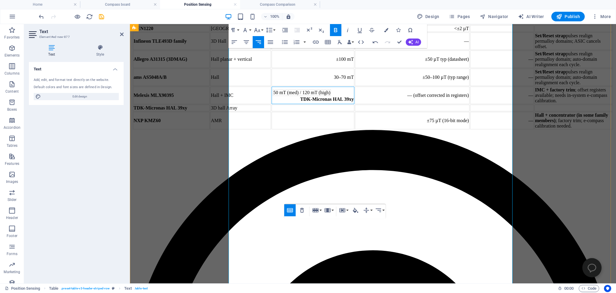
click at [331, 96] on td "50 mT (med) / 120 mT (high)" at bounding box center [302, 92] width 58 height 7
drag, startPoint x: 357, startPoint y: 262, endPoint x: 316, endPoint y: 254, distance: 40.9
click at [316, 102] on strong "TDK-Micronas HAL 39xy" at bounding box center [327, 98] width 54 height 5
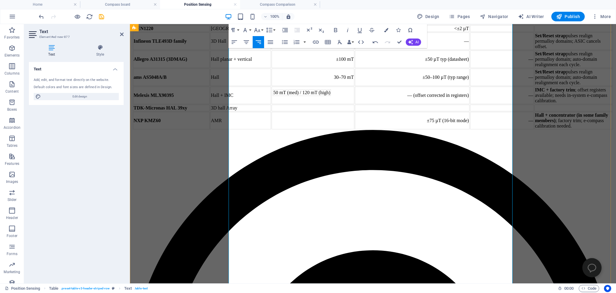
click at [324, 96] on td "50 mT (med) / 120 mT (high)" at bounding box center [302, 92] width 58 height 7
click at [331, 96] on td "50 mT (med) / 120 mT (high)" at bounding box center [302, 92] width 58 height 7
click at [343, 104] on td "50 mT (med) / 120 mT (high)" at bounding box center [312, 95] width 83 height 17
drag, startPoint x: 356, startPoint y: 262, endPoint x: 316, endPoint y: 253, distance: 41.5
click at [316, 102] on strong "TDK-Micronas HAL 39xy" at bounding box center [327, 98] width 54 height 5
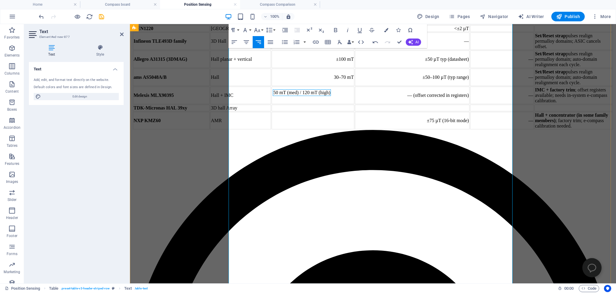
click at [329, 96] on td "50 mT (med) / 120 mT (high)" at bounding box center [302, 92] width 58 height 7
drag, startPoint x: 323, startPoint y: 239, endPoint x: 354, endPoint y: 245, distance: 31.7
click at [331, 96] on td "50 mT (med) / 120 mT (high)" at bounding box center [302, 92] width 58 height 7
click at [348, 104] on td "50 mT (med) / 120 mT (high)" at bounding box center [312, 95] width 83 height 17
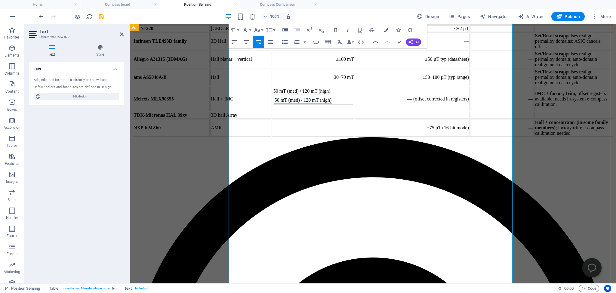
click at [332, 103] on td "50 mT (med) / 120 mT (high)" at bounding box center [303, 100] width 58 height 7
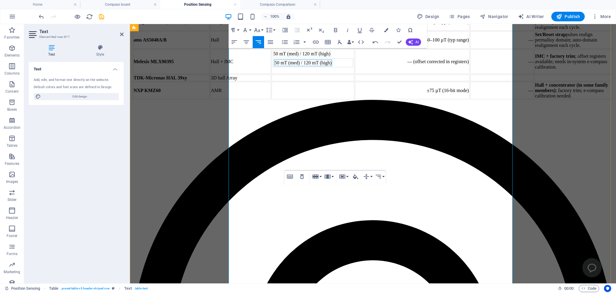
scroll to position [316, 0]
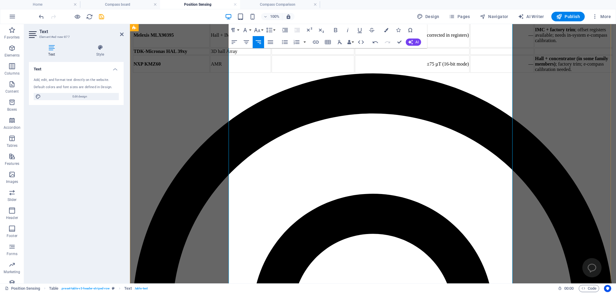
click at [344, 47] on td "50 mT (med) / 120 mT (high) 50 mT (med) / 120 mT (high)" at bounding box center [312, 35] width 83 height 25
click at [332, 40] on td "50 mT (med) / 120 mT (high)" at bounding box center [303, 36] width 58 height 7
click at [301, 176] on icon "button" at bounding box center [301, 176] width 7 height 7
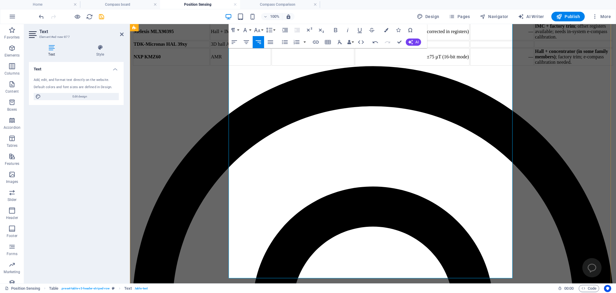
click at [333, 33] on td at bounding box center [313, 32] width 81 height 1
click at [301, 173] on icon "button" at bounding box center [301, 172] width 7 height 7
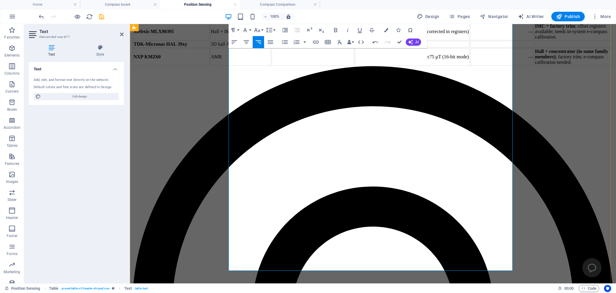
click at [328, 32] on td "50 mT (med) / 120 mT (high)" at bounding box center [302, 29] width 58 height 7
click at [301, 149] on icon "button" at bounding box center [302, 150] width 4 height 5
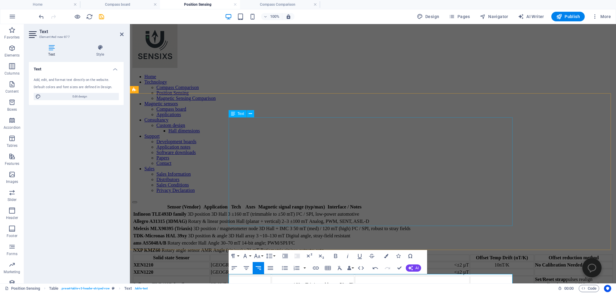
scroll to position [0, 0]
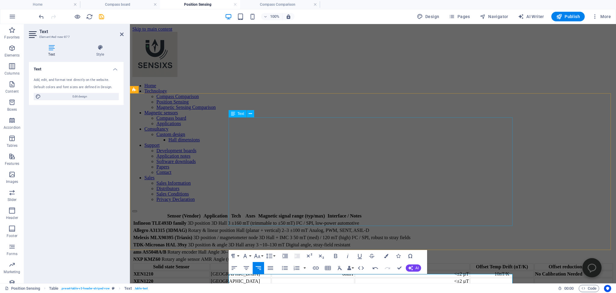
click at [387, 212] on div "Sensor (Vendor) Application Tech Axes Magnetic signal range (typ/max) Interface…" at bounding box center [372, 237] width 481 height 51
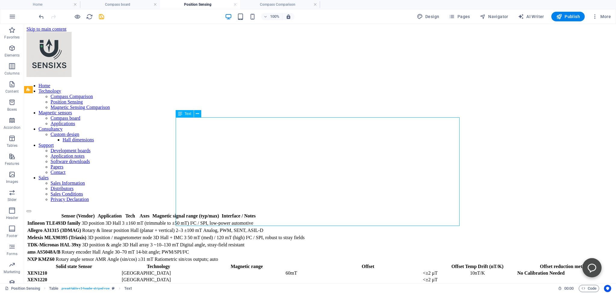
click at [334, 212] on div "Sensor (Vendor) Application Tech Axes Magnetic signal range (typ/max) Interface…" at bounding box center [319, 237] width 587 height 51
click at [335, 212] on div "Sensor (Vendor) Application Tech Axes Magnetic signal range (typ/max) Interface…" at bounding box center [319, 237] width 587 height 51
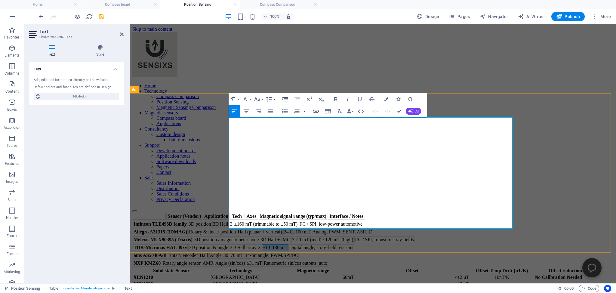
drag, startPoint x: 375, startPoint y: 191, endPoint x: 403, endPoint y: 191, distance: 28.0
click at [288, 244] on td "~10–130 mT" at bounding box center [275, 247] width 26 height 7
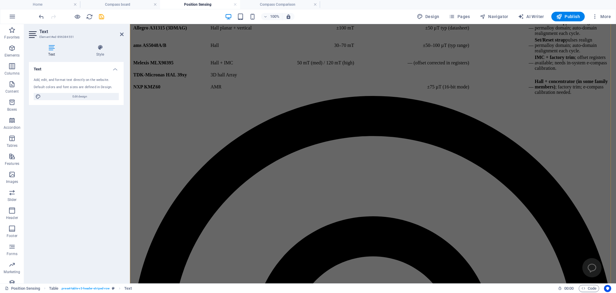
scroll to position [286, 0]
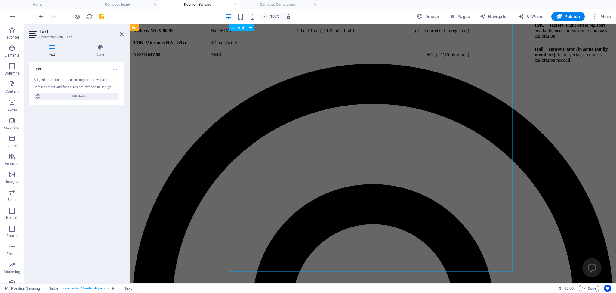
drag, startPoint x: 335, startPoint y: 222, endPoint x: 444, endPoint y: 220, distance: 108.5
click at [442, 64] on div "Solid state Sensor Technology Magnetic range Offset Offset Temp Drift (nT/K) Of…" at bounding box center [372, 6] width 481 height 114
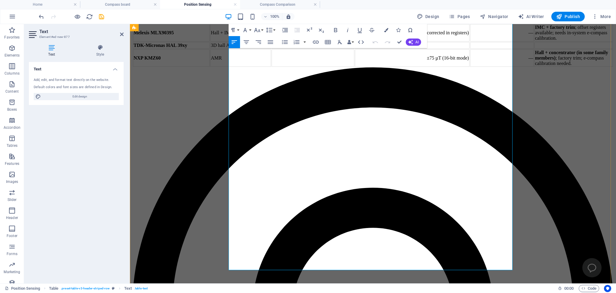
scroll to position [316, 0]
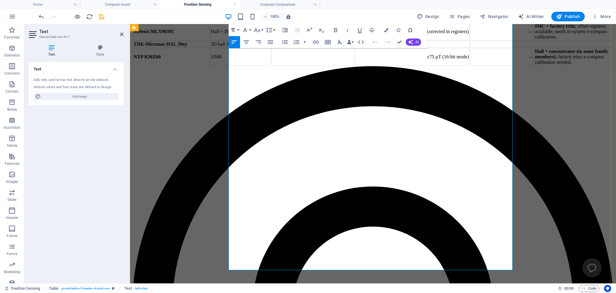
click at [338, 47] on td at bounding box center [312, 44] width 83 height 7
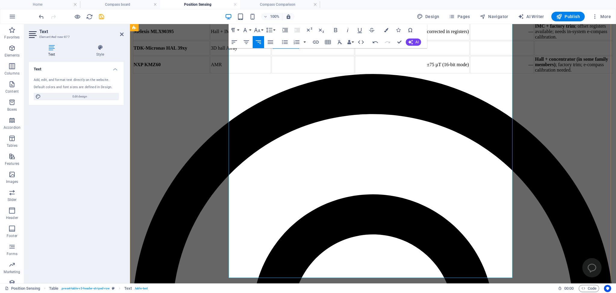
click at [299, 49] on td "~10–130 mT" at bounding box center [286, 45] width 26 height 7
click at [335, 55] on td "~10–130 mT" at bounding box center [312, 48] width 83 height 14
click at [324, 55] on td "~10–130 mT ~10–130 mT" at bounding box center [312, 48] width 83 height 14
click at [299, 49] on td "~10–130 mT" at bounding box center [286, 45] width 26 height 7
click at [296, 193] on icon "button" at bounding box center [297, 193] width 4 height 5
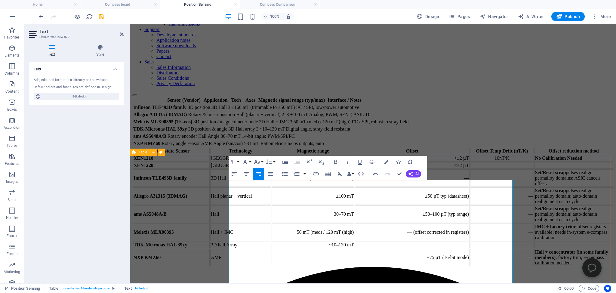
scroll to position [126, 0]
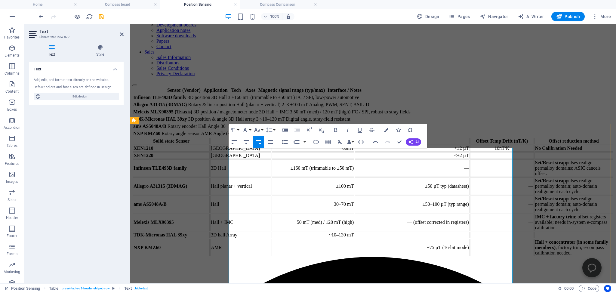
click at [313, 144] on th "Magnetic range" at bounding box center [312, 141] width 83 height 7
click at [332, 133] on button "Column" at bounding box center [328, 133] width 11 height 12
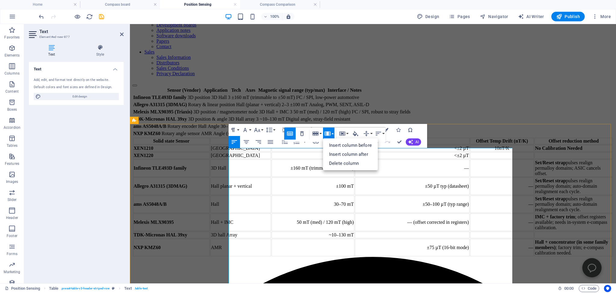
click at [271, 144] on th "Technology" at bounding box center [240, 141] width 61 height 7
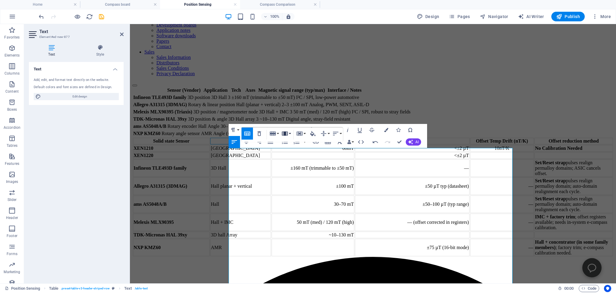
click at [289, 133] on button "Column" at bounding box center [285, 133] width 11 height 12
click at [300, 154] on link "Insert column after" at bounding box center [307, 154] width 55 height 9
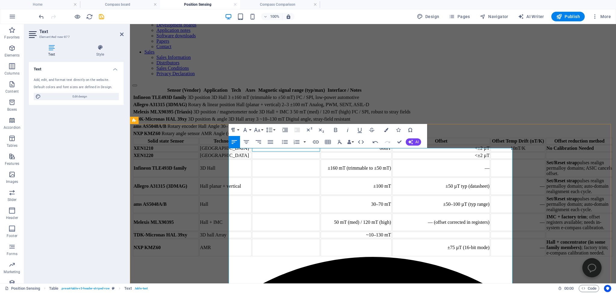
click at [319, 152] on td at bounding box center [286, 148] width 68 height 7
click at [313, 144] on th at bounding box center [286, 141] width 68 height 7
click at [320, 152] on td at bounding box center [286, 148] width 68 height 7
click at [307, 159] on td at bounding box center [286, 155] width 68 height 7
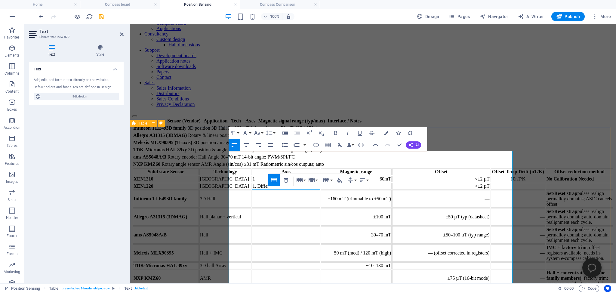
scroll to position [159, 0]
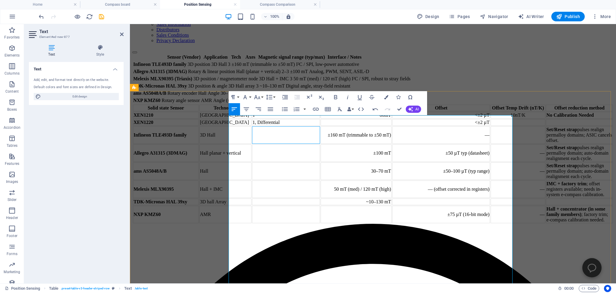
click at [320, 144] on td at bounding box center [286, 134] width 68 height 17
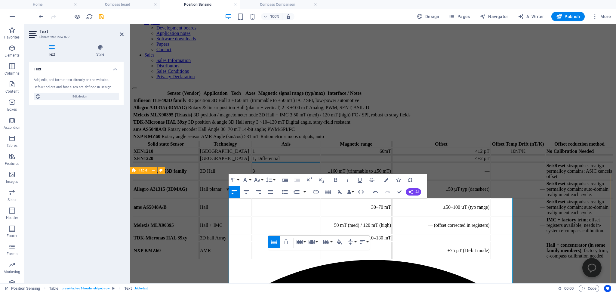
scroll to position [127, 0]
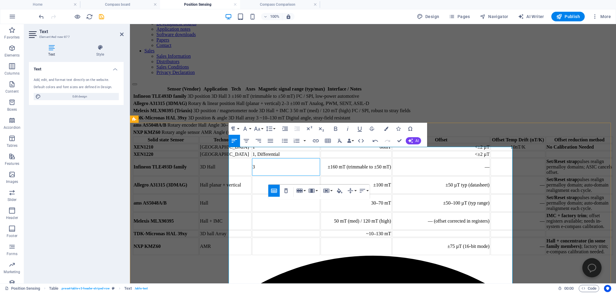
click at [307, 194] on td at bounding box center [286, 184] width 68 height 17
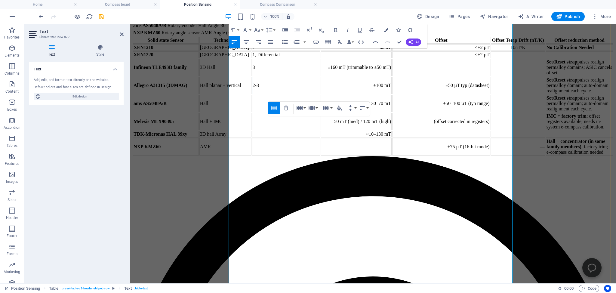
scroll to position [254, 0]
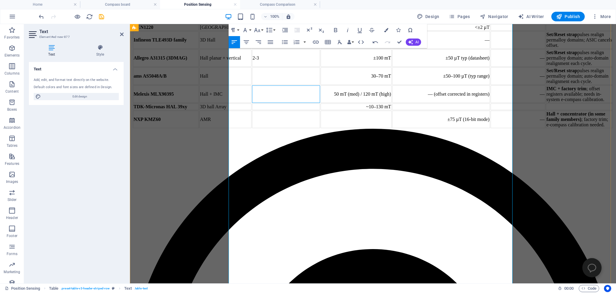
click at [320, 103] on td at bounding box center [286, 93] width 68 height 17
click at [180, 129] on div "Solid state Sensor Technology Axis Magnetic range Offset Offset Temp Drift (nT/…" at bounding box center [372, 69] width 481 height 120
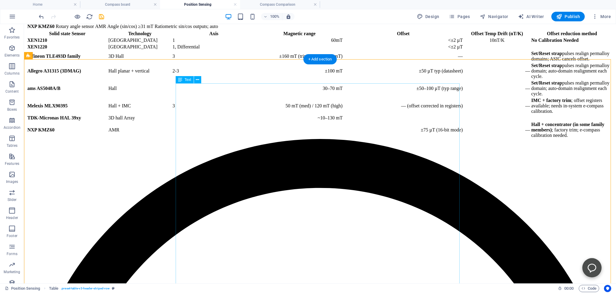
scroll to position [286, 0]
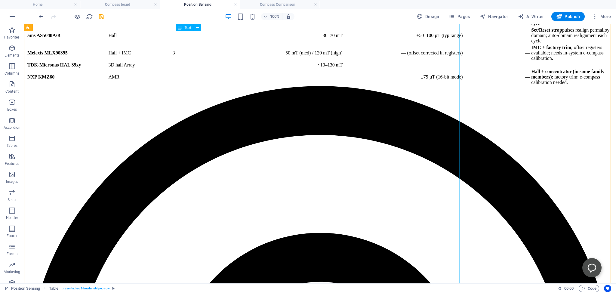
click at [248, 86] on div "Solid state Sensor Technology Axis Magnetic range Offset Offset Temp Drift (nT/…" at bounding box center [319, 31] width 587 height 109
click at [247, 86] on div "Solid state Sensor Technology Axis Magnetic range Offset Offset Temp Drift (nT/…" at bounding box center [319, 31] width 587 height 109
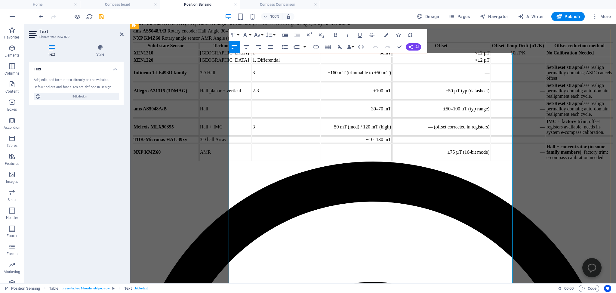
click at [310, 118] on td at bounding box center [286, 108] width 68 height 17
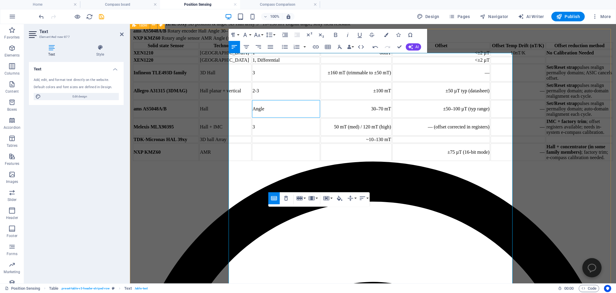
click at [177, 161] on div "Solid state Sensor Technology Axis Magnetic range Offset Offset Temp Drift (nT/…" at bounding box center [372, 102] width 481 height 120
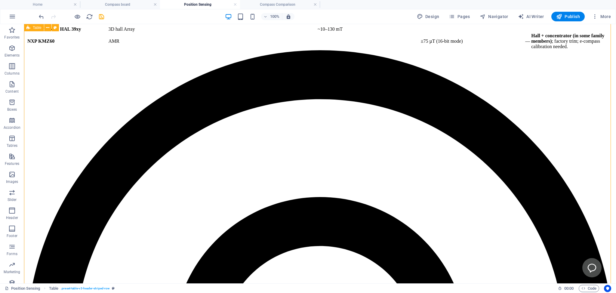
scroll to position [348, 0]
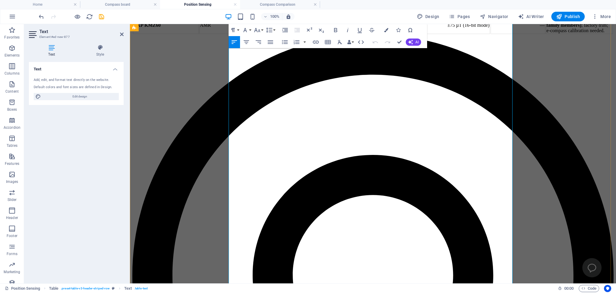
click at [310, 16] on td at bounding box center [286, 12] width 68 height 7
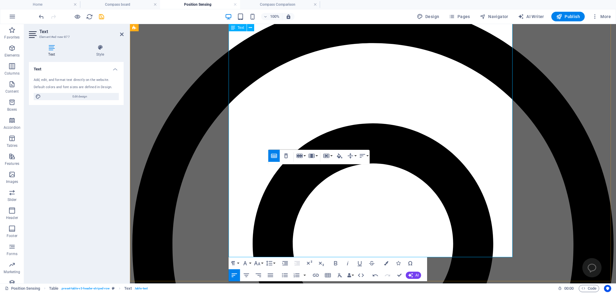
scroll to position [380, 0]
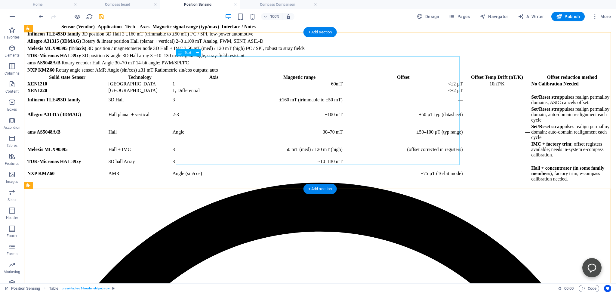
scroll to position [30, 0]
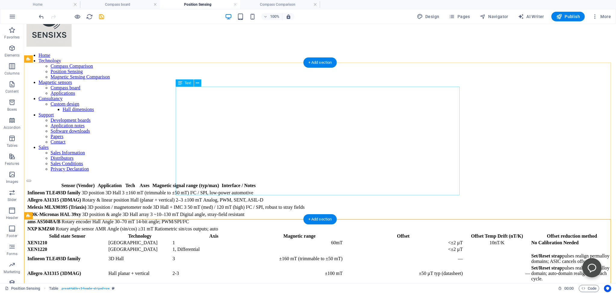
click at [311, 188] on div "Sensor (Vendor) Application Tech Axes Magnetic signal range (typ/max) Interface…" at bounding box center [319, 207] width 587 height 51
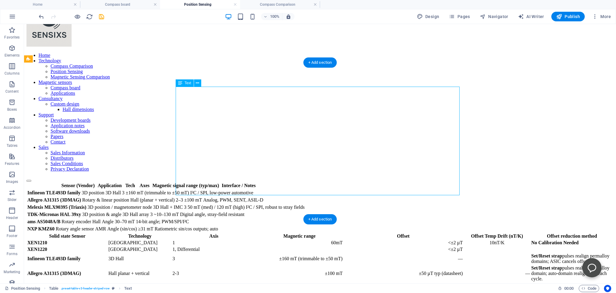
click at [317, 188] on div "Sensor (Vendor) Application Tech Axes Magnetic signal range (typ/max) Interface…" at bounding box center [319, 207] width 587 height 51
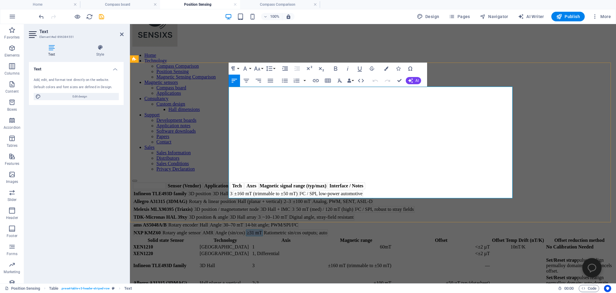
drag, startPoint x: 364, startPoint y: 190, endPoint x: 379, endPoint y: 191, distance: 15.1
click at [262, 229] on td "≥31 mT" at bounding box center [254, 232] width 17 height 7
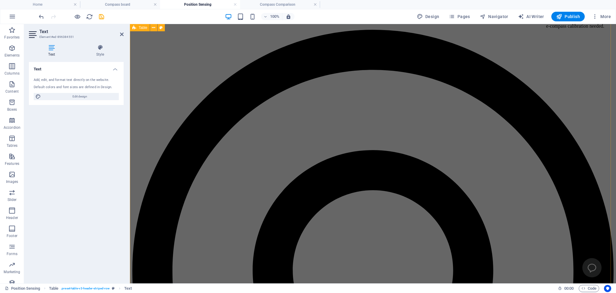
scroll to position [380, 0]
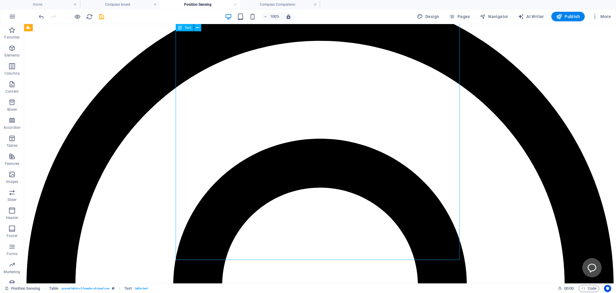
scroll to position [377, 0]
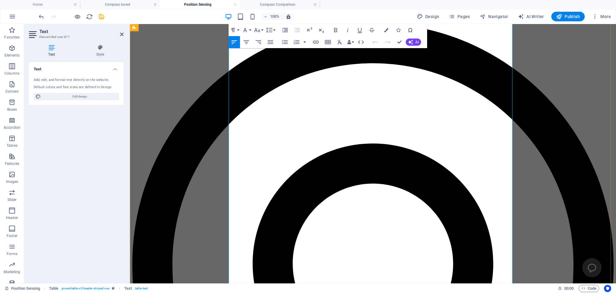
scroll to position [380, 0]
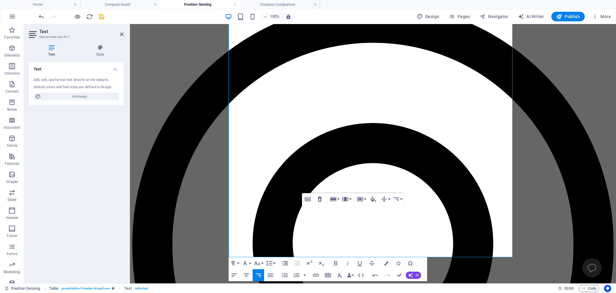
drag, startPoint x: 319, startPoint y: 198, endPoint x: 169, endPoint y: 191, distance: 150.2
click at [319, 198] on icon "button" at bounding box center [320, 199] width 4 height 5
click at [101, 17] on icon "save" at bounding box center [101, 16] width 7 height 7
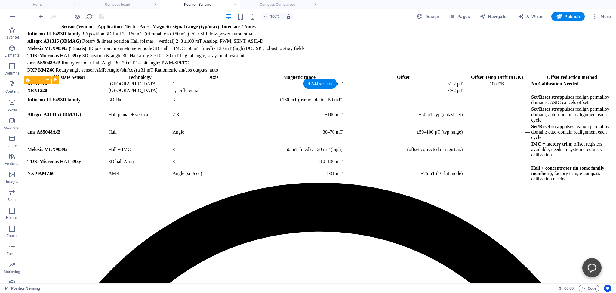
scroll to position [158, 0]
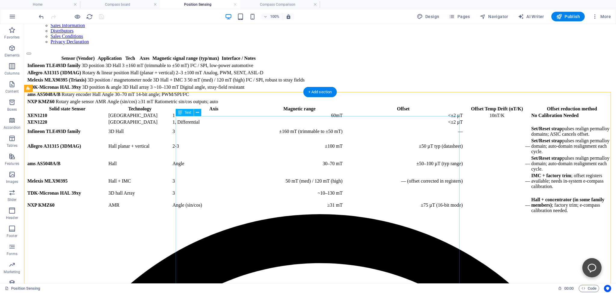
click at [318, 149] on div "Solid state Sensor Technology Axis Magnetic range Offset Offset Temp Drift (nT/…" at bounding box center [319, 159] width 587 height 109
click at [318, 150] on div "Solid state Sensor Technology Axis Magnetic range Offset Offset Temp Drift (nT/…" at bounding box center [319, 159] width 587 height 109
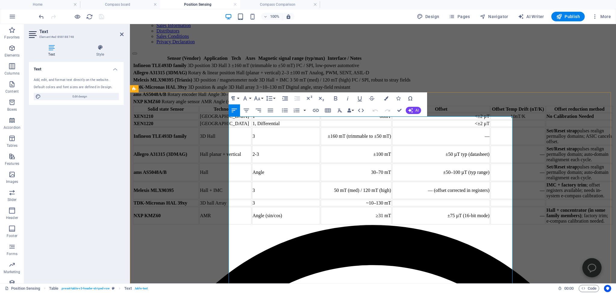
click at [372, 120] on td "60mT" at bounding box center [355, 116] width 71 height 7
click at [369, 127] on td at bounding box center [355, 123] width 71 height 7
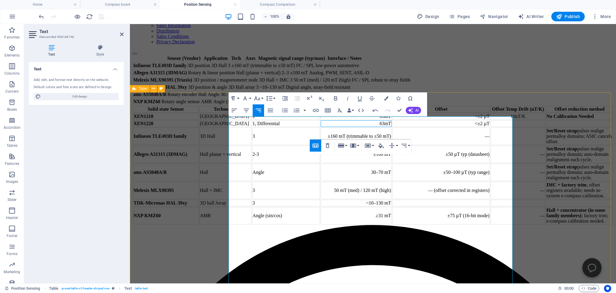
click at [197, 173] on div "Solid state Sensor Technology Axis Magnetic range Offset Offset Temp Drift (nT/…" at bounding box center [372, 165] width 481 height 120
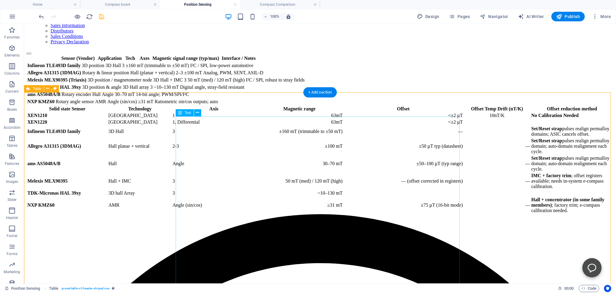
click at [400, 170] on div "Solid state Sensor Technology Axis Magnetic range Offset Offset Temp Drift (nT/…" at bounding box center [319, 159] width 587 height 109
click at [311, 128] on div "Solid state Sensor Technology Axis Magnetic range Offset Offset Temp Drift (nT/…" at bounding box center [319, 159] width 587 height 109
click at [313, 127] on div "Solid state Sensor Technology Axis Magnetic range Offset Offset Temp Drift (nT/…" at bounding box center [319, 159] width 587 height 109
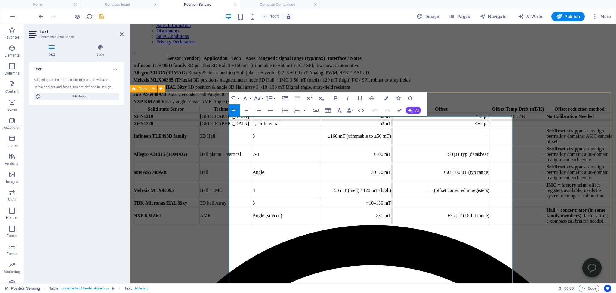
click at [366, 112] on th "Magnetic range" at bounding box center [355, 109] width 71 height 7
click at [187, 166] on div "Solid state Sensor Technology Axis Magnetic range Offset Offset Temp Drift (nT/…" at bounding box center [372, 165] width 481 height 120
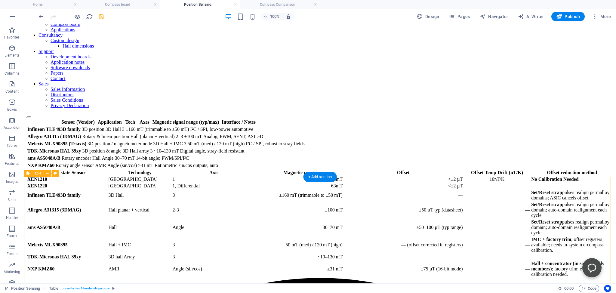
scroll to position [0, 0]
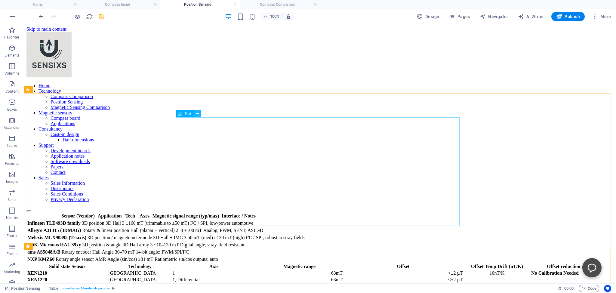
click at [198, 114] on icon at bounding box center [197, 114] width 3 height 6
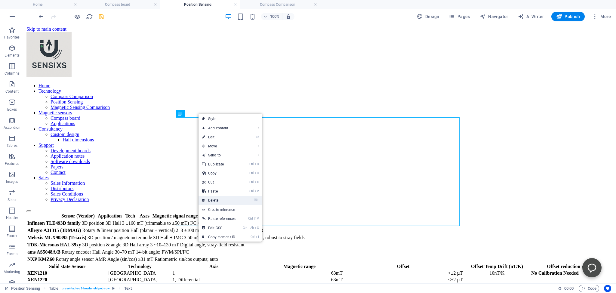
click at [214, 200] on link "⌦ Delete" at bounding box center [218, 200] width 41 height 9
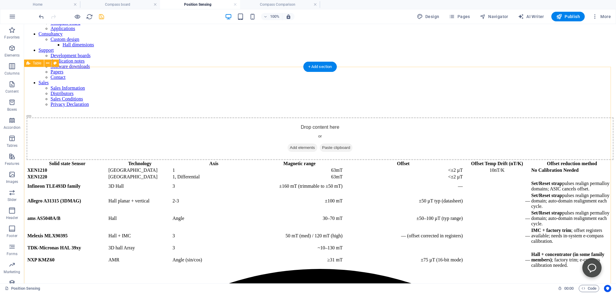
scroll to position [159, 0]
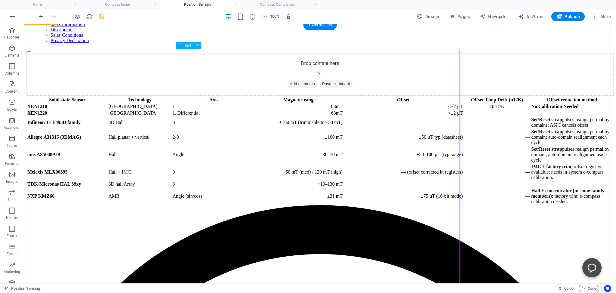
click at [353, 179] on div "Solid state Sensor Technology Axis Magnetic range Offset Offset Temp Drift (nT/…" at bounding box center [319, 150] width 587 height 109
click at [352, 180] on div "Solid state Sensor Technology Axis Magnetic range Offset Offset Temp Drift (nT/…" at bounding box center [319, 150] width 587 height 109
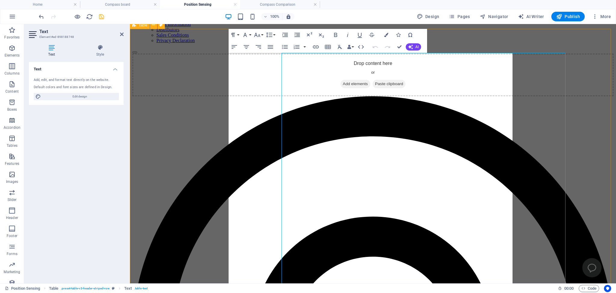
scroll to position [155, 0]
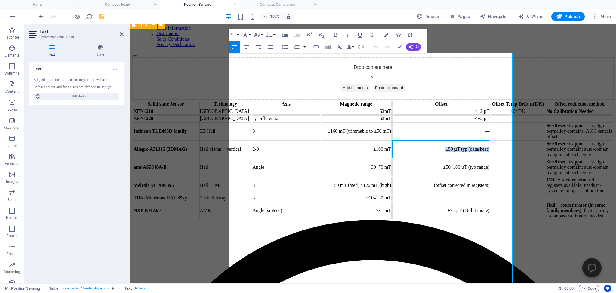
drag, startPoint x: 389, startPoint y: 183, endPoint x: 438, endPoint y: 188, distance: 49.6
click at [438, 158] on td "±50 µT typ (datasheet)" at bounding box center [441, 148] width 98 height 17
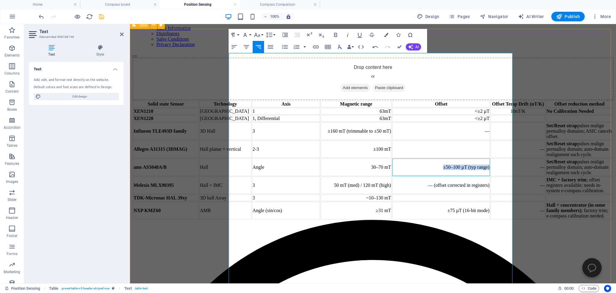
drag, startPoint x: 387, startPoint y: 241, endPoint x: 438, endPoint y: 240, distance: 51.1
click at [438, 176] on td "±50–100 µT (typ range)" at bounding box center [441, 166] width 98 height 17
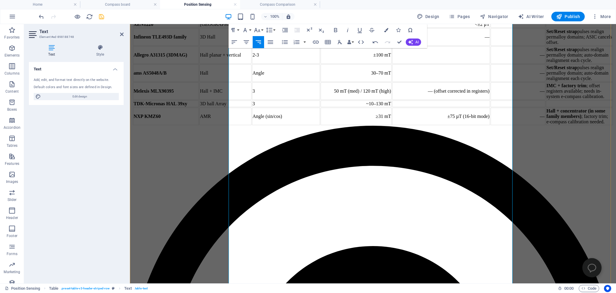
scroll to position [250, 0]
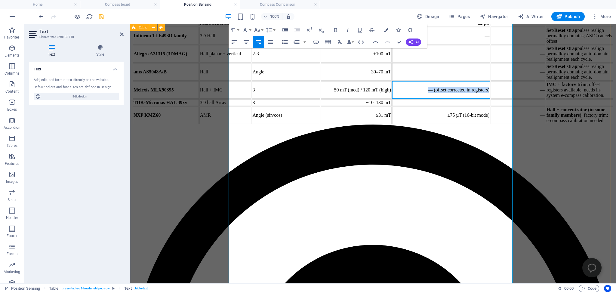
drag, startPoint x: 391, startPoint y: 200, endPoint x: 437, endPoint y: 210, distance: 46.7
click at [437, 99] on td "— (offset corrected in registers)" at bounding box center [441, 89] width 98 height 17
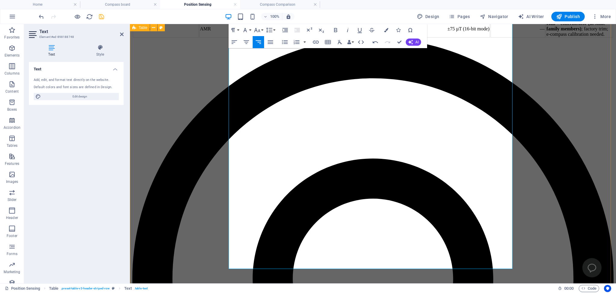
scroll to position [345, 0]
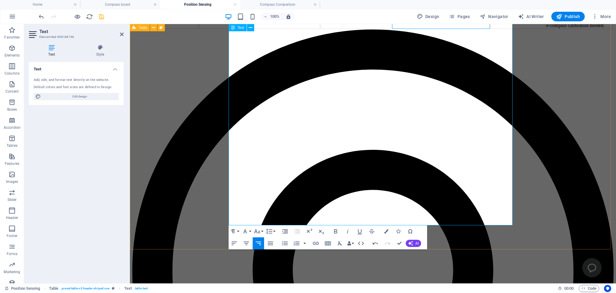
drag, startPoint x: 391, startPoint y: 193, endPoint x: 437, endPoint y: 193, distance: 46.0
click at [437, 29] on td "±75 µT (16-bit mode)" at bounding box center [441, 19] width 98 height 17
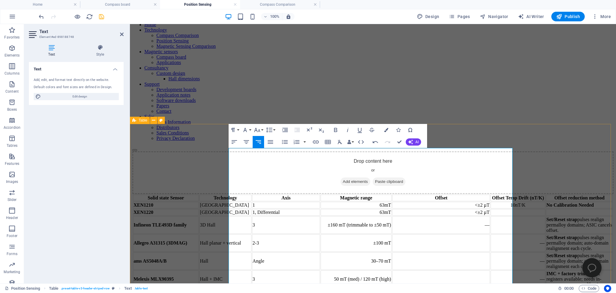
scroll to position [60, 0]
click at [546, 196] on th "Offset reduction method" at bounding box center [579, 199] width 67 height 7
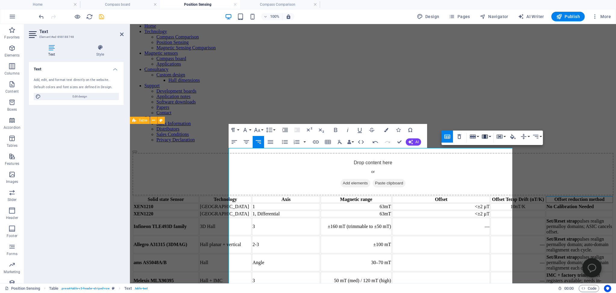
click at [489, 136] on button "Column" at bounding box center [485, 136] width 11 height 12
click at [497, 167] on link "Delete column" at bounding box center [507, 166] width 55 height 9
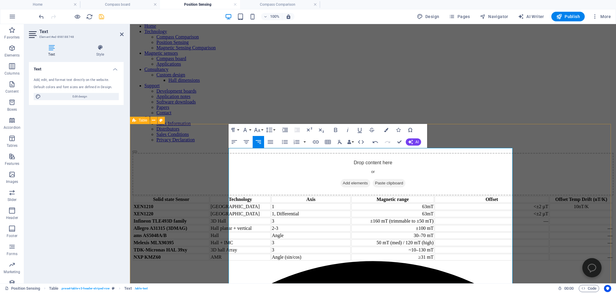
click at [195, 214] on div "Solid state Sensor Technology Axis Magnetic range Offset Offset Temp Drift (nT/…" at bounding box center [372, 228] width 481 height 66
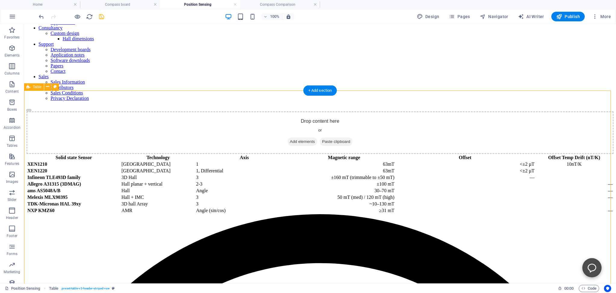
scroll to position [91, 0]
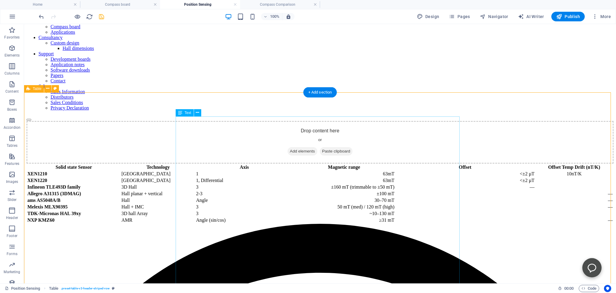
click at [357, 164] on div "Solid state Sensor Technology Axis Magnetic range Offset Offset Temp Drift (nT/…" at bounding box center [319, 194] width 587 height 60
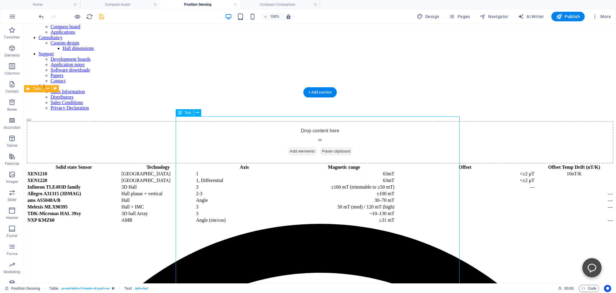
click at [357, 164] on div "Solid state Sensor Technology Axis Magnetic range Offset Offset Temp Drift (nT/…" at bounding box center [319, 194] width 587 height 60
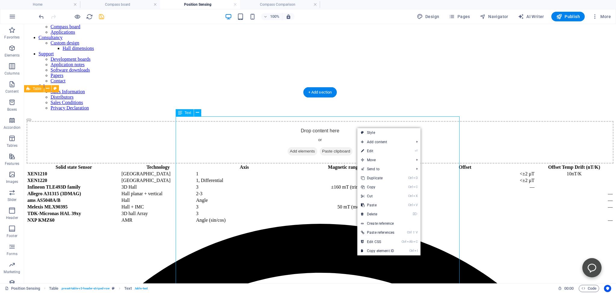
drag, startPoint x: 330, startPoint y: 131, endPoint x: 327, endPoint y: 128, distance: 4.7
click at [330, 164] on div "Solid state Sensor Technology Axis Magnetic range Offset Offset Temp Drift (nT/…" at bounding box center [319, 194] width 587 height 60
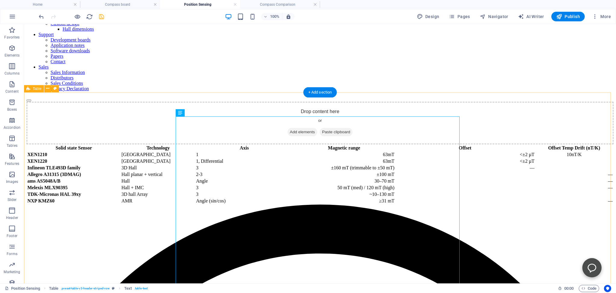
scroll to position [123, 0]
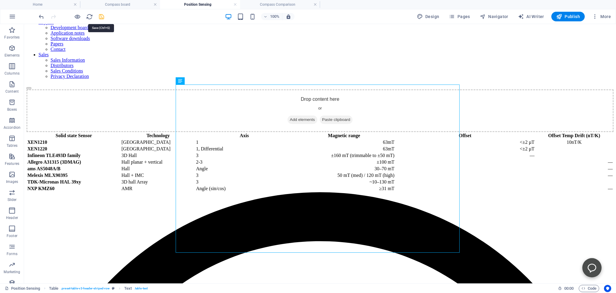
click at [102, 18] on icon "save" at bounding box center [101, 16] width 7 height 7
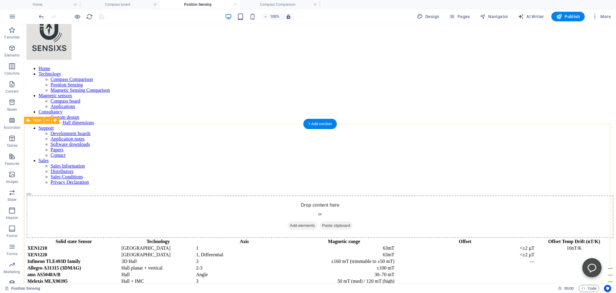
scroll to position [0, 0]
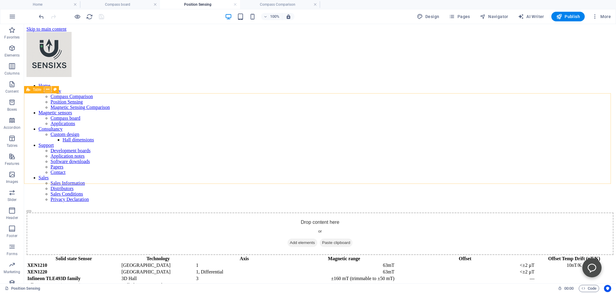
click at [47, 89] on icon at bounding box center [47, 89] width 3 height 6
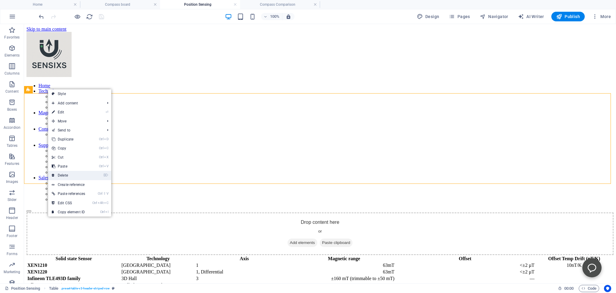
click at [63, 175] on link "⌦ Delete" at bounding box center [68, 175] width 41 height 9
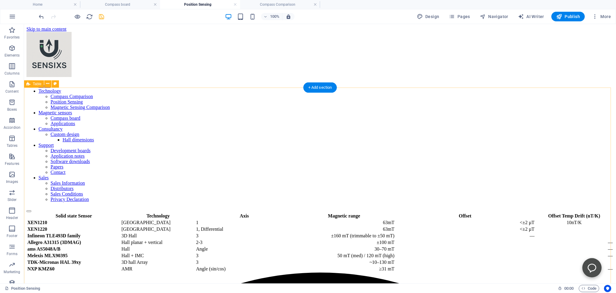
scroll to position [32, 0]
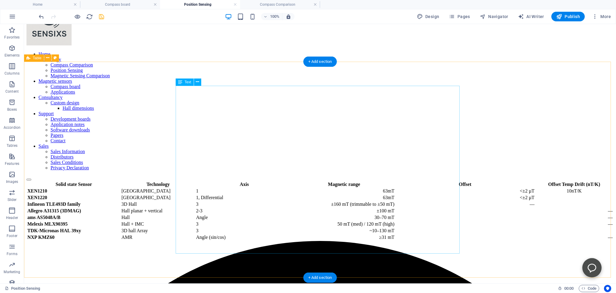
click at [196, 181] on div "Solid state Sensor Technology Axis Magnetic range Offset Offset Temp Drift (nT/…" at bounding box center [319, 211] width 587 height 60
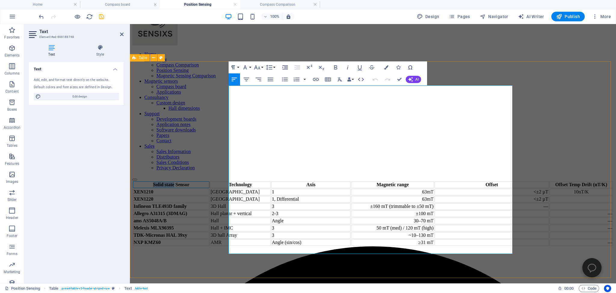
drag, startPoint x: 253, startPoint y: 96, endPoint x: 226, endPoint y: 96, distance: 27.4
click at [226, 181] on div "Solid state Sensor Technology Axis Magnetic range Offset Offset Temp Drift (nT/…" at bounding box center [372, 214] width 481 height 66
click at [165, 181] on div "Position/rotary Sensor Technology Axis Magnetic range Offset Offset Temp Drift …" at bounding box center [372, 214] width 481 height 66
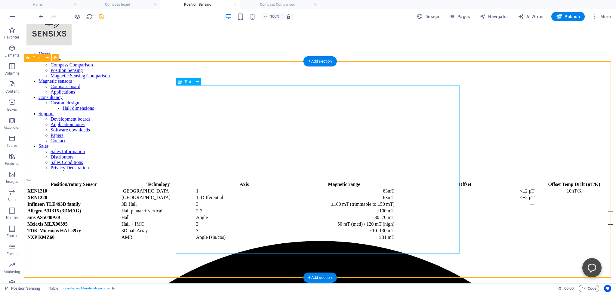
click at [367, 181] on div "Position/rotary Sensor Technology Axis Magnetic range Offset Offset Temp Drift …" at bounding box center [319, 211] width 587 height 60
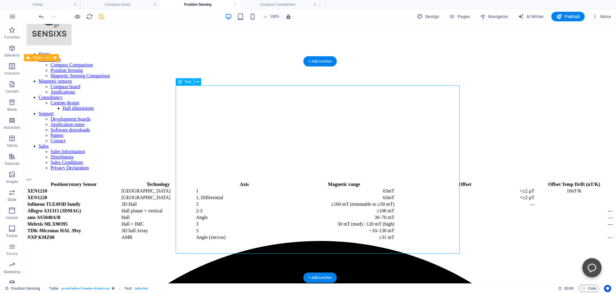
click at [376, 181] on div "Position/rotary Sensor Technology Axis Magnetic range Offset Offset Temp Drift …" at bounding box center [319, 211] width 587 height 60
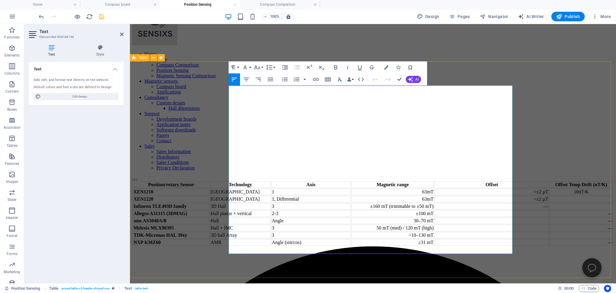
click at [434, 181] on th "Offset" at bounding box center [491, 184] width 114 height 7
drag, startPoint x: 409, startPoint y: 96, endPoint x: 425, endPoint y: 96, distance: 16.9
click at [434, 181] on th "Offset" at bounding box center [491, 184] width 114 height 7
click at [396, 181] on th "Magnetic range" at bounding box center [392, 184] width 83 height 7
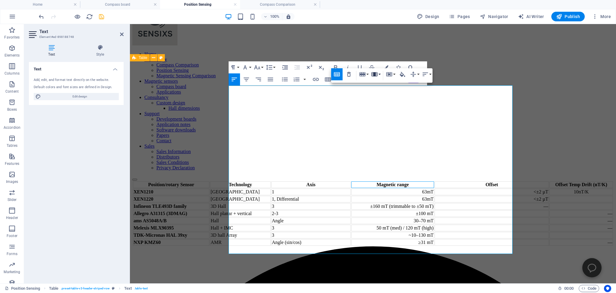
click at [381, 73] on button "Column" at bounding box center [375, 74] width 11 height 12
click at [391, 94] on link "Insert column after" at bounding box center [397, 94] width 55 height 9
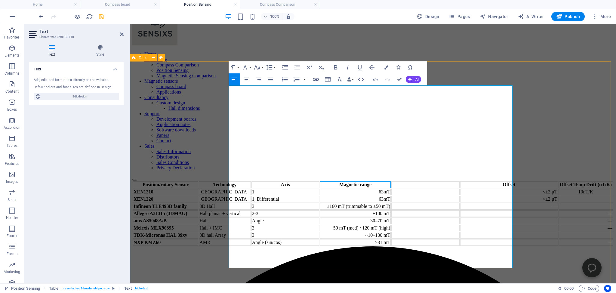
click at [392, 181] on th at bounding box center [425, 184] width 68 height 7
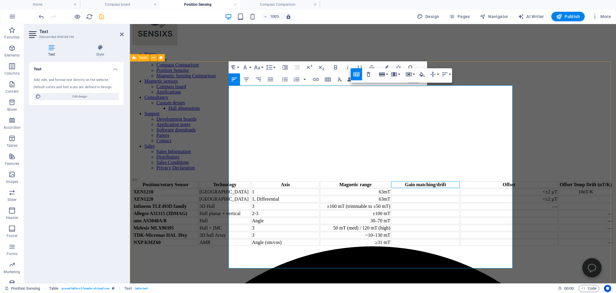
click at [183, 181] on div "Position/rotary Sensor Technology Axis Magnetic range Gain matching/drift Offse…" at bounding box center [372, 214] width 481 height 66
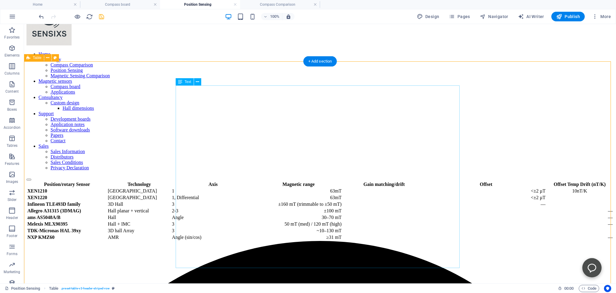
click at [332, 181] on div "Position/rotary Sensor Technology Axis Magnetic range Gain matching/drift Offse…" at bounding box center [319, 211] width 587 height 60
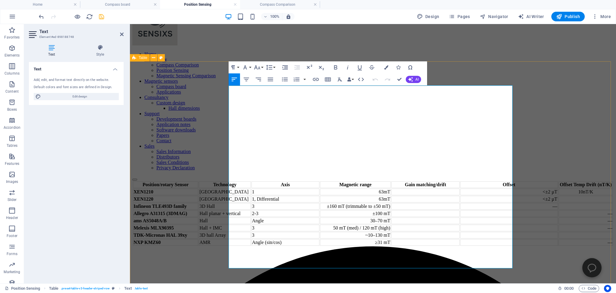
click at [391, 181] on th "Gain matching/drift" at bounding box center [425, 184] width 68 height 7
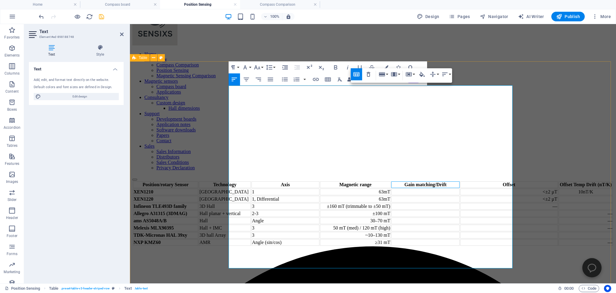
click at [182, 181] on div "Position/rotary Sensor Technology Axis Magnetic range Gain matching/Drift Offse…" at bounding box center [372, 214] width 481 height 66
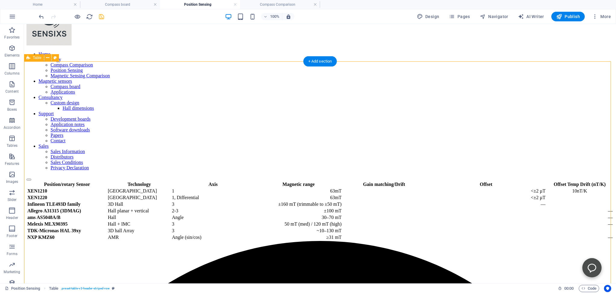
scroll to position [0, 0]
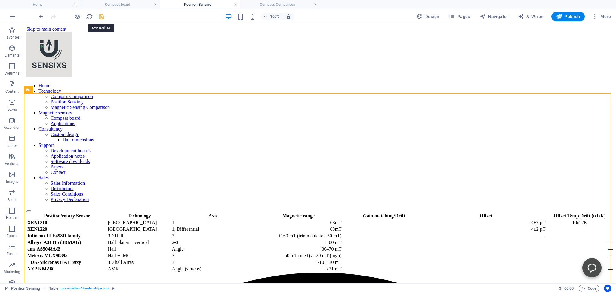
drag, startPoint x: 100, startPoint y: 17, endPoint x: 76, endPoint y: 26, distance: 25.9
click at [100, 17] on icon "save" at bounding box center [101, 16] width 7 height 7
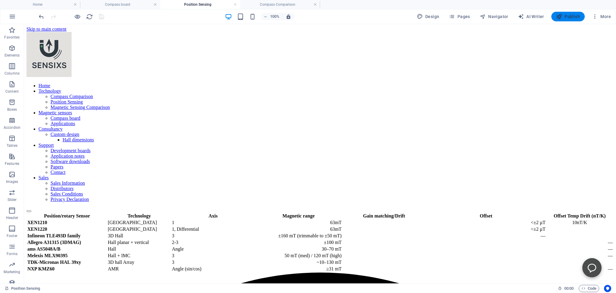
click at [564, 15] on span "Publish" at bounding box center [568, 17] width 24 height 6
